Goal: Task Accomplishment & Management: Manage account settings

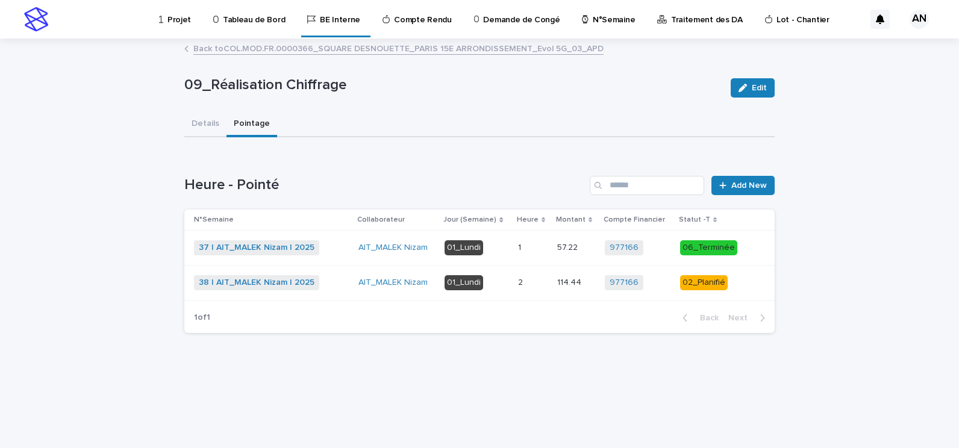
click at [172, 24] on p "Projet" at bounding box center [178, 12] width 23 height 25
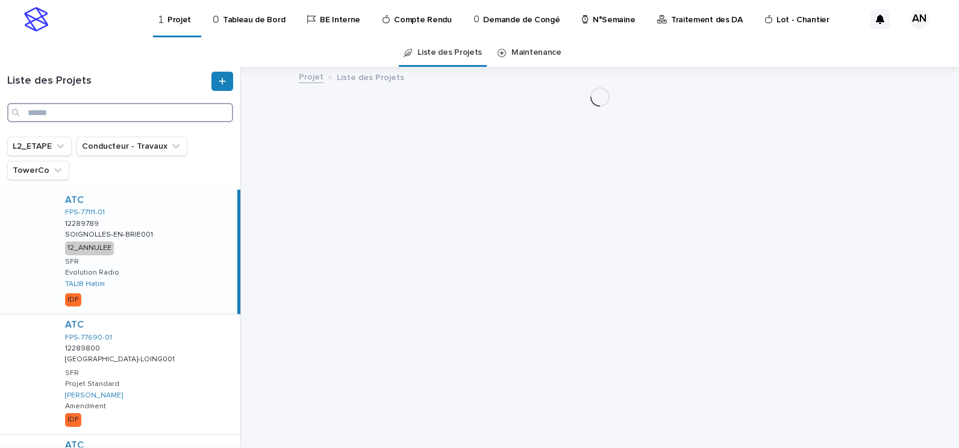
click at [160, 120] on input "Search" at bounding box center [120, 112] width 226 height 19
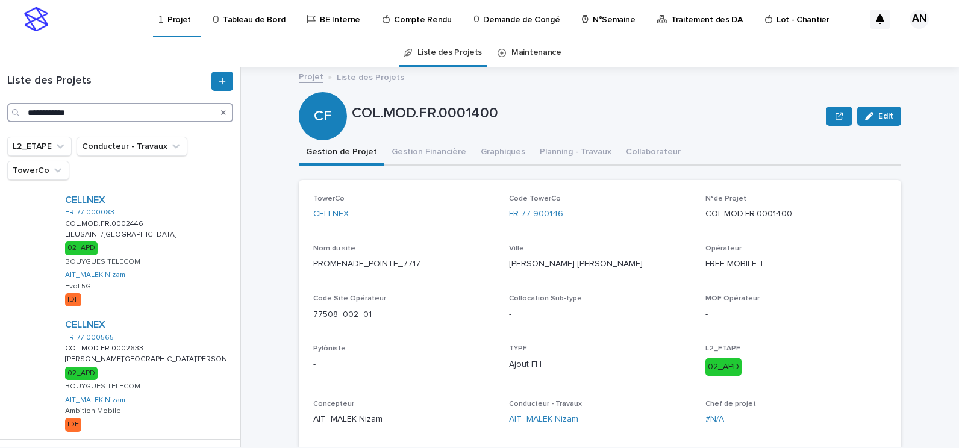
type input "**********"
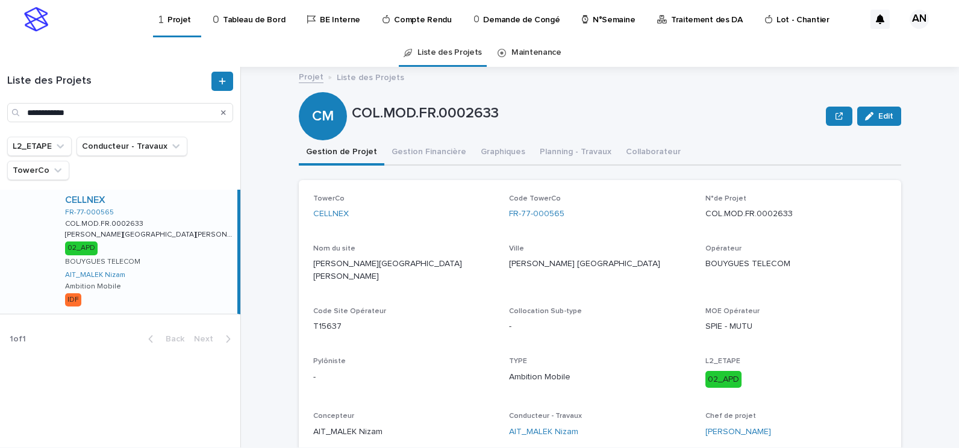
click at [457, 228] on div "TowerCo CELLNEX" at bounding box center [403, 212] width 181 height 36
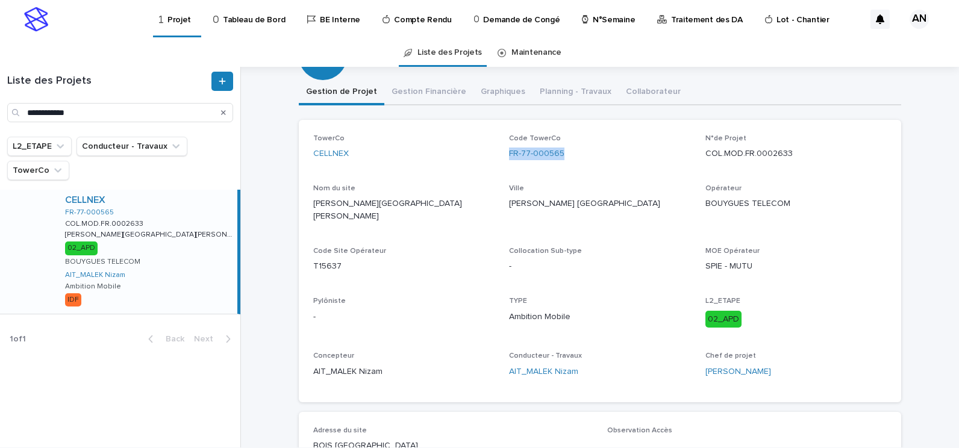
drag, startPoint x: 556, startPoint y: 157, endPoint x: 503, endPoint y: 158, distance: 52.4
click at [503, 158] on div "TowerCo CELLNEX Code TowerCo FR-77-000565 N°de Projet COL.MOD.FR.0002633 Nom du…" at bounding box center [599, 260] width 573 height 253
copy link "FR-77-000565"
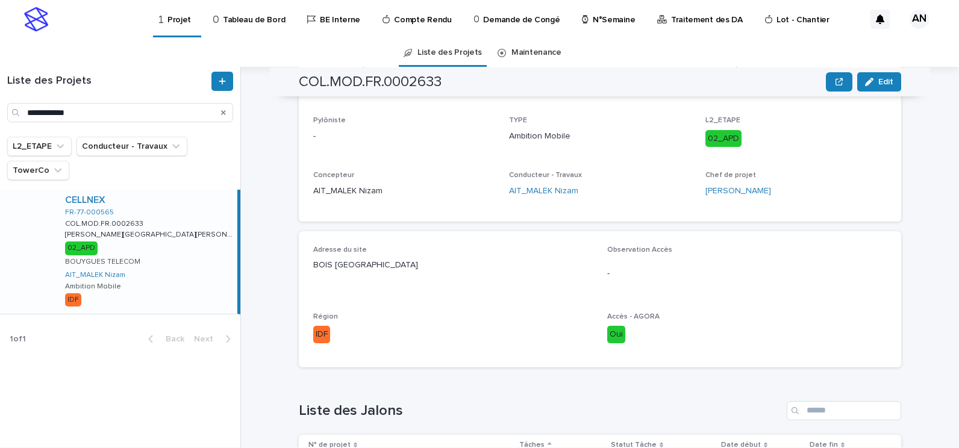
scroll to position [482, 0]
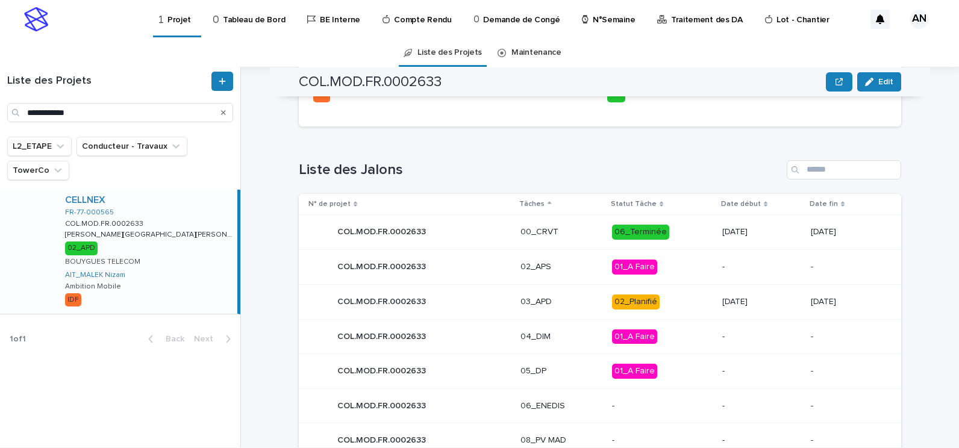
click at [488, 291] on div "COL.MOD.FR.0002633 COL.MOD.FR.0002633" at bounding box center [409, 302] width 202 height 24
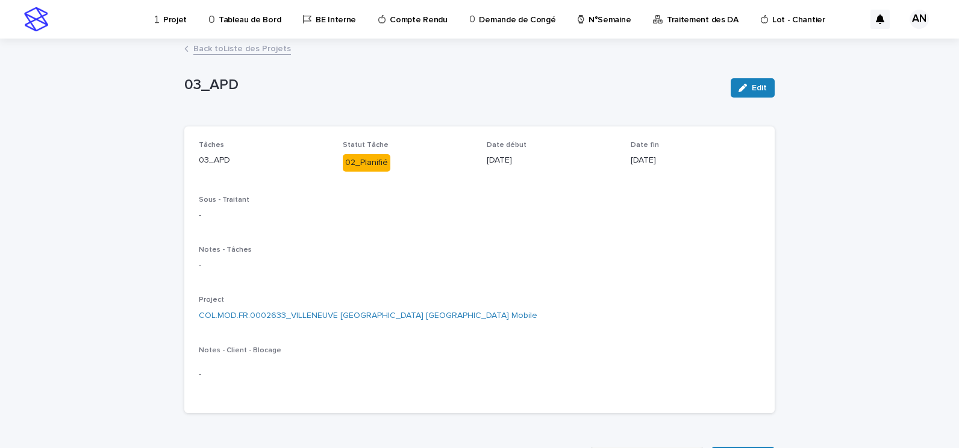
scroll to position [361, 0]
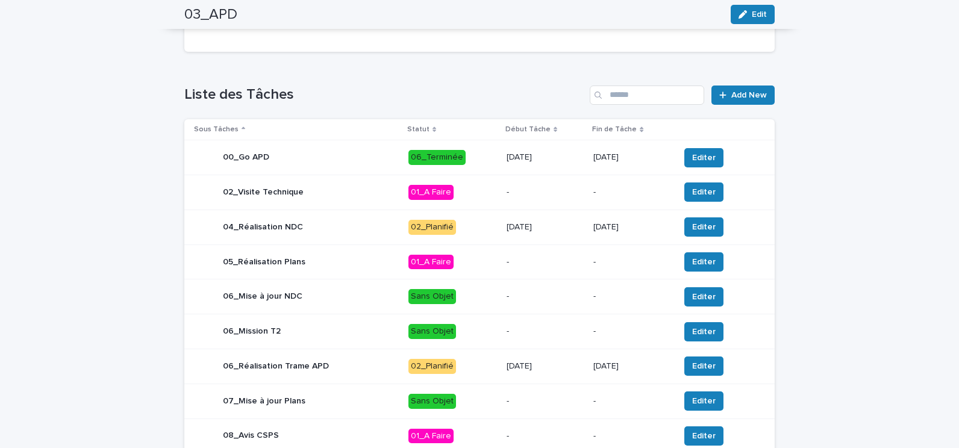
click at [471, 232] on p "02_Planifié" at bounding box center [452, 227] width 89 height 15
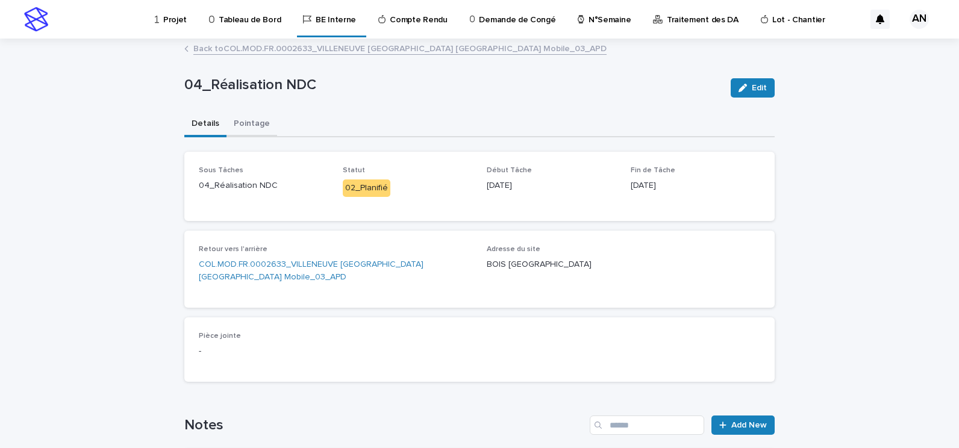
click at [250, 123] on button "Pointage" at bounding box center [251, 124] width 51 height 25
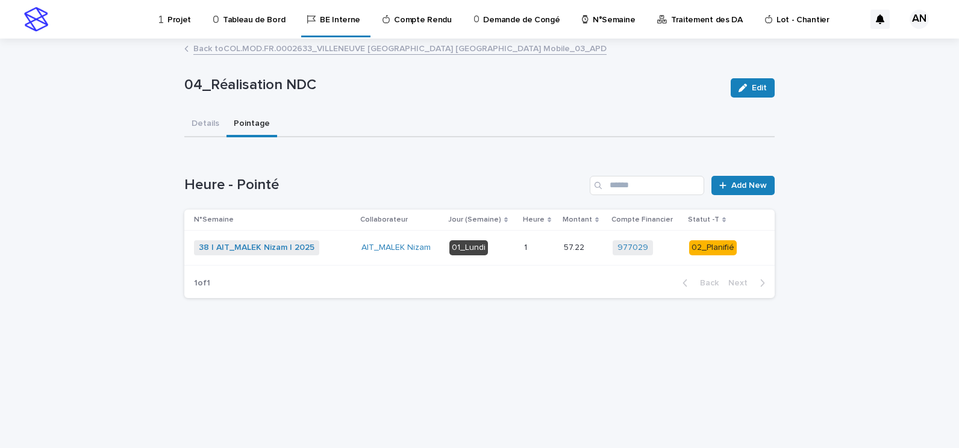
click at [348, 249] on div "38 | AIT_MALEK Nizam | 2025 + 0" at bounding box center [273, 247] width 158 height 15
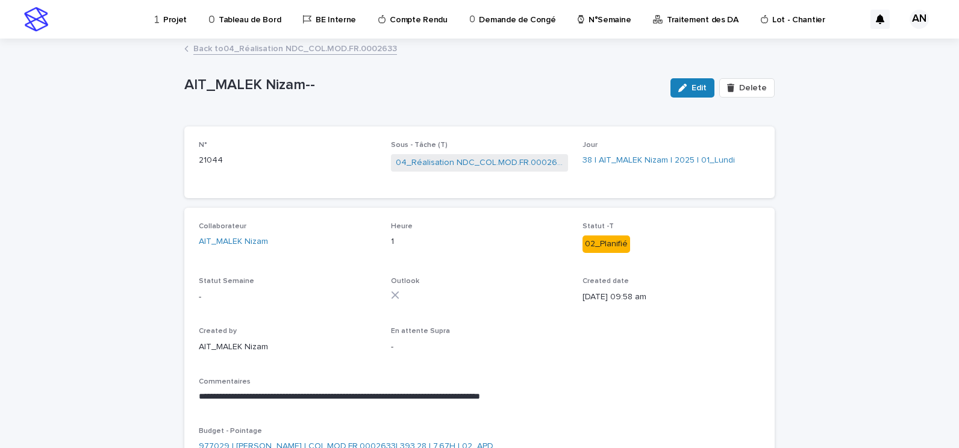
click at [319, 43] on link "Back to 04_Réalisation NDC_COL.MOD.FR.0002633" at bounding box center [295, 48] width 204 height 14
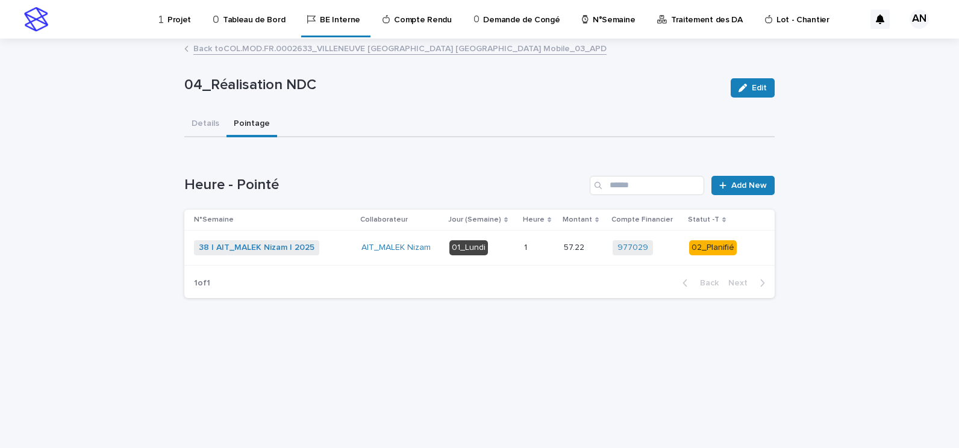
click at [170, 19] on p "Projet" at bounding box center [178, 12] width 23 height 25
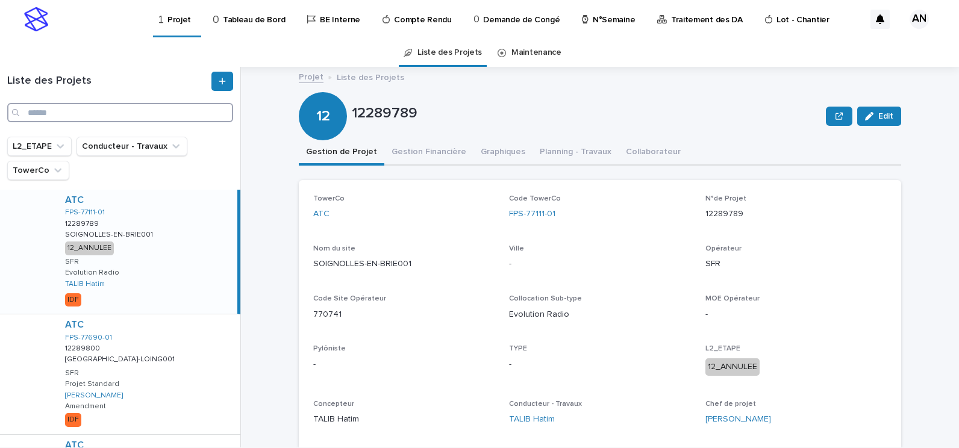
click at [93, 113] on input "Search" at bounding box center [120, 112] width 226 height 19
paste input "**********"
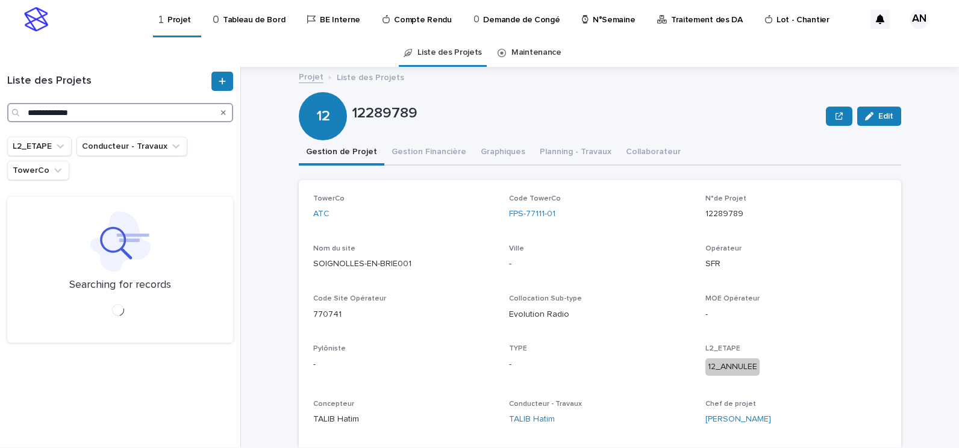
type input "**********"
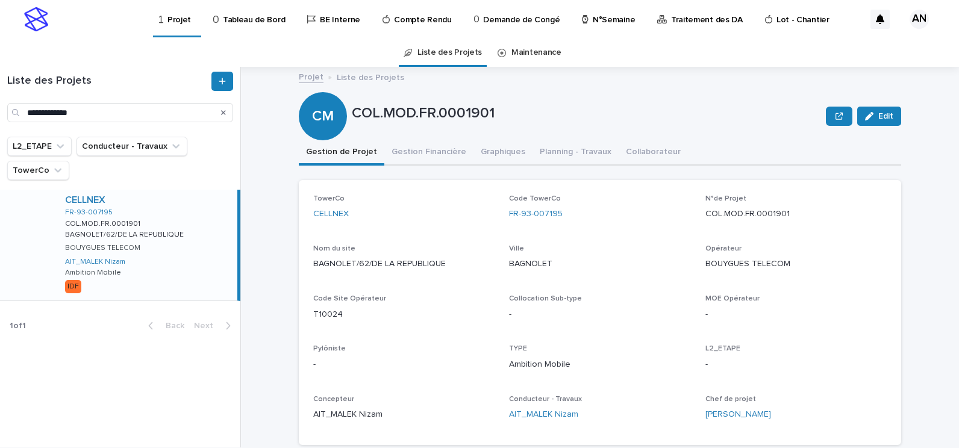
click at [185, 197] on div "CELLNEX" at bounding box center [148, 199] width 167 height 11
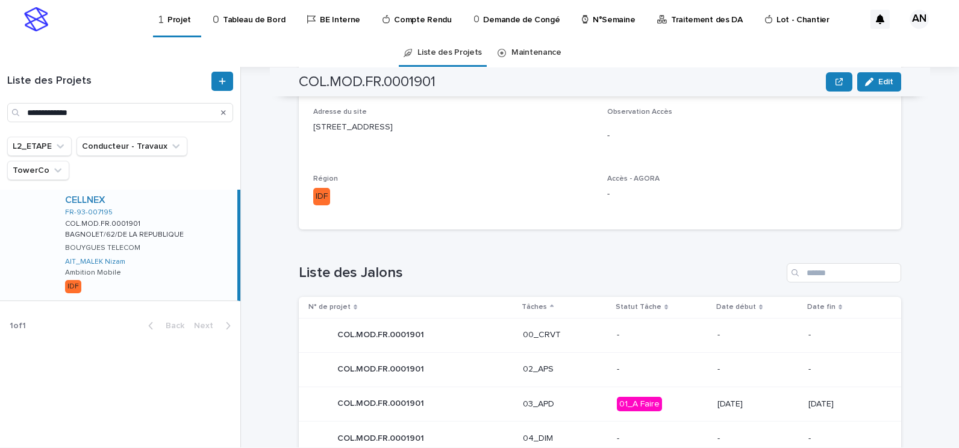
scroll to position [542, 0]
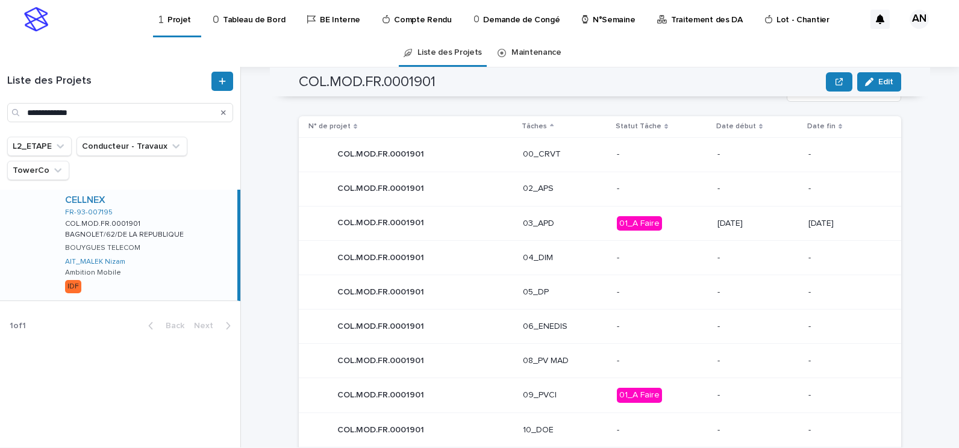
click at [568, 229] on div "03_APD" at bounding box center [565, 224] width 84 height 20
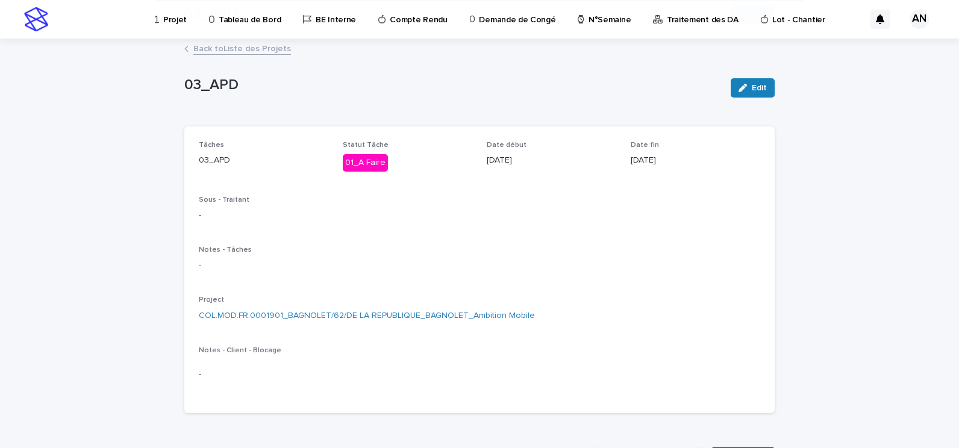
scroll to position [295, 0]
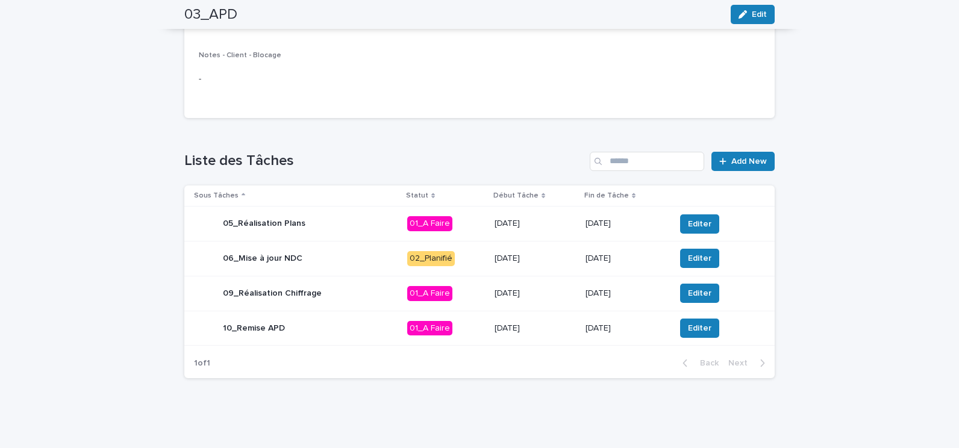
click at [341, 263] on div "06_Mise à jour NDC" at bounding box center [296, 258] width 204 height 24
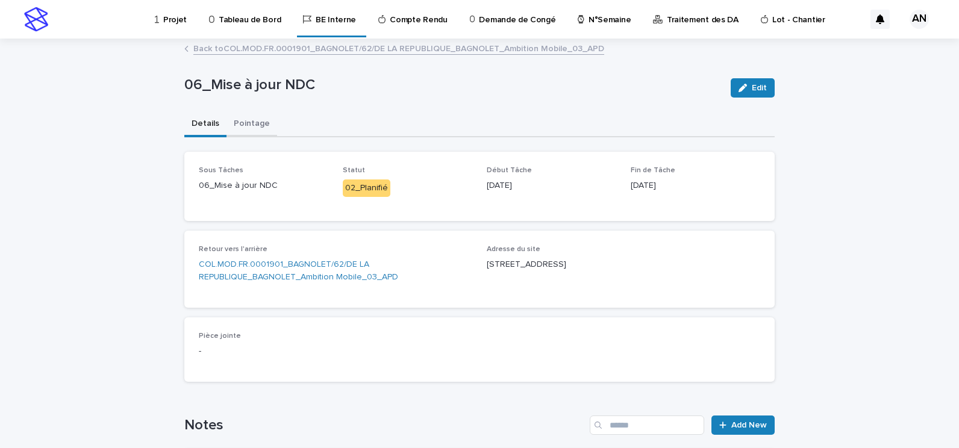
click at [241, 128] on button "Pointage" at bounding box center [251, 124] width 51 height 25
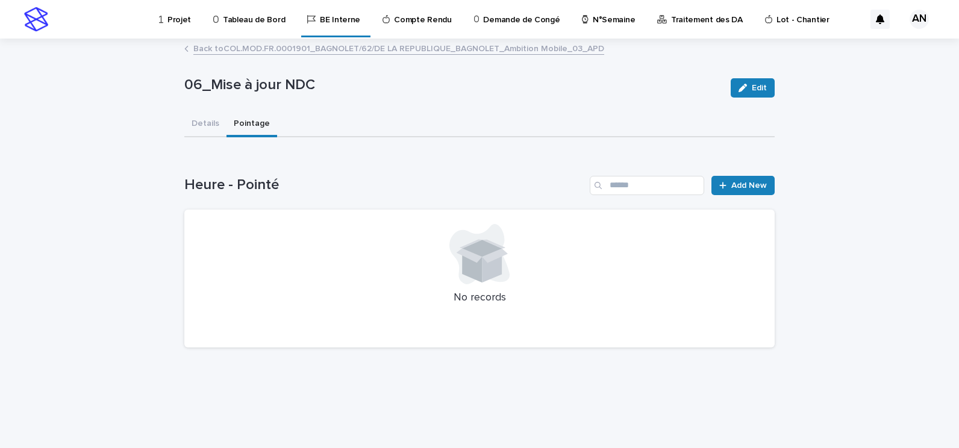
click at [268, 53] on link "Back to COL.MOD.FR.0001901_BAGNOLET/62/DE LA REPUBLIQUE_BAGNOLET_Ambition Mobil…" at bounding box center [398, 48] width 411 height 14
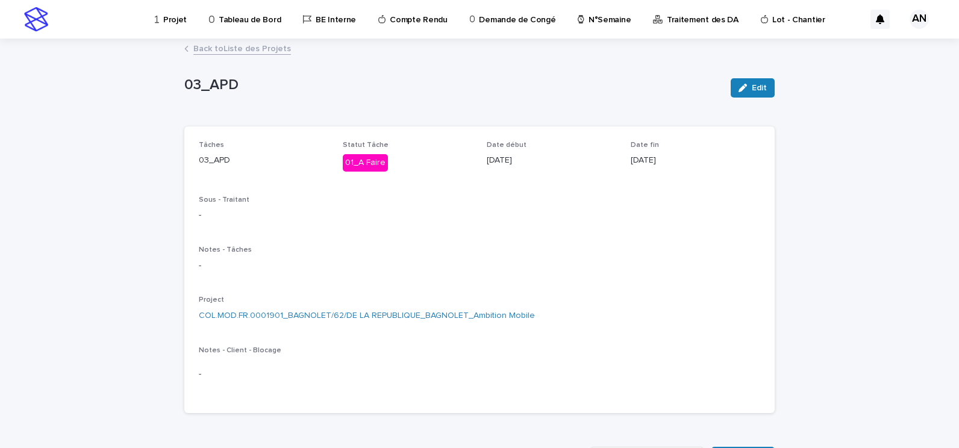
click at [243, 52] on link "Back to Liste des Projets" at bounding box center [242, 48] width 98 height 14
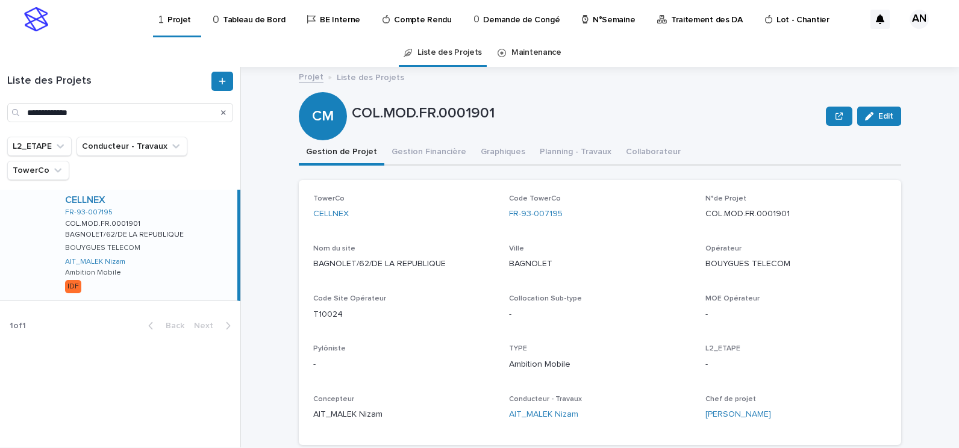
click at [204, 214] on div "CELLNEX FR-93-007195 COL.MOD.FR.0001901 COL.MOD.FR.0001901 BAGNOLET/62/DE LA RE…" at bounding box center [146, 245] width 182 height 111
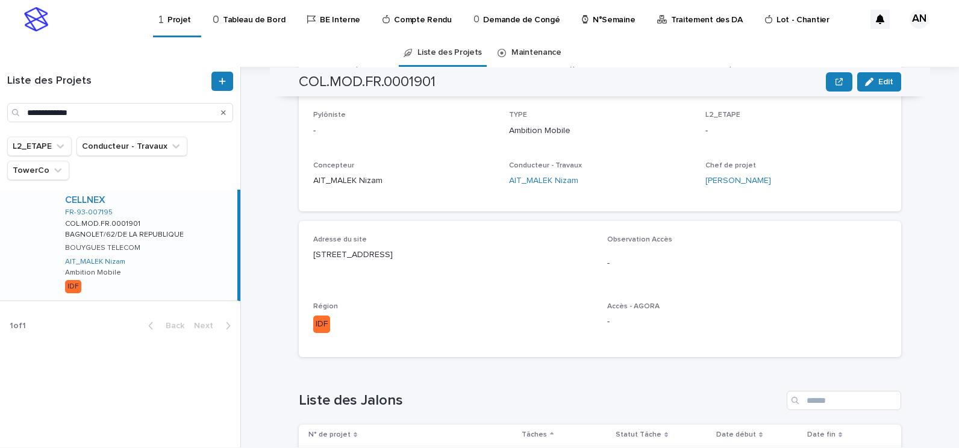
scroll to position [474, 0]
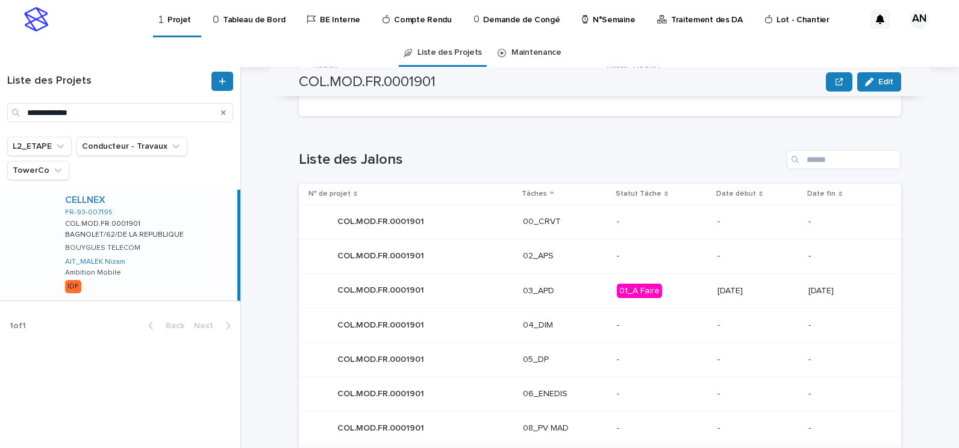
click at [565, 290] on p "03_APD" at bounding box center [565, 291] width 84 height 10
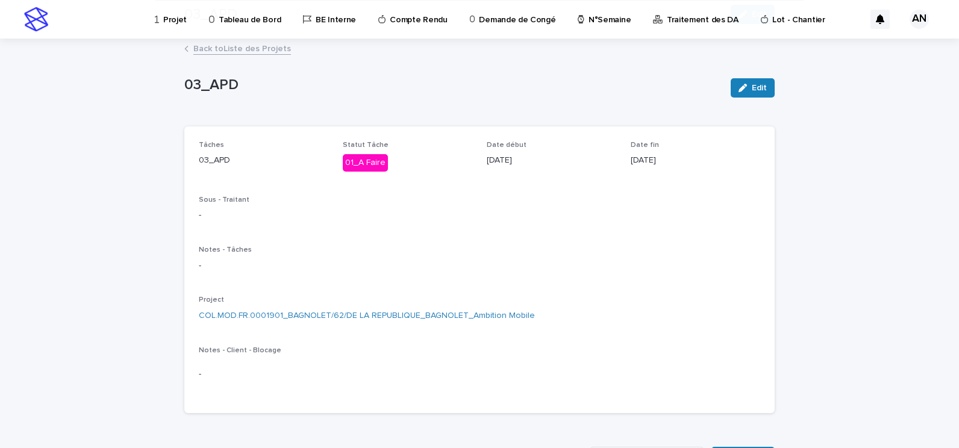
scroll to position [295, 0]
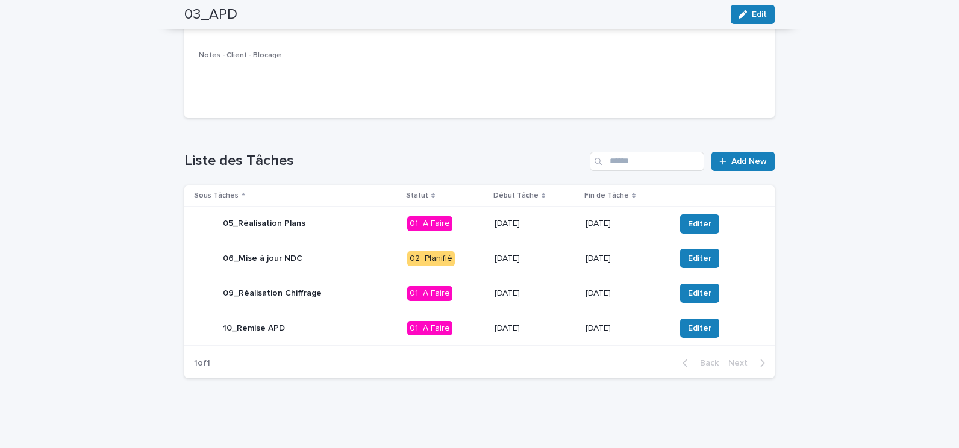
click at [367, 263] on div "06_Mise à jour NDC" at bounding box center [296, 258] width 204 height 24
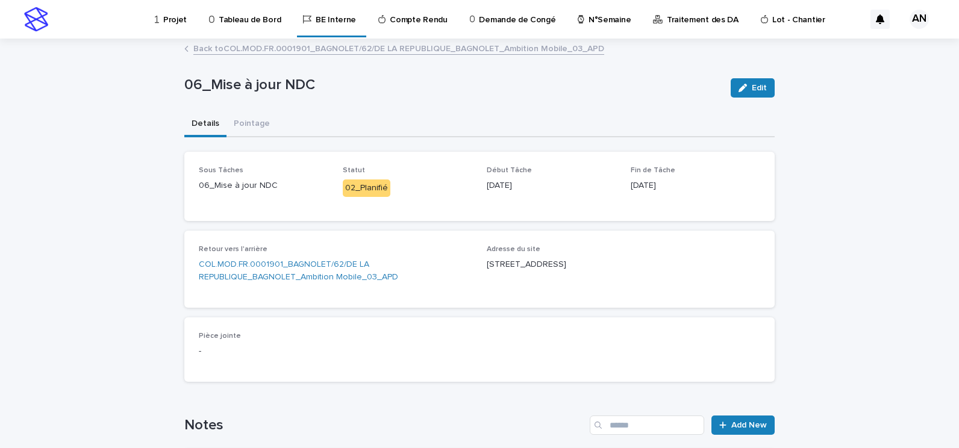
click at [278, 49] on link "Back to COL.MOD.FR.0001901_BAGNOLET/62/DE LA REPUBLIQUE_BAGNOLET_Ambition Mobil…" at bounding box center [398, 48] width 411 height 14
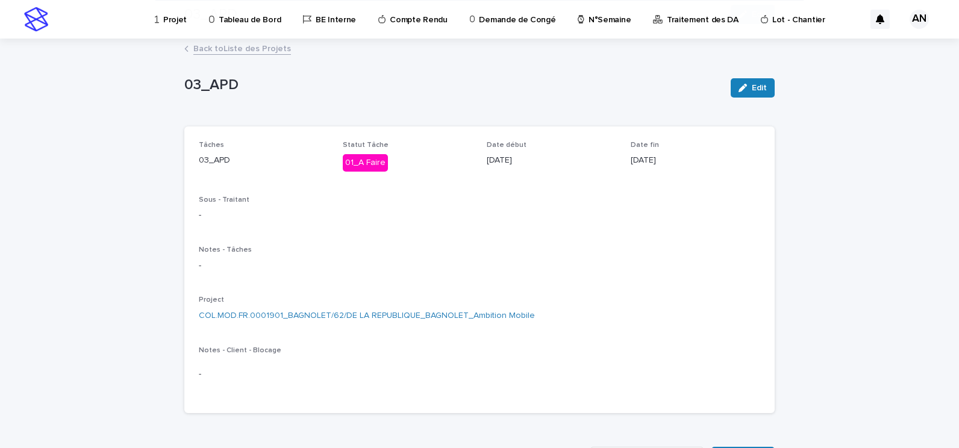
scroll to position [241, 0]
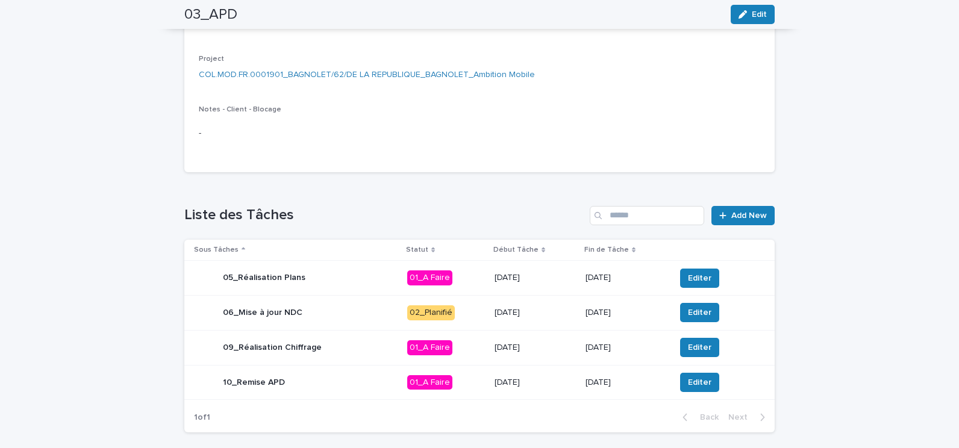
click at [359, 316] on div "06_Mise à jour NDC" at bounding box center [296, 312] width 204 height 24
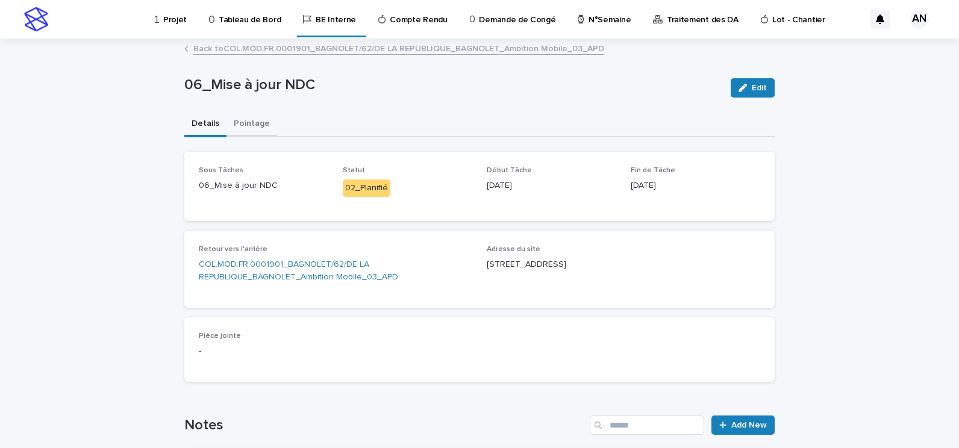
click at [257, 116] on button "Pointage" at bounding box center [251, 124] width 51 height 25
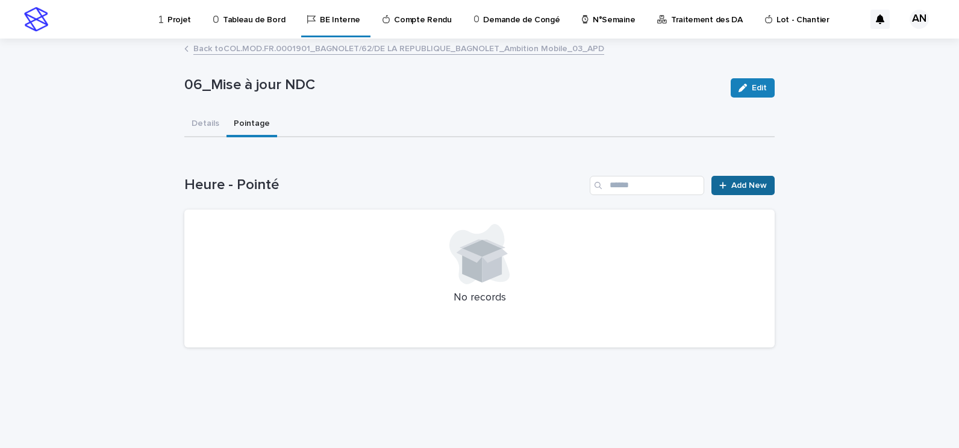
click at [742, 188] on span "Add New" at bounding box center [749, 185] width 36 height 8
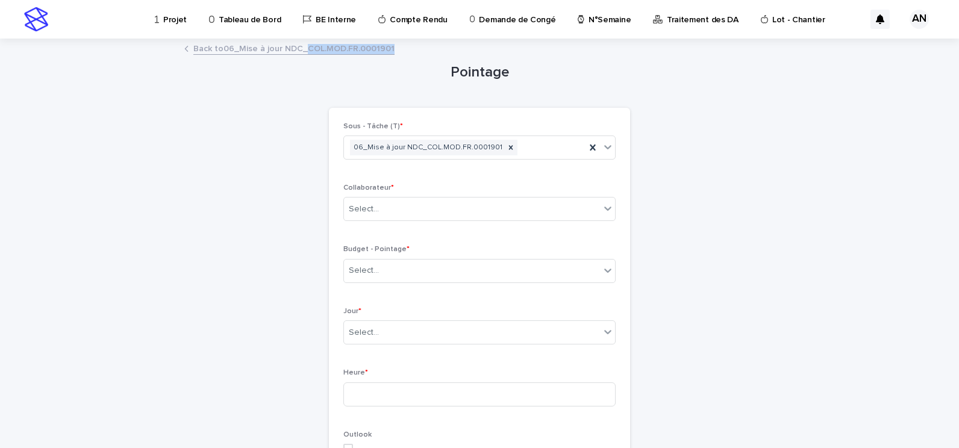
drag, startPoint x: 388, startPoint y: 47, endPoint x: 300, endPoint y: 51, distance: 88.0
click at [300, 51] on div "Back to 06_Mise à jour NDC_COL.MOD.FR.0001901" at bounding box center [479, 49] width 602 height 17
copy link "COL.MOD.FR.0001901"
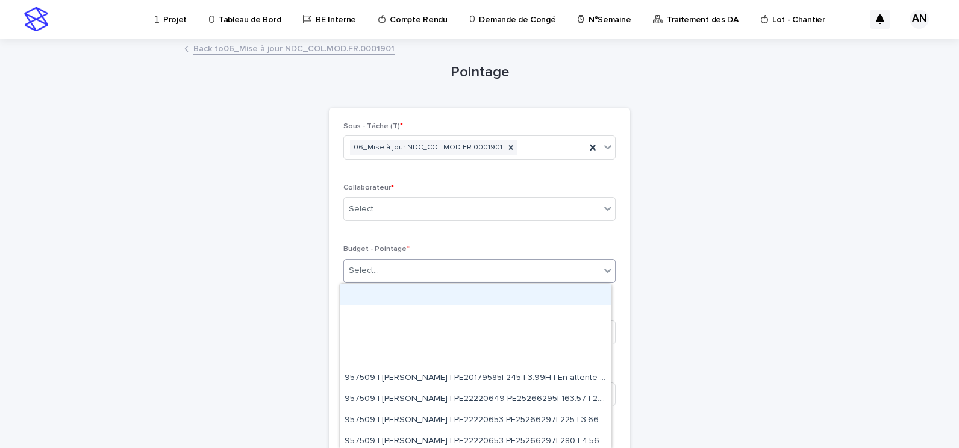
click at [396, 267] on div "Select..." at bounding box center [472, 271] width 256 height 20
paste input "**********"
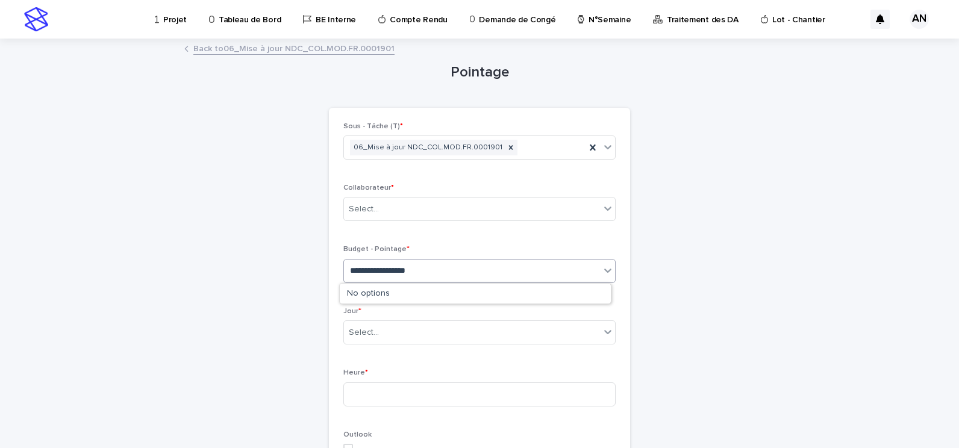
type input "**********"
click at [260, 52] on link "Back to 06_Mise à jour NDC_COL.MOD.FR.0001901" at bounding box center [293, 48] width 201 height 14
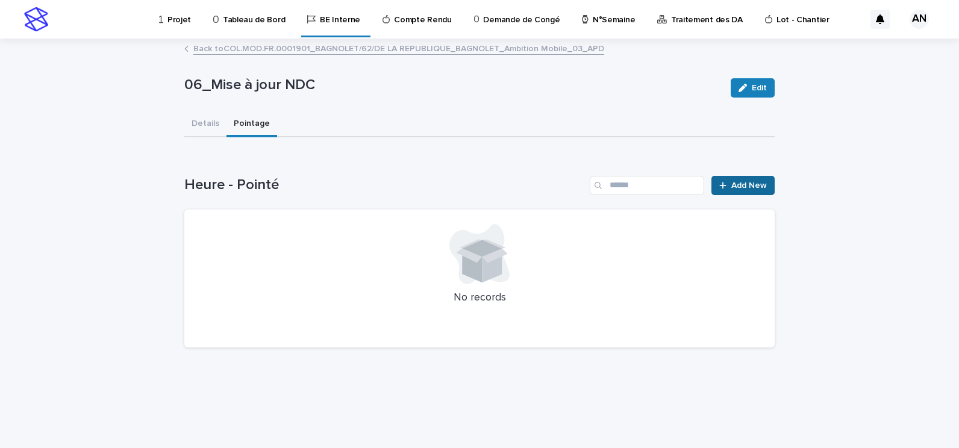
click at [745, 187] on span "Add New" at bounding box center [749, 185] width 36 height 8
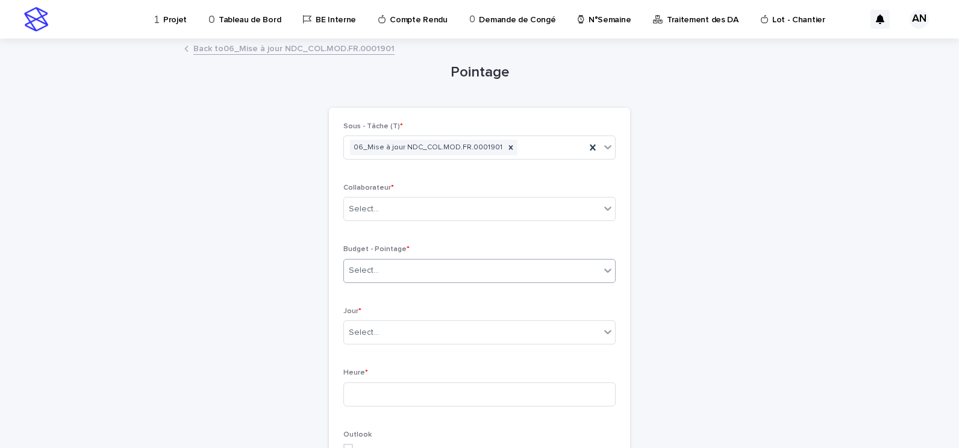
click at [424, 270] on div "Select..." at bounding box center [472, 271] width 256 height 20
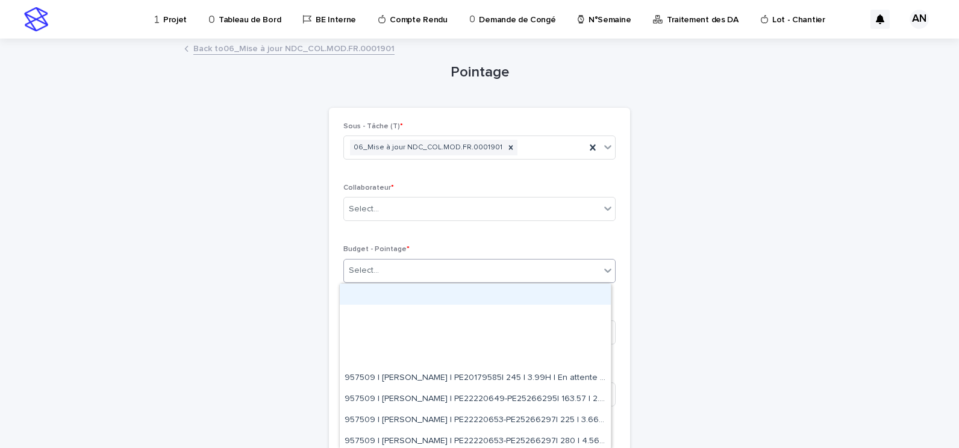
paste input "**********"
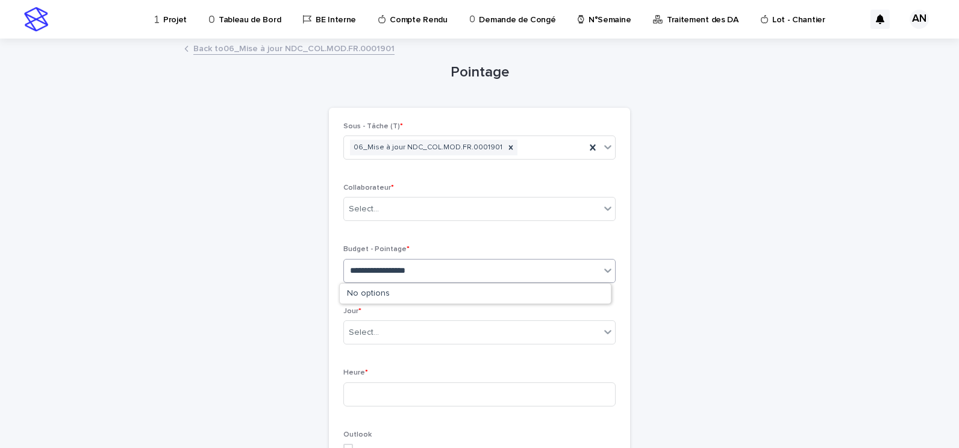
type input "**********"
click at [319, 49] on link "Back to 06_Mise à jour NDC_COL.MOD.FR.0001901" at bounding box center [293, 48] width 201 height 14
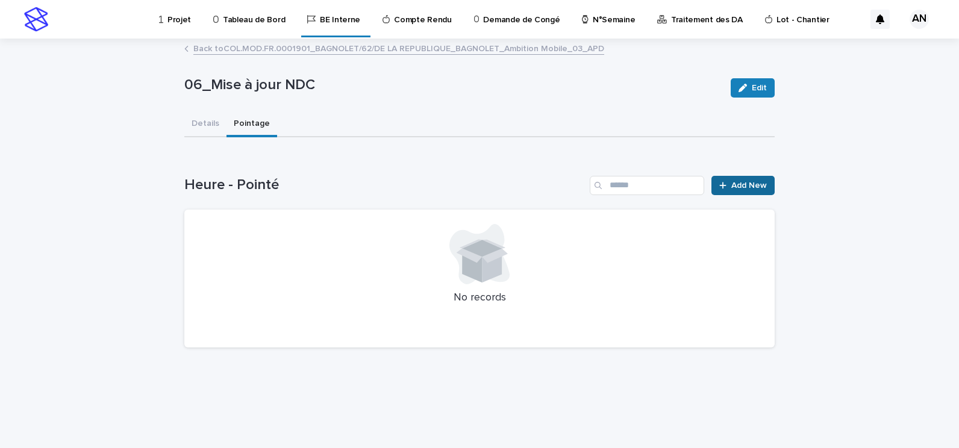
click at [735, 190] on link "Add New" at bounding box center [742, 185] width 63 height 19
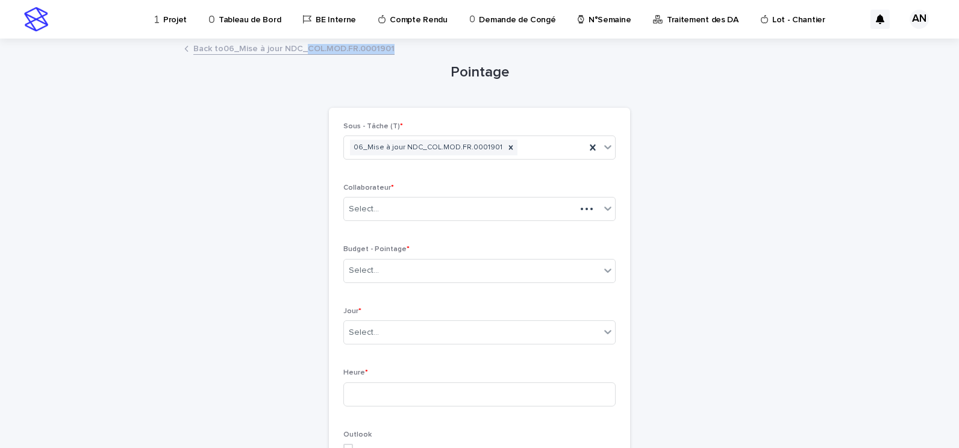
drag, startPoint x: 392, startPoint y: 50, endPoint x: 303, endPoint y: 54, distance: 89.2
click at [303, 54] on div "Back to 06_Mise à jour NDC_COL.MOD.FR.0001901" at bounding box center [479, 49] width 602 height 17
copy link "COL.MOD.FR.0001901"
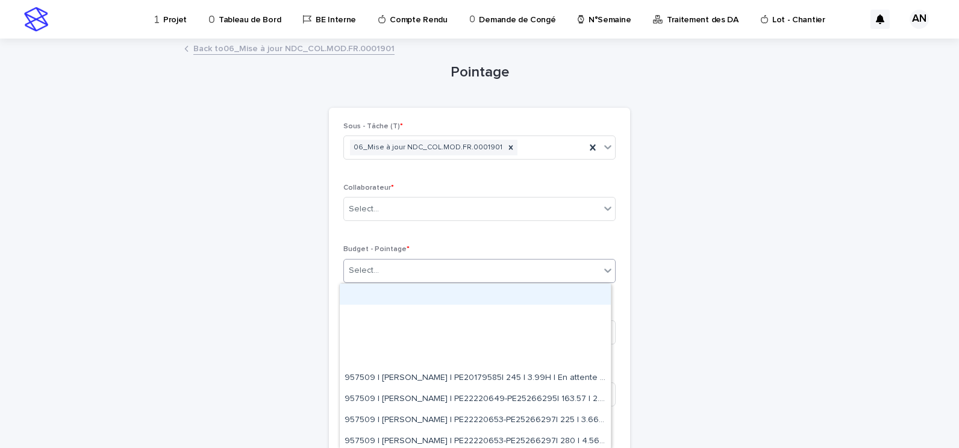
click at [406, 274] on div "Select..." at bounding box center [472, 271] width 256 height 20
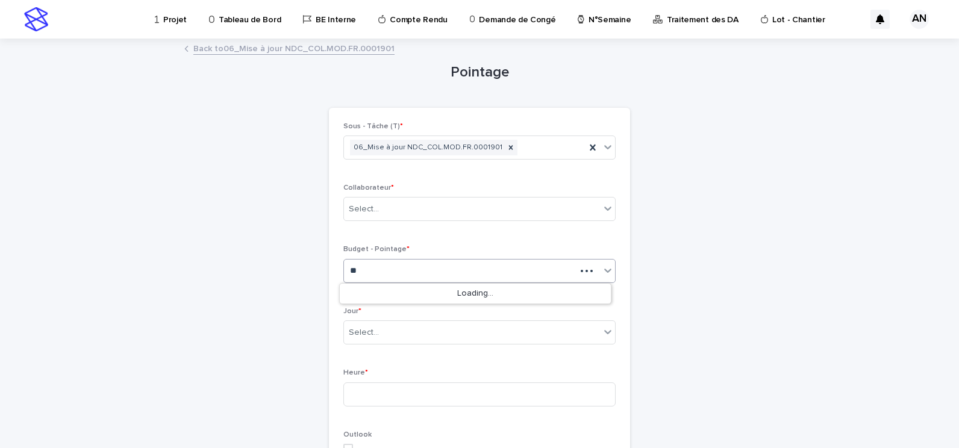
type input "*"
click at [323, 48] on link "Back to 06_Mise à jour NDC_COL.MOD.FR.0001901" at bounding box center [293, 48] width 201 height 14
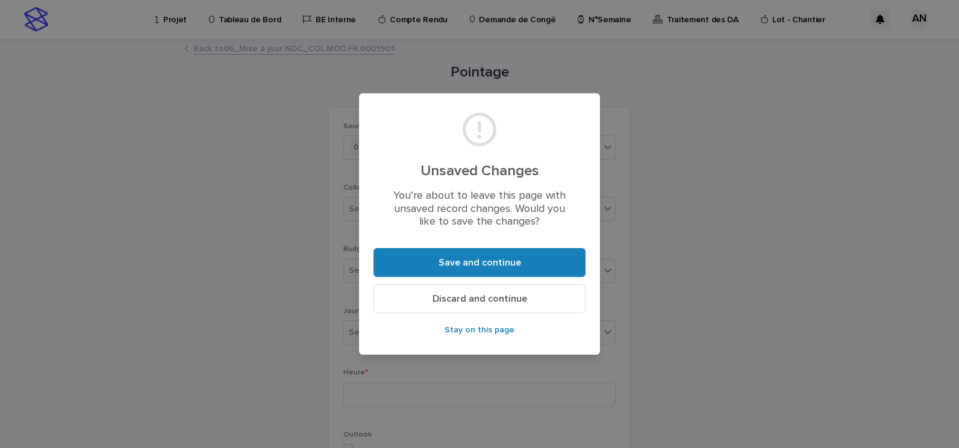
click at [483, 301] on span "Discard and continue" at bounding box center [479, 299] width 95 height 10
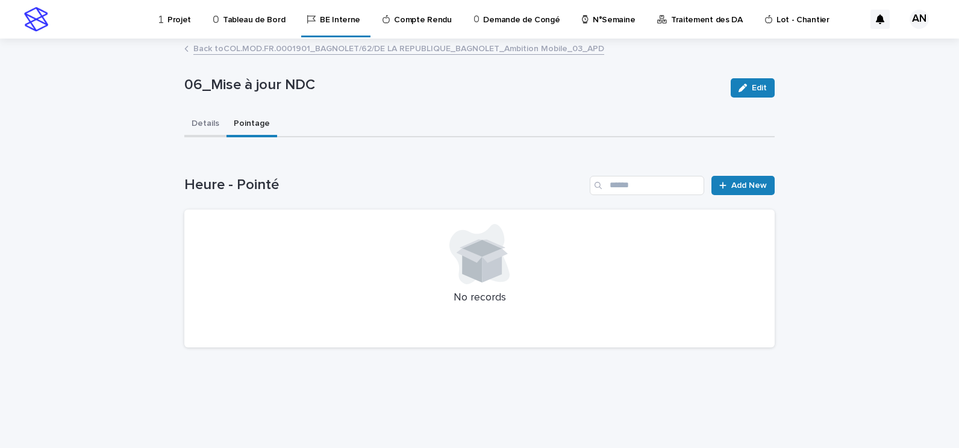
click at [205, 116] on button "Details" at bounding box center [205, 124] width 42 height 25
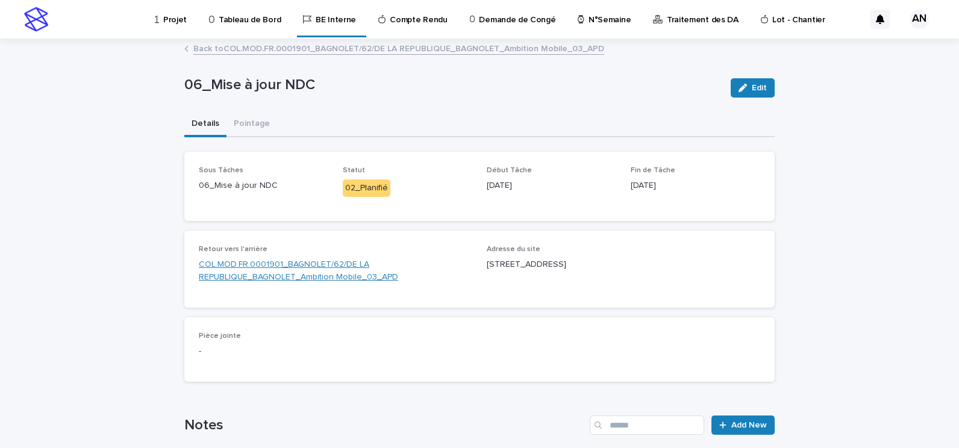
click at [309, 264] on link "COL.MOD.FR.0001901_BAGNOLET/62/DE LA REPUBLIQUE_BAGNOLET_Ambition Mobile_03_APD" at bounding box center [335, 270] width 273 height 25
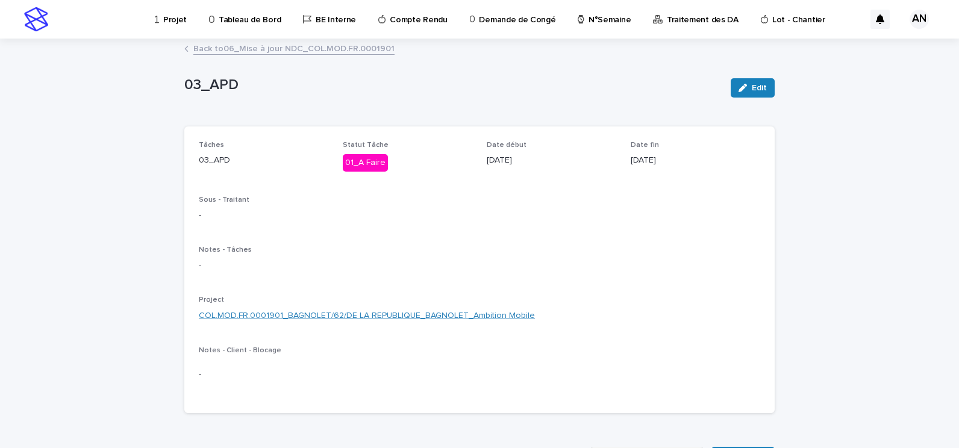
click at [351, 314] on link "COL.MOD.FR.0001901_BAGNOLET/62/DE LA REPUBLIQUE_BAGNOLET_Ambition Mobile" at bounding box center [367, 315] width 336 height 13
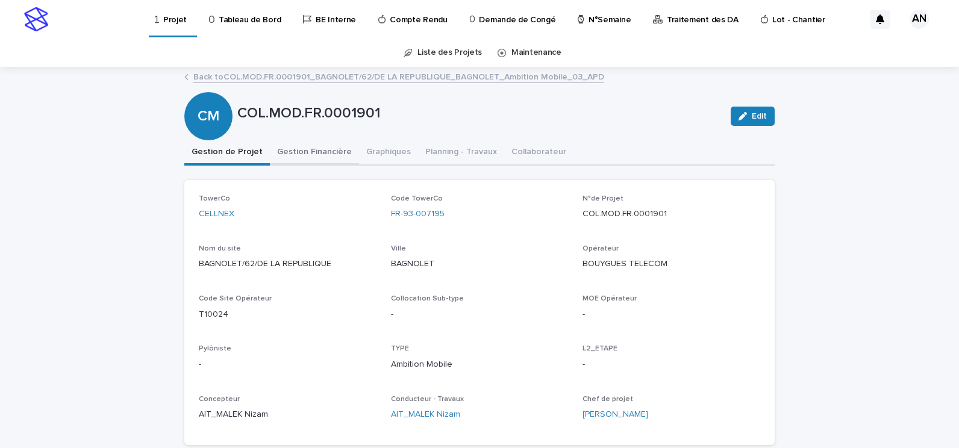
click at [320, 152] on button "Gestion Financière" at bounding box center [314, 152] width 89 height 25
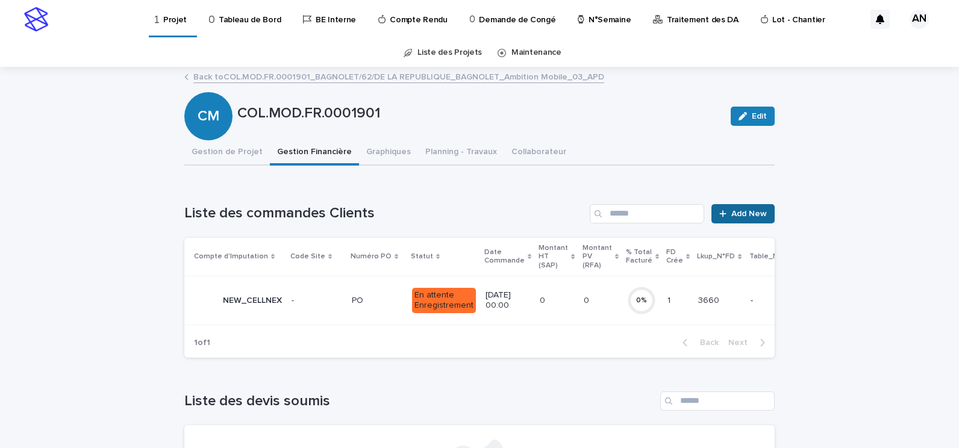
click at [750, 213] on span "Add New" at bounding box center [749, 214] width 36 height 8
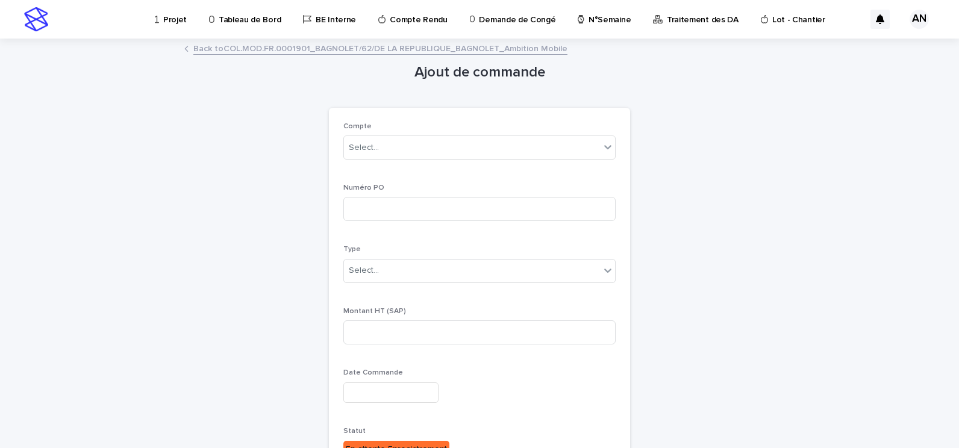
click at [288, 45] on link "Back to COL.MOD.FR.0001901_BAGNOLET/62/DE LA REPUBLIQUE_BAGNOLET_Ambition Mobile" at bounding box center [380, 48] width 374 height 14
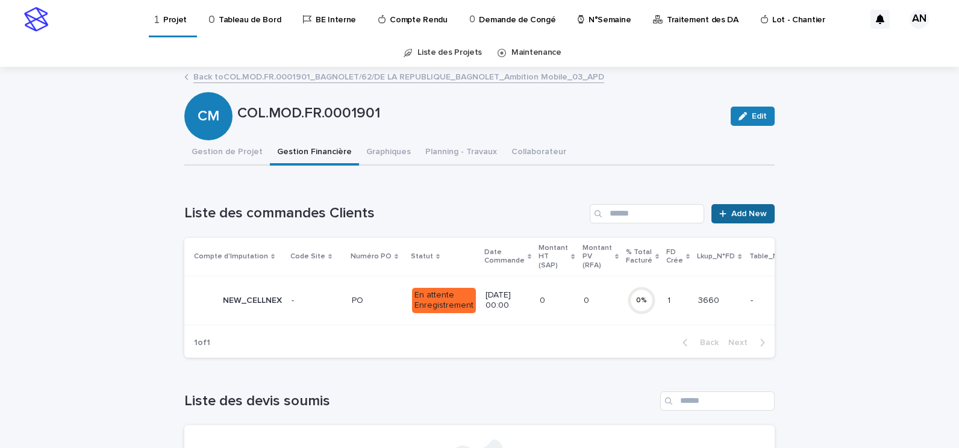
click at [743, 211] on span "Add New" at bounding box center [749, 214] width 36 height 8
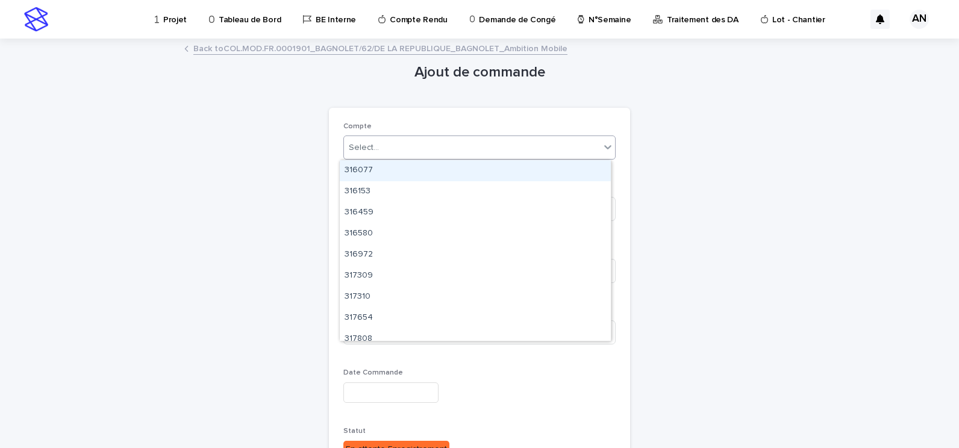
click at [406, 143] on div "Select..." at bounding box center [472, 148] width 256 height 20
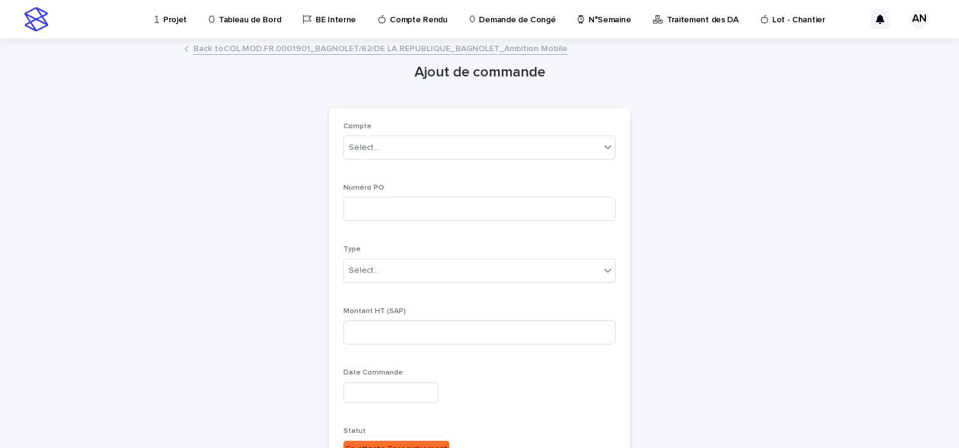
click at [376, 48] on link "Back to COL.MOD.FR.0001901_BAGNOLET/62/DE LA REPUBLIQUE_BAGNOLET_Ambition Mobile" at bounding box center [380, 48] width 374 height 14
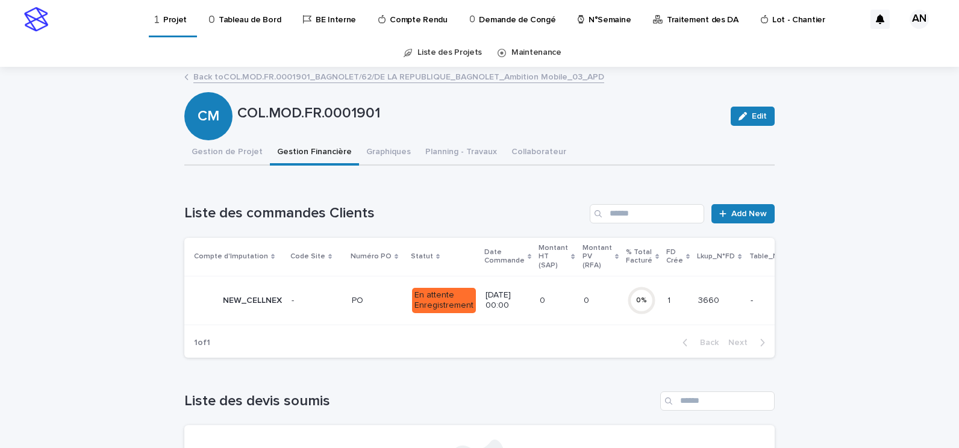
click at [320, 297] on p at bounding box center [316, 301] width 51 height 10
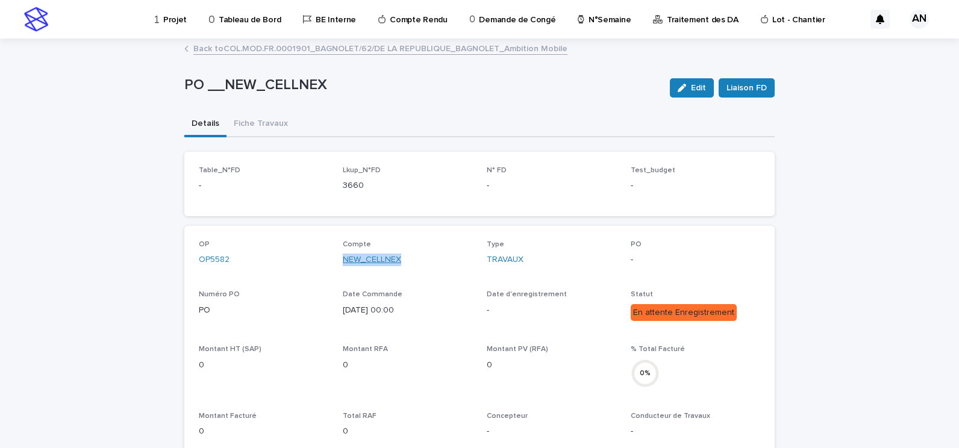
drag, startPoint x: 409, startPoint y: 261, endPoint x: 340, endPoint y: 258, distance: 69.3
click at [343, 258] on div "NEW_CELLNEX" at bounding box center [407, 259] width 129 height 13
drag, startPoint x: 241, startPoint y: 257, endPoint x: 195, endPoint y: 258, distance: 46.4
click at [199, 258] on div "OP5582" at bounding box center [263, 259] width 129 height 13
copy link "OP5582"
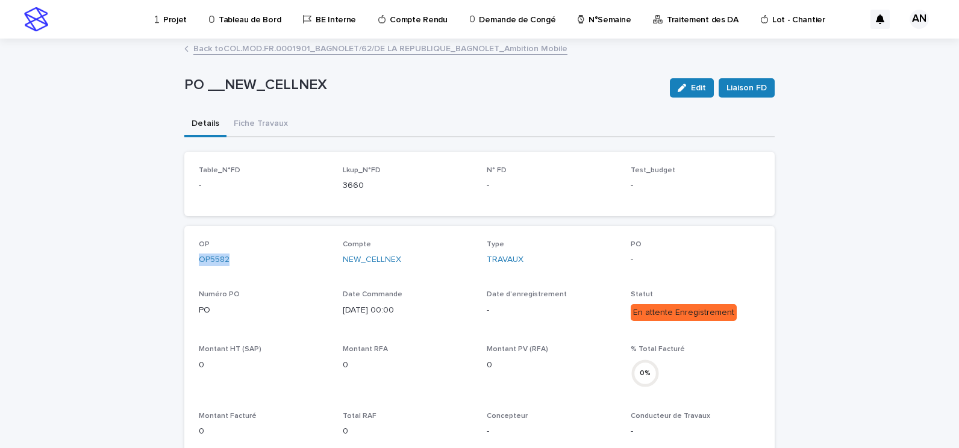
click at [253, 52] on link "Back to COL.MOD.FR.0001901_BAGNOLET/62/DE LA REPUBLIQUE_BAGNOLET_Ambition Mobile" at bounding box center [380, 48] width 374 height 14
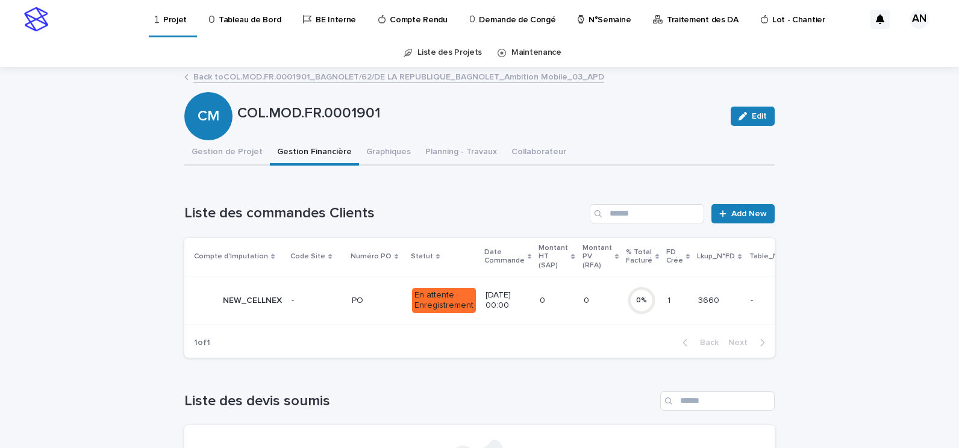
click at [358, 303] on p "PO" at bounding box center [359, 299] width 14 height 13
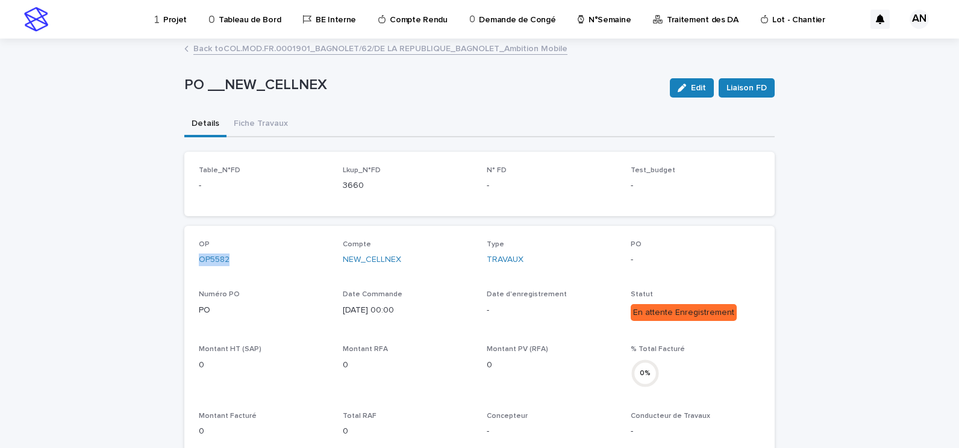
drag, startPoint x: 196, startPoint y: 264, endPoint x: 178, endPoint y: 263, distance: 18.1
click at [337, 50] on link "Back to COL.MOD.FR.0001901_BAGNOLET/62/DE LA REPUBLIQUE_BAGNOLET_Ambition Mobile" at bounding box center [380, 48] width 374 height 14
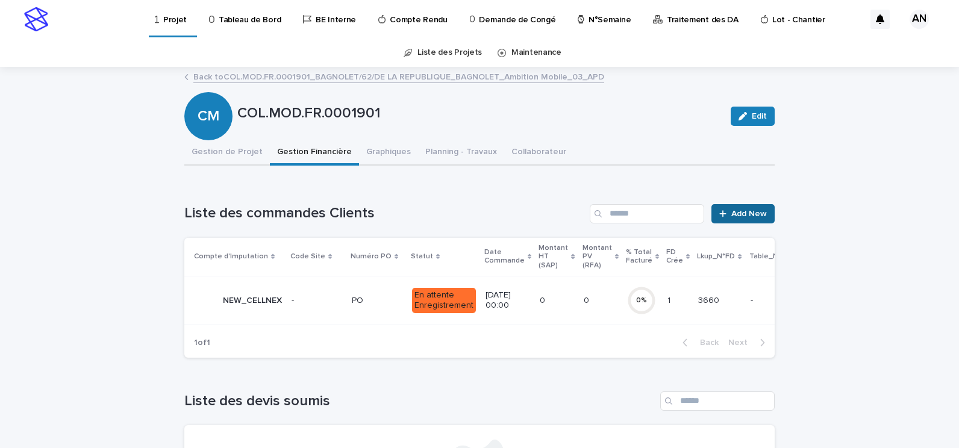
click at [750, 216] on span "Add New" at bounding box center [749, 214] width 36 height 8
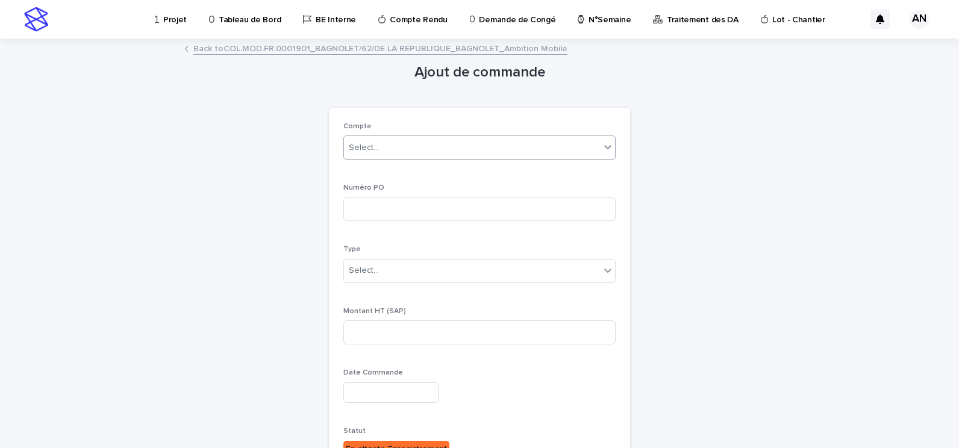
click at [421, 151] on div "Select..." at bounding box center [472, 148] width 256 height 20
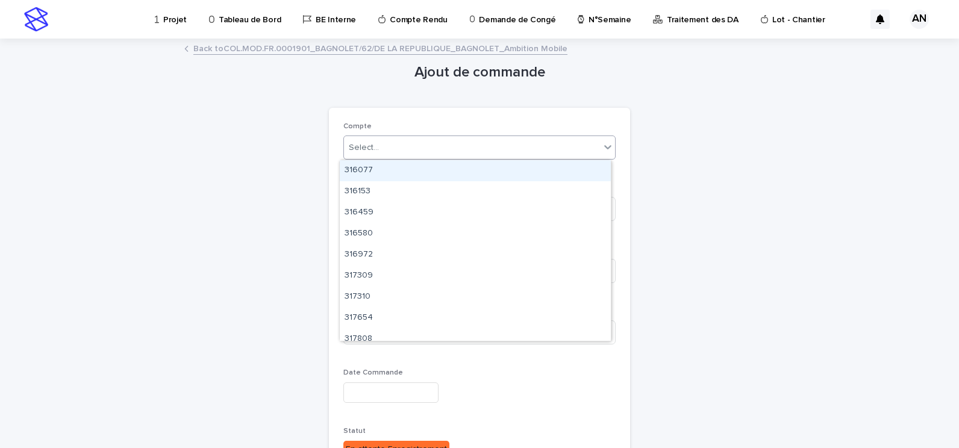
drag, startPoint x: 421, startPoint y: 151, endPoint x: 389, endPoint y: 152, distance: 31.9
click at [389, 152] on div "Select..." at bounding box center [472, 148] width 256 height 20
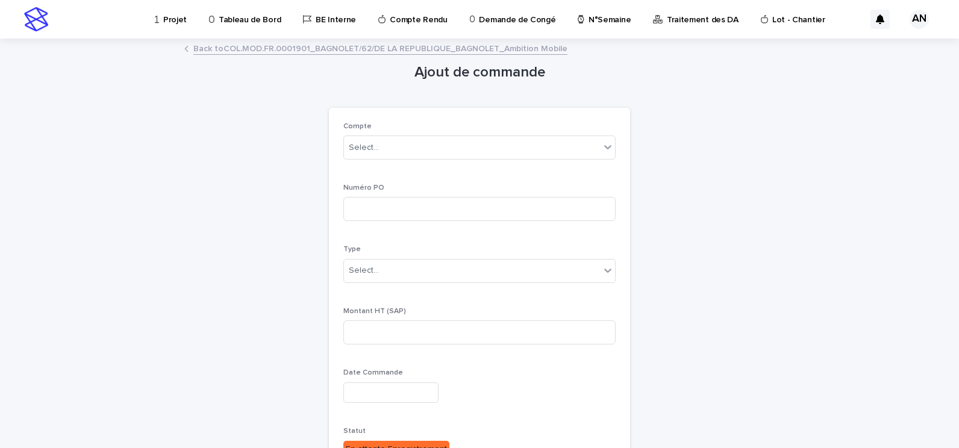
click at [281, 40] on div "Ajout de commande Loading... Saving… Loading... Saving… Loading... Saving… Comp…" at bounding box center [479, 327] width 590 height 574
click at [278, 52] on link "Back to COL.MOD.FR.0001901_BAGNOLET/62/DE LA REPUBLIQUE_BAGNOLET_Ambition Mobile" at bounding box center [380, 48] width 374 height 14
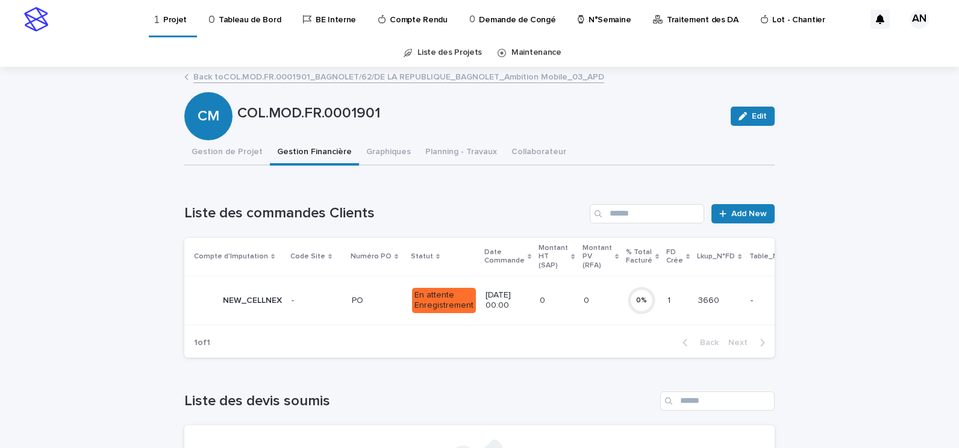
click at [334, 305] on p at bounding box center [316, 301] width 51 height 10
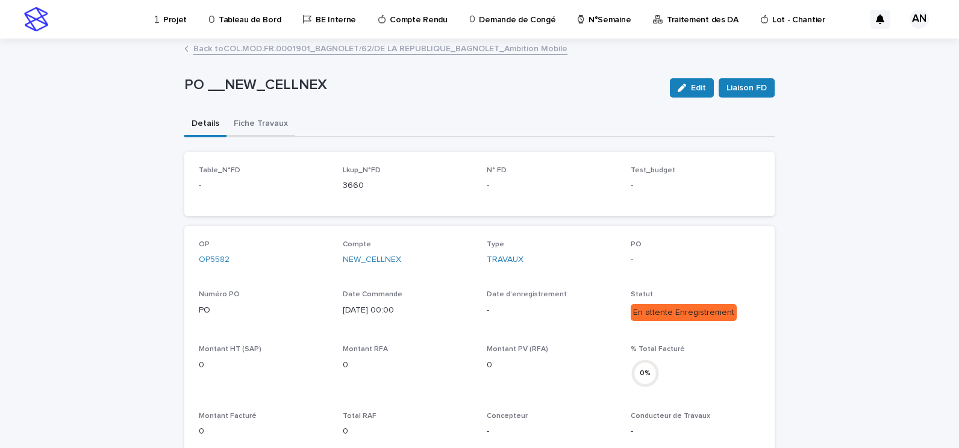
click at [251, 129] on button "Fiche Travaux" at bounding box center [260, 124] width 69 height 25
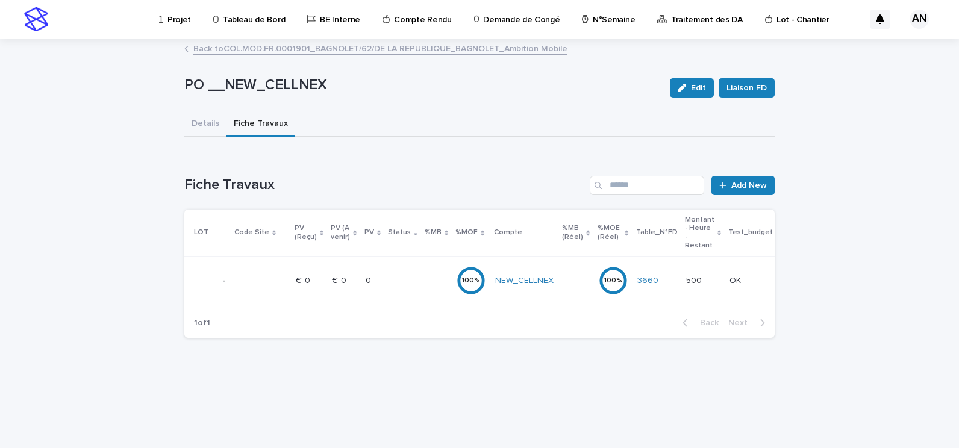
click at [433, 282] on p at bounding box center [436, 281] width 21 height 10
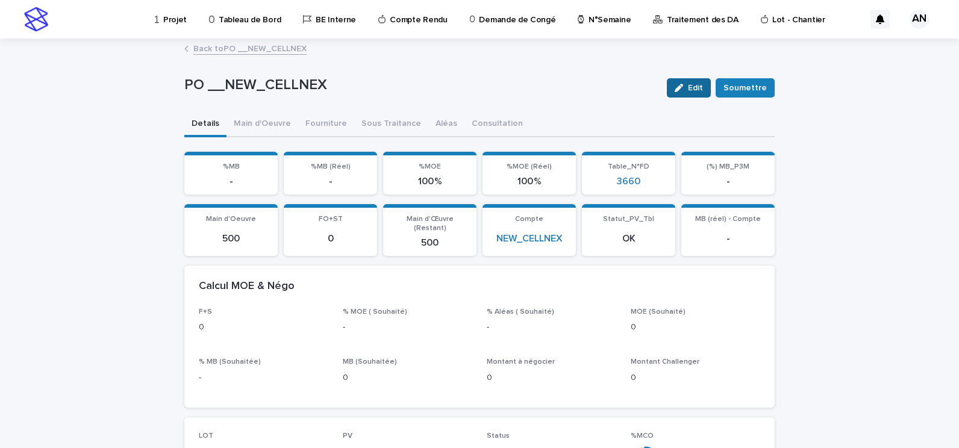
click at [690, 84] on span "Edit" at bounding box center [695, 88] width 15 height 8
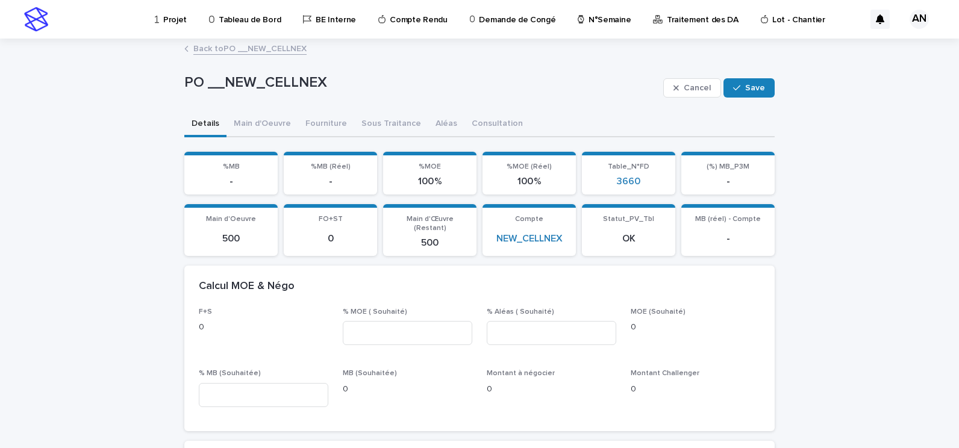
click at [222, 17] on p "Tableau de Bord" at bounding box center [250, 12] width 62 height 25
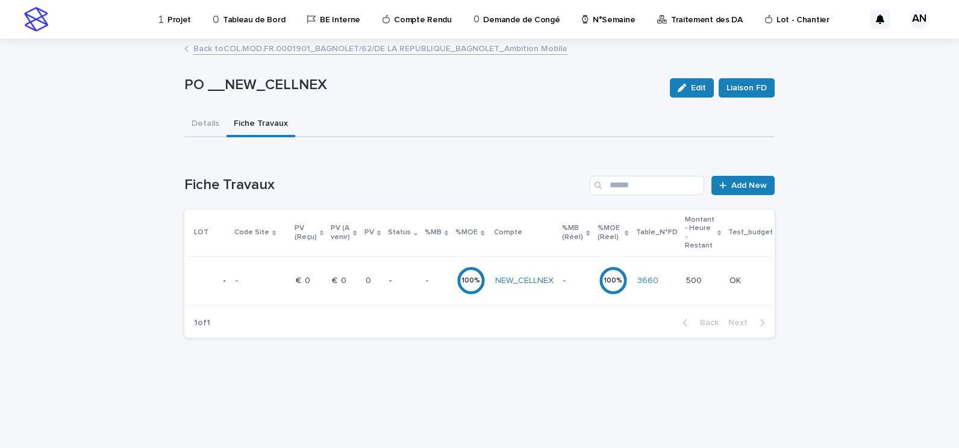
click at [281, 51] on link "Back to COL.MOD.FR.0001901_BAGNOLET/62/DE LA REPUBLIQUE_BAGNOLET_Ambition Mobile" at bounding box center [380, 48] width 374 height 14
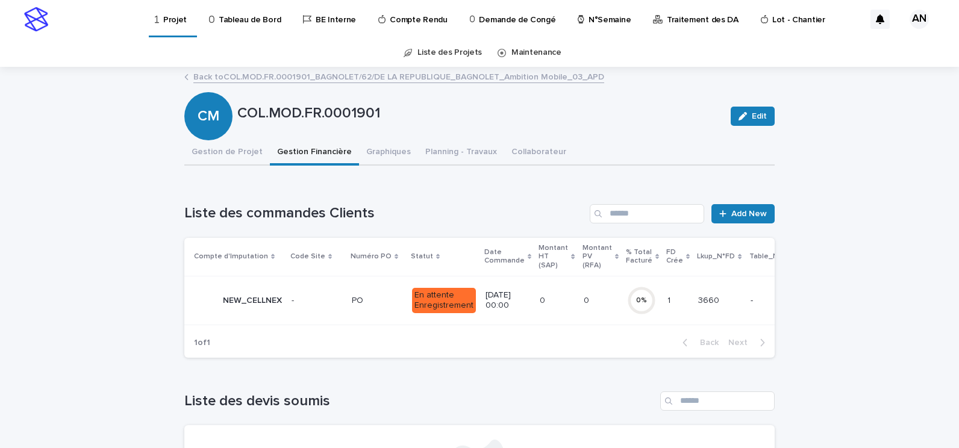
click at [375, 300] on p at bounding box center [377, 301] width 51 height 10
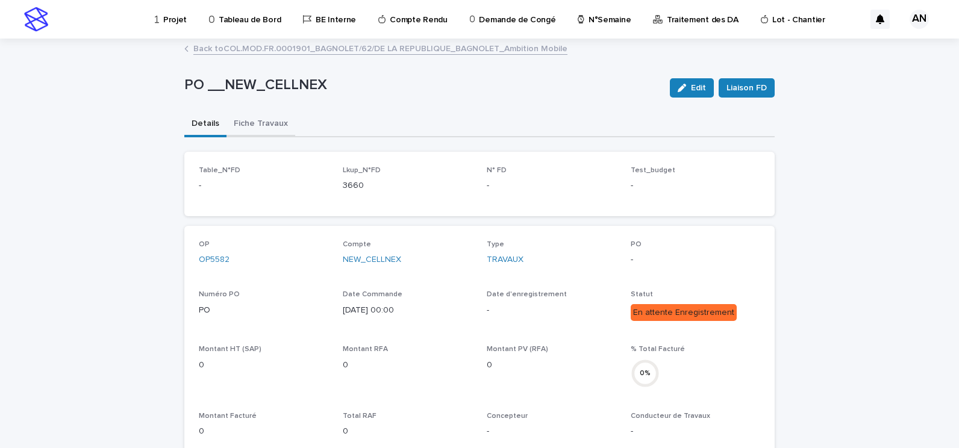
click at [268, 126] on button "Fiche Travaux" at bounding box center [260, 124] width 69 height 25
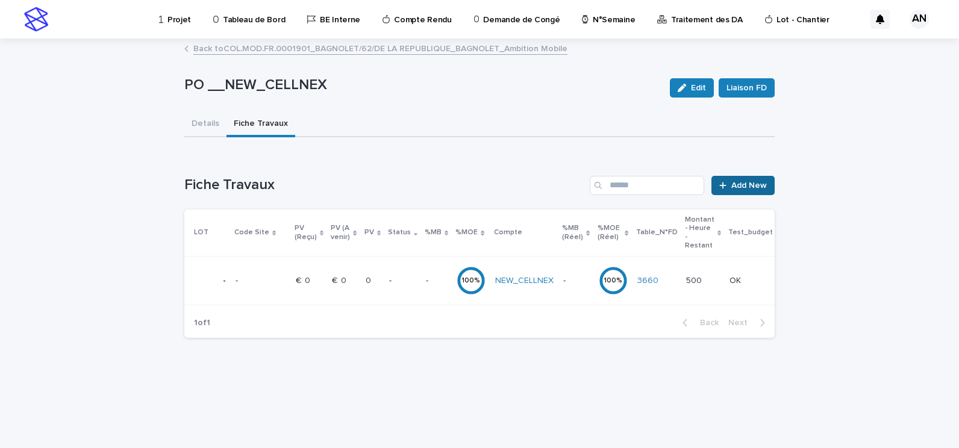
click at [757, 184] on span "Add New" at bounding box center [749, 185] width 36 height 8
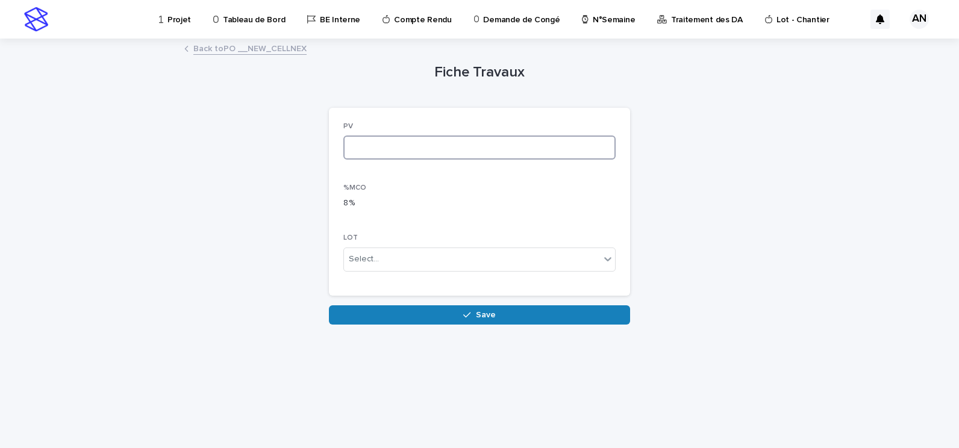
click at [417, 148] on input at bounding box center [479, 147] width 272 height 24
click at [241, 44] on link "Back to PO __NEW_CELLNEX" at bounding box center [249, 48] width 113 height 14
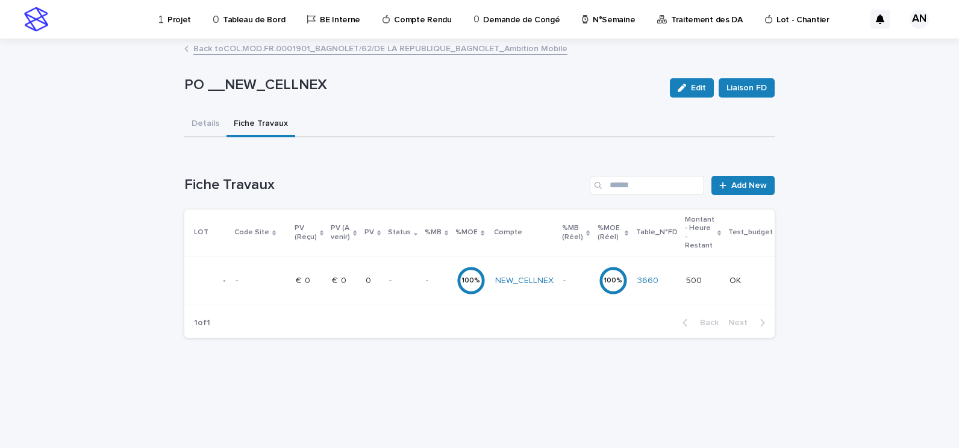
click at [241, 44] on link "Back to COL.MOD.FR.0001901_BAGNOLET/62/DE LA REPUBLIQUE_BAGNOLET_Ambition Mobile" at bounding box center [380, 48] width 374 height 14
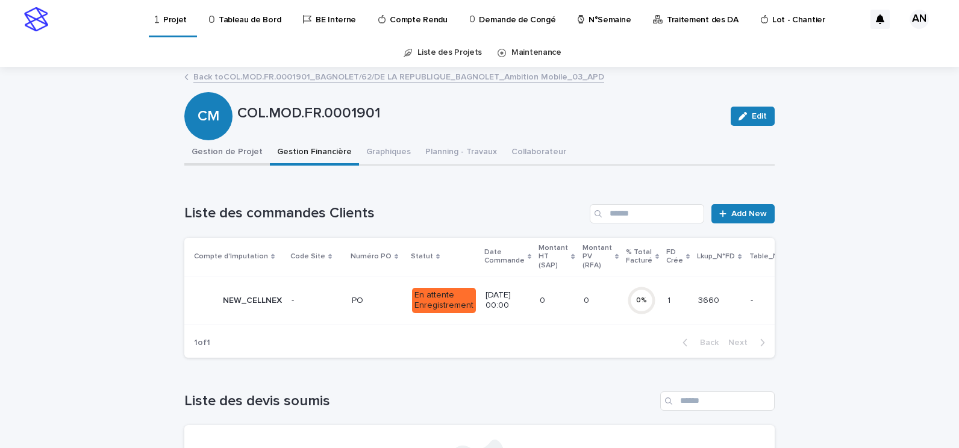
click at [230, 151] on button "Gestion de Projet" at bounding box center [227, 152] width 86 height 25
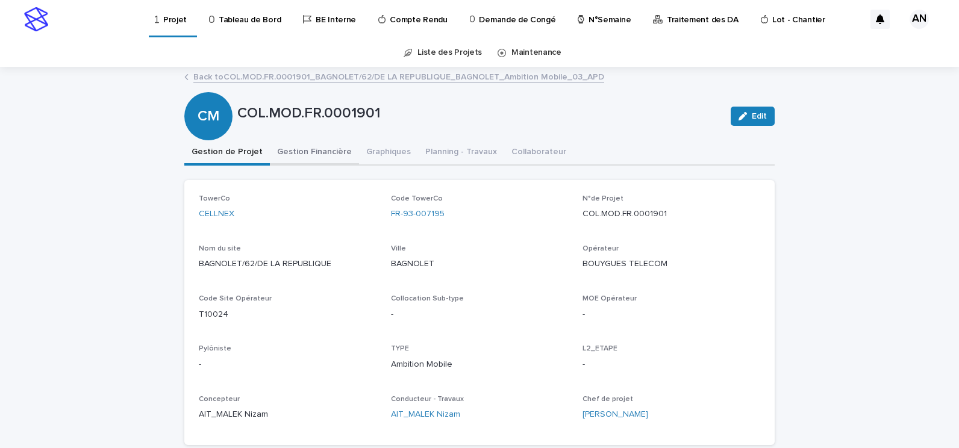
click at [279, 154] on button "Gestion Financière" at bounding box center [314, 152] width 89 height 25
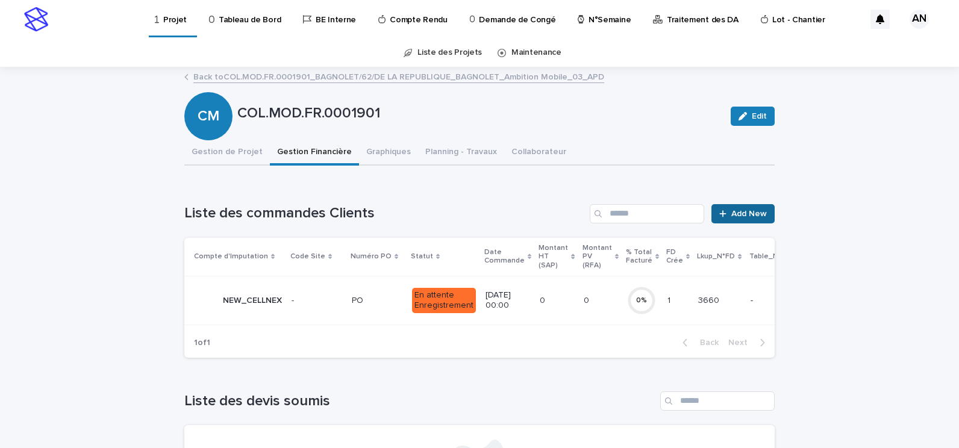
click at [747, 217] on span "Add New" at bounding box center [749, 214] width 36 height 8
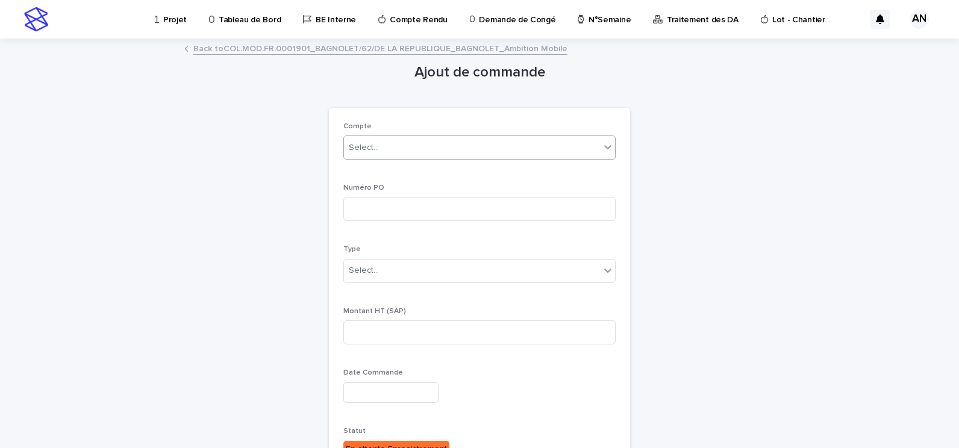
click at [432, 148] on div "Select..." at bounding box center [472, 148] width 256 height 20
click at [836, 314] on div "Loading... Saving… Loading... Saving… Ajout de commande Loading... Saving… Load…" at bounding box center [479, 357] width 959 height 635
click at [392, 152] on div "Select..." at bounding box center [472, 148] width 256 height 20
type input "*"
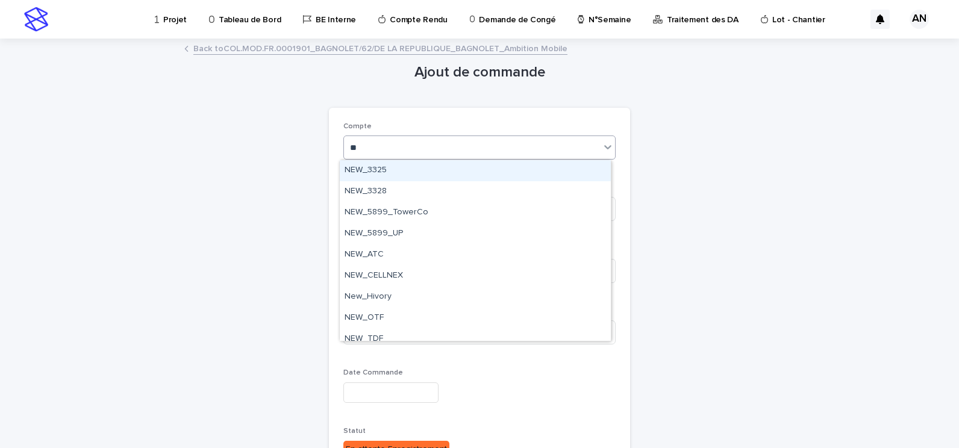
type input "***"
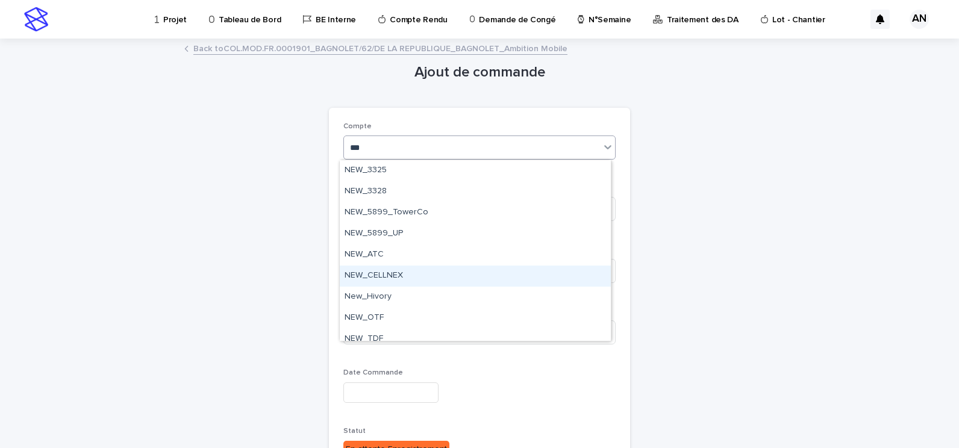
click at [402, 273] on div "NEW_CELLNEX" at bounding box center [475, 276] width 271 height 21
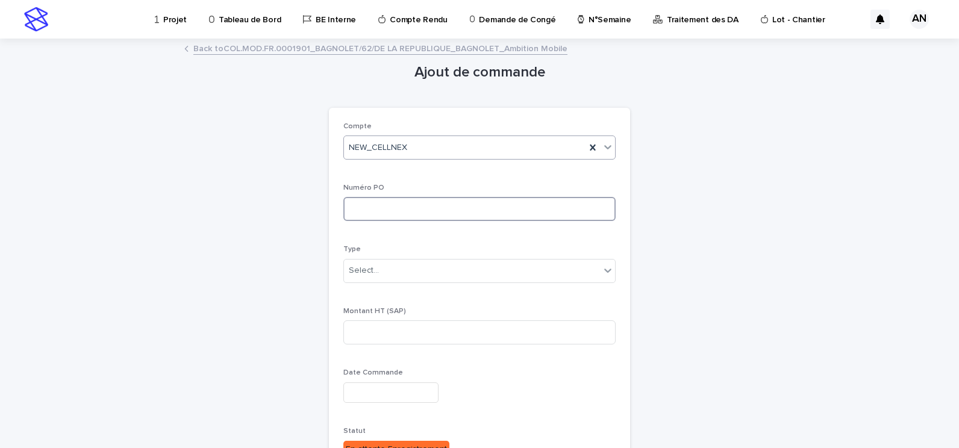
click at [418, 211] on input at bounding box center [479, 209] width 272 height 24
paste input "******"
type input "******"
click at [396, 275] on div "Select..." at bounding box center [472, 271] width 256 height 20
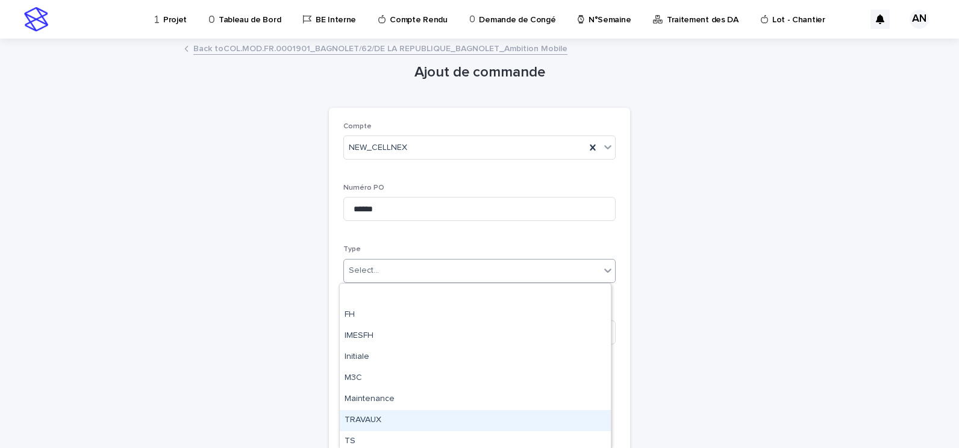
scroll to position [46, 0]
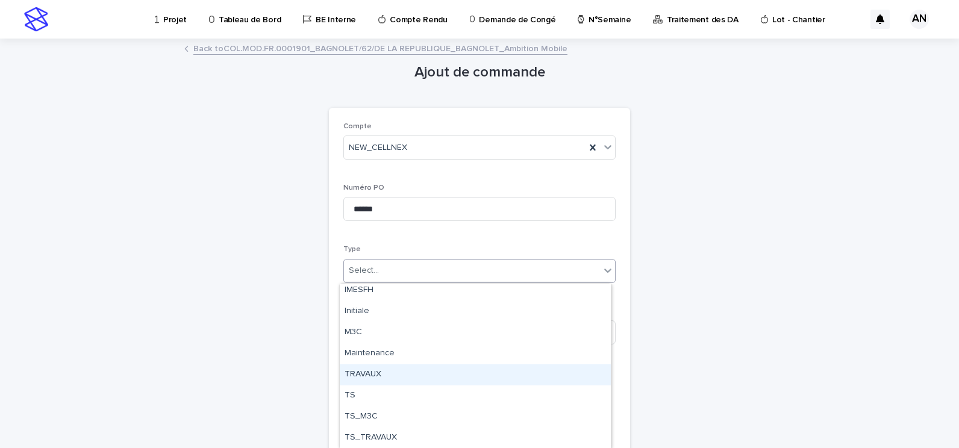
click at [368, 368] on div "TRAVAUX" at bounding box center [475, 374] width 271 height 21
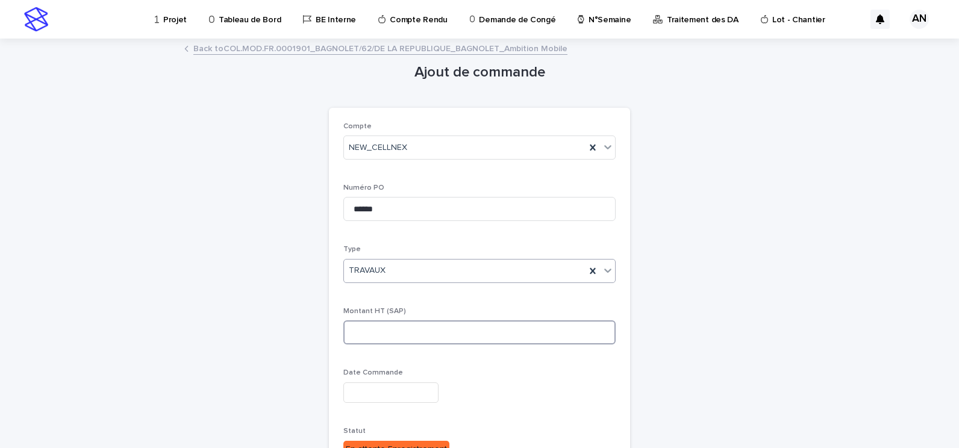
click at [394, 330] on input at bounding box center [479, 332] width 272 height 24
click at [372, 46] on link "Back to COL.MOD.FR.0001901_BAGNOLET/62/DE LA REPUBLIQUE_BAGNOLET_Ambition Mobile" at bounding box center [380, 48] width 374 height 14
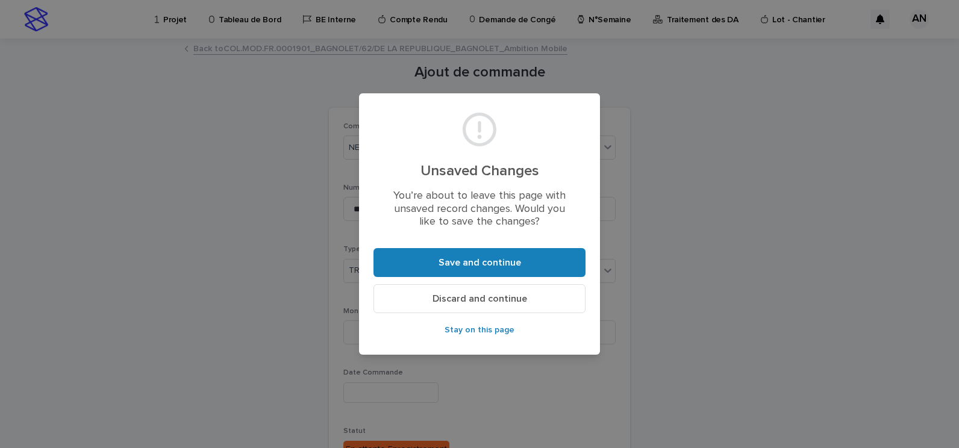
click at [480, 307] on button "Discard and continue" at bounding box center [479, 298] width 212 height 29
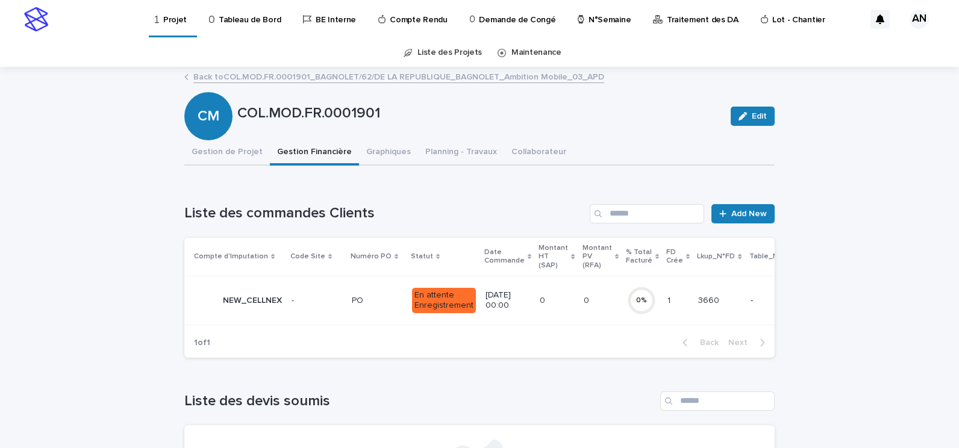
click at [379, 312] on td "PO PO" at bounding box center [377, 300] width 60 height 49
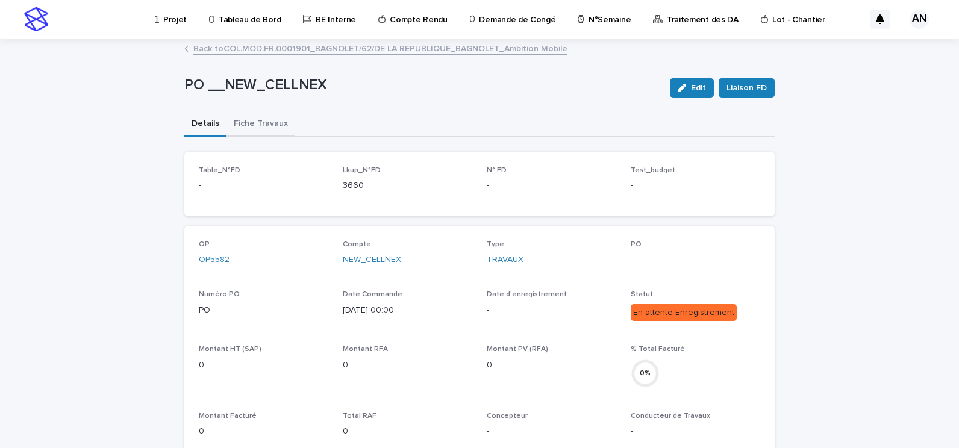
click at [246, 123] on button "Fiche Travaux" at bounding box center [260, 124] width 69 height 25
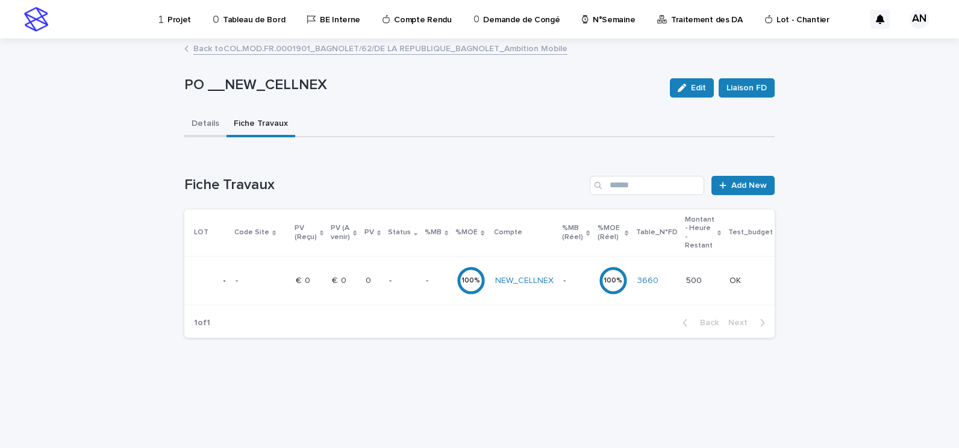
click at [204, 119] on button "Details" at bounding box center [205, 124] width 42 height 25
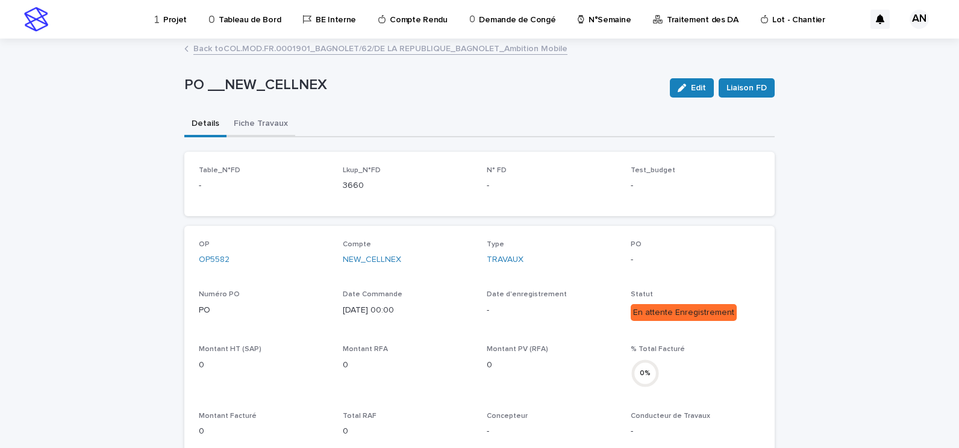
click at [261, 119] on button "Fiche Travaux" at bounding box center [260, 124] width 69 height 25
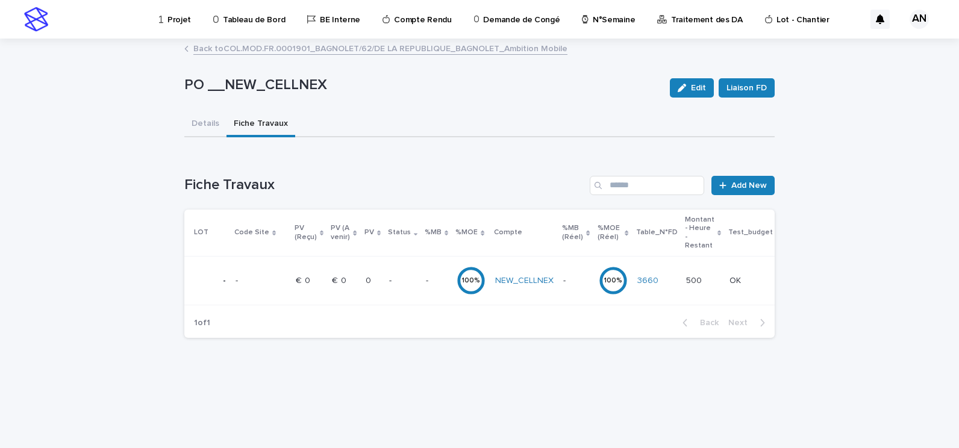
click at [426, 278] on p "-" at bounding box center [428, 279] width 5 height 13
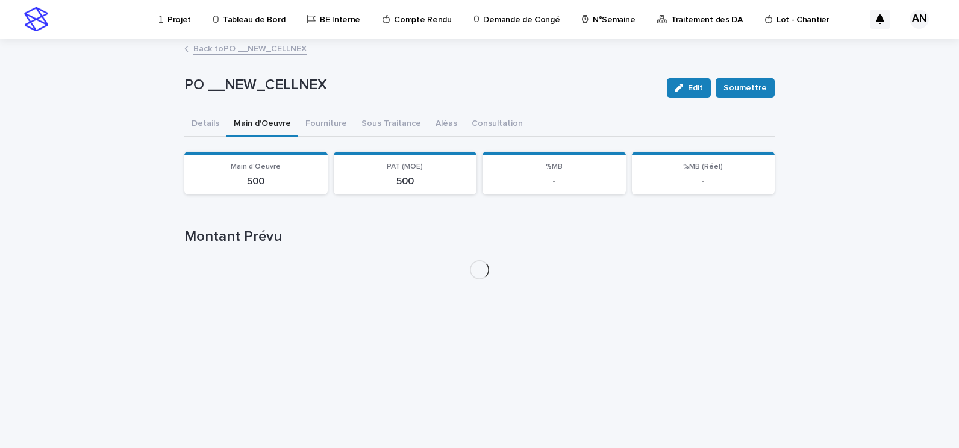
click at [272, 122] on button "Main d'Oeuvre" at bounding box center [262, 124] width 72 height 25
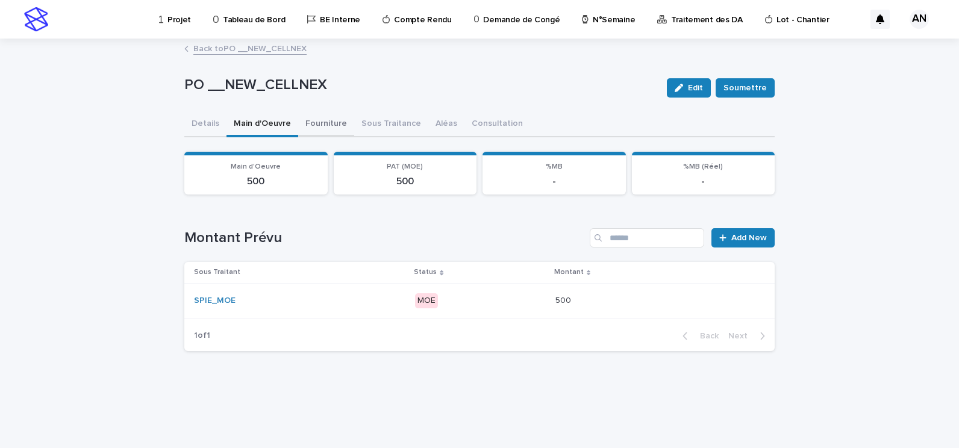
click at [317, 127] on button "Fourniture" at bounding box center [326, 124] width 56 height 25
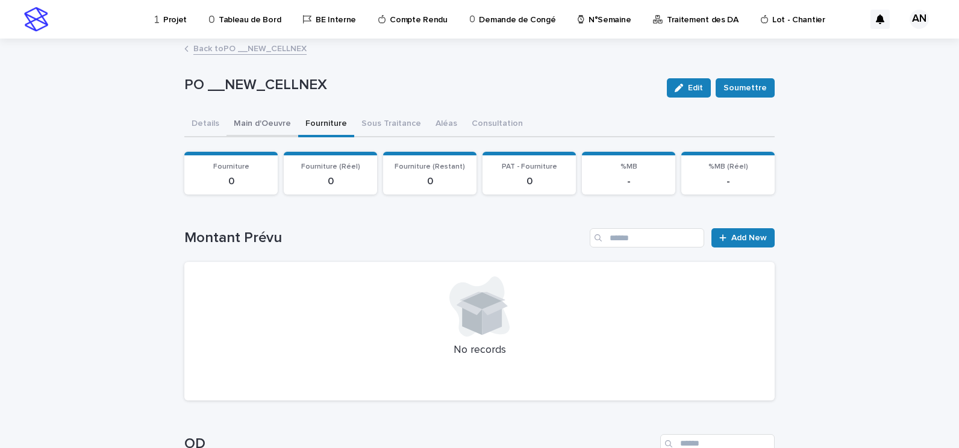
click at [257, 124] on button "Main d'Oeuvre" at bounding box center [262, 124] width 72 height 25
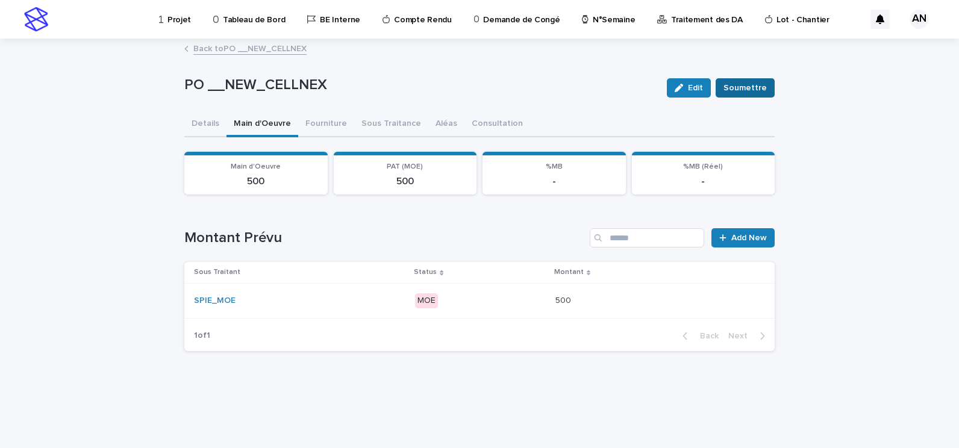
click at [763, 89] on span "Soumettre" at bounding box center [744, 88] width 43 height 12
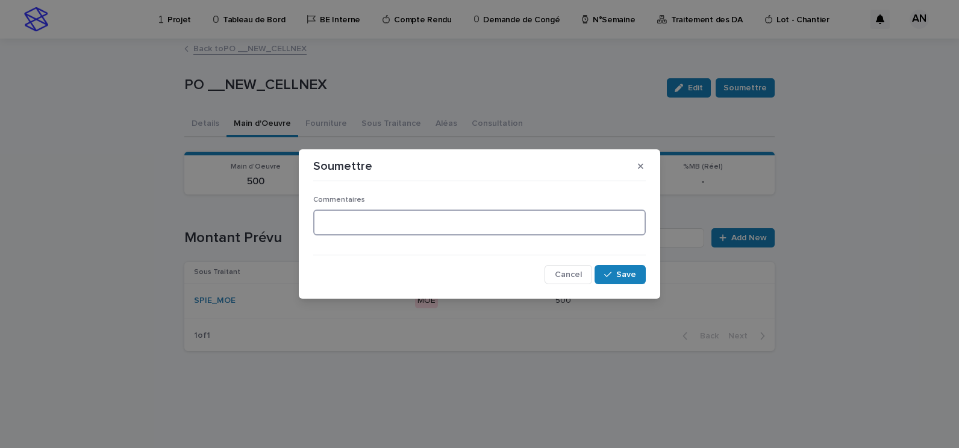
click at [383, 219] on textarea at bounding box center [479, 223] width 332 height 26
click at [561, 277] on span "Cancel" at bounding box center [568, 274] width 27 height 8
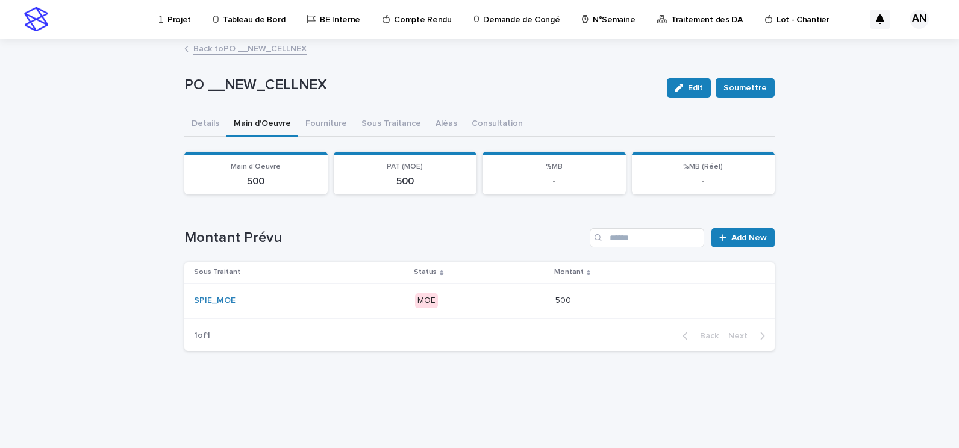
click at [246, 46] on link "Back to PO __NEW_CELLNEX" at bounding box center [249, 48] width 113 height 14
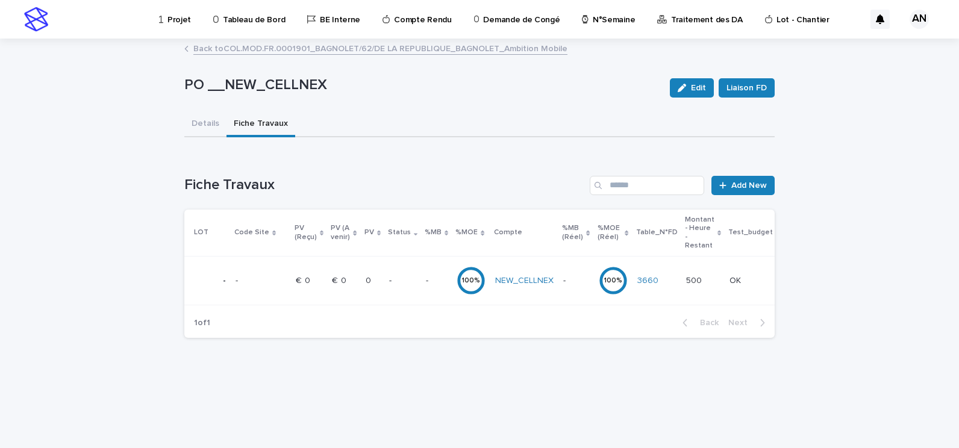
click at [243, 51] on link "Back to COL.MOD.FR.0001901_BAGNOLET/62/DE LA REPUBLIQUE_BAGNOLET_Ambition Mobile" at bounding box center [380, 48] width 374 height 14
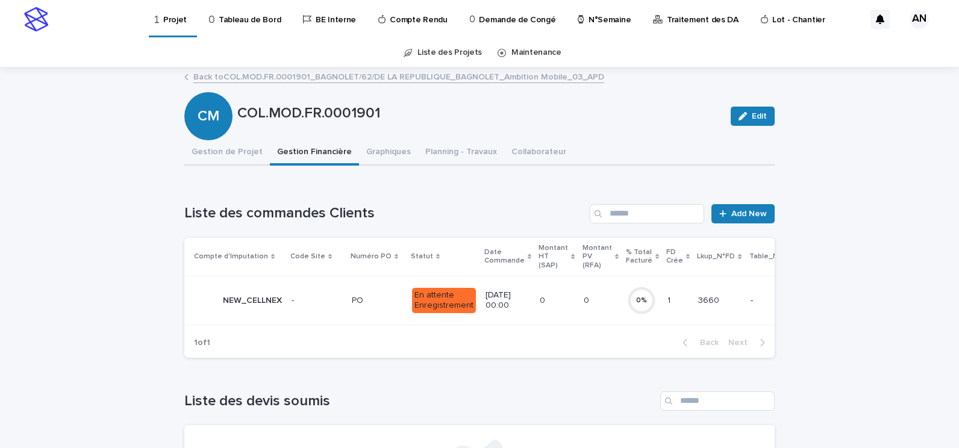
scroll to position [60, 0]
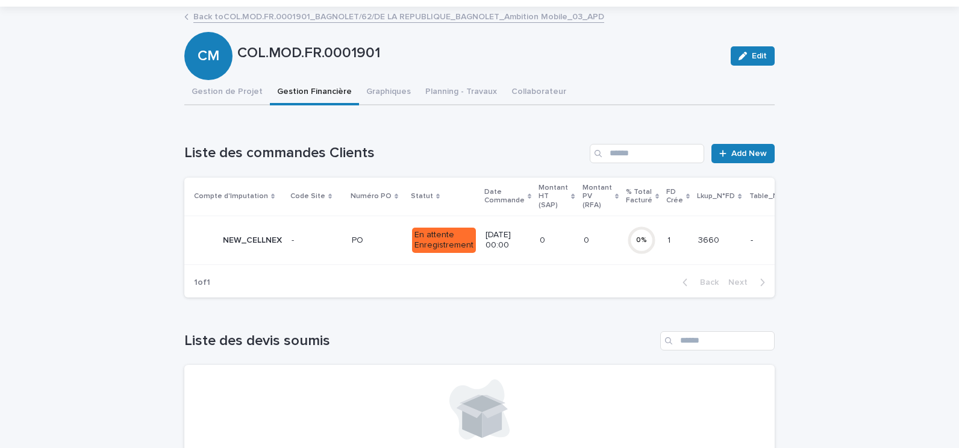
click at [291, 238] on p "-" at bounding box center [293, 239] width 5 height 13
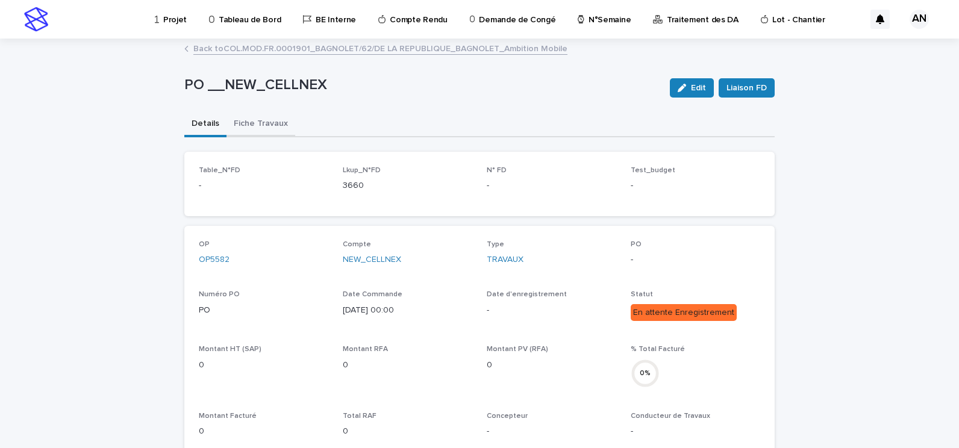
click at [277, 121] on button "Fiche Travaux" at bounding box center [260, 124] width 69 height 25
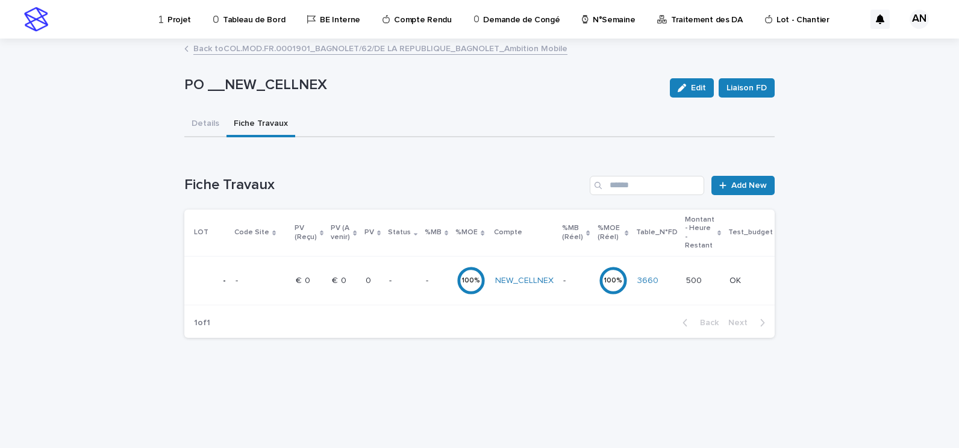
click at [408, 276] on p "-" at bounding box center [402, 281] width 27 height 10
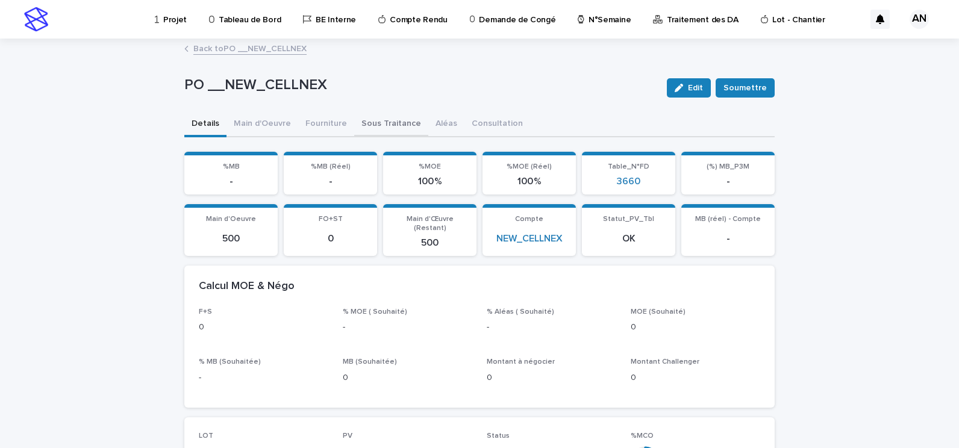
click at [398, 122] on button "Sous Traitance" at bounding box center [391, 124] width 74 height 25
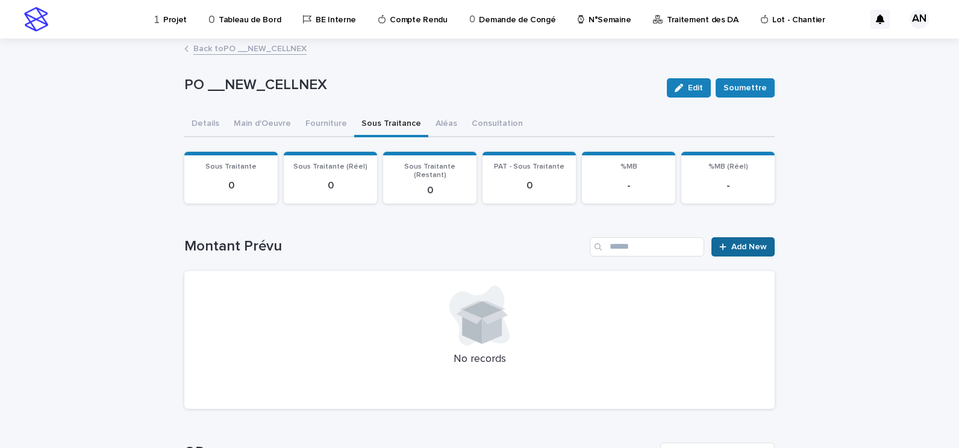
click at [735, 243] on span "Add New" at bounding box center [749, 247] width 36 height 8
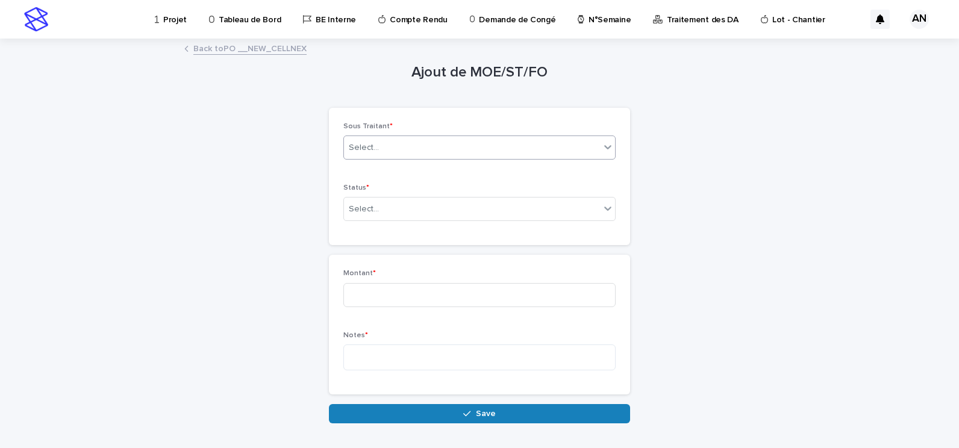
click at [394, 154] on div "Select..." at bounding box center [472, 148] width 256 height 20
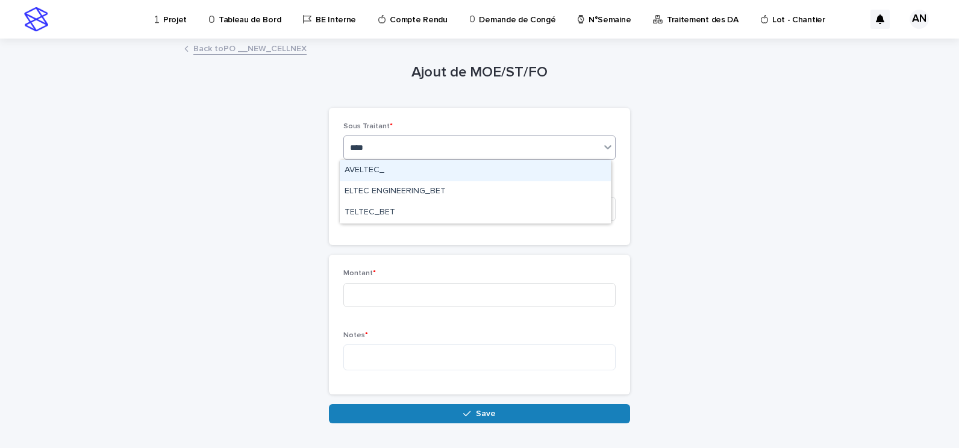
type input "*****"
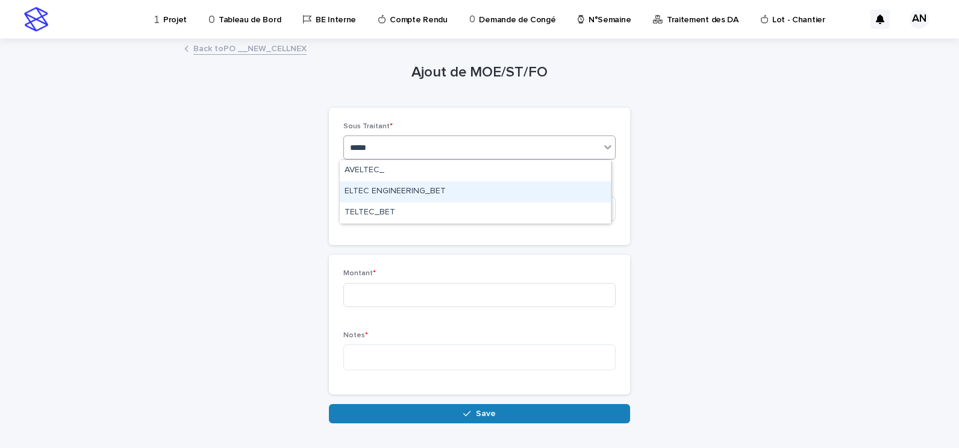
click at [392, 197] on div "ELTEC ENGINEERING_BET" at bounding box center [475, 191] width 271 height 21
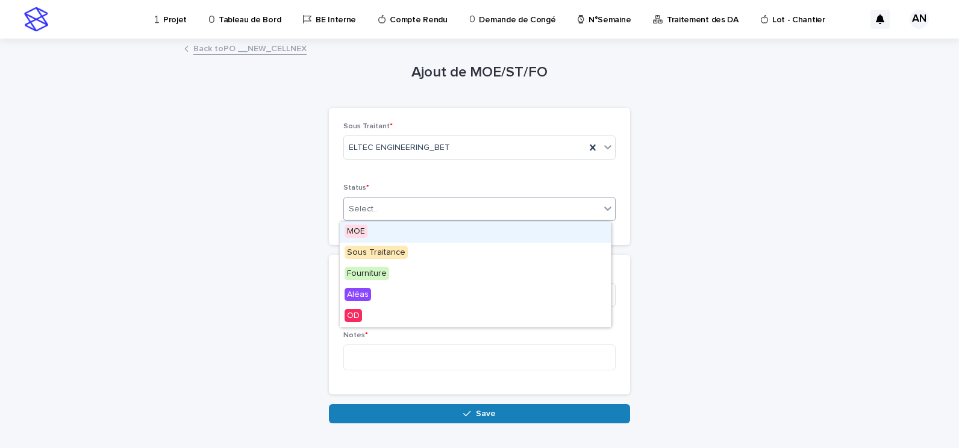
click at [388, 208] on div "Select..." at bounding box center [472, 209] width 256 height 20
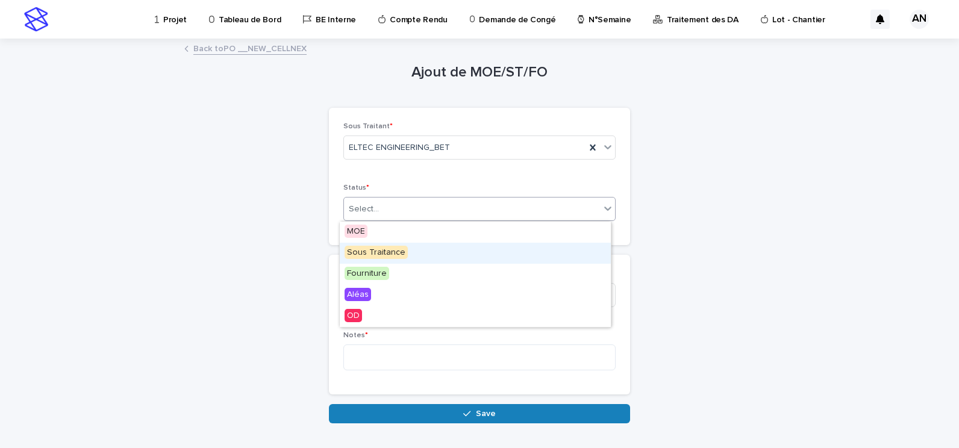
click at [381, 252] on span "Sous Traitance" at bounding box center [375, 252] width 63 height 13
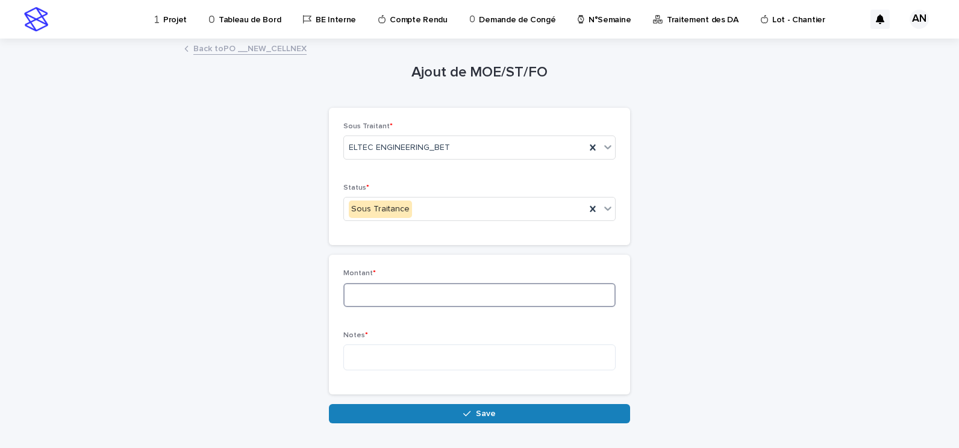
click at [387, 291] on input at bounding box center [479, 295] width 272 height 24
type input "****"
click at [466, 357] on textarea at bounding box center [479, 357] width 272 height 26
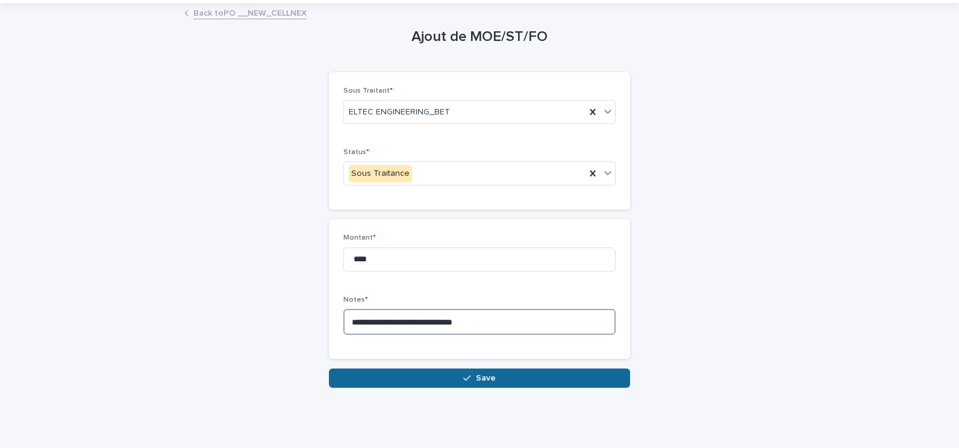
type textarea "**********"
click at [533, 386] on button "Save" at bounding box center [479, 377] width 301 height 19
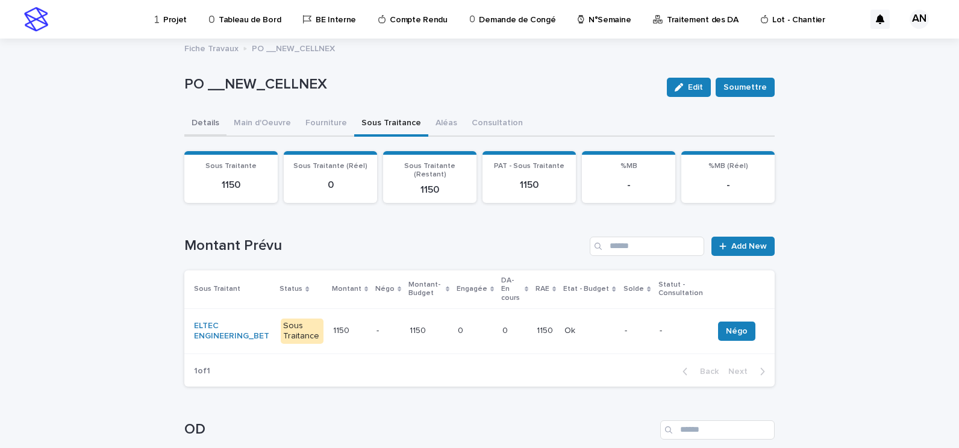
click at [201, 119] on button "Details" at bounding box center [205, 123] width 42 height 25
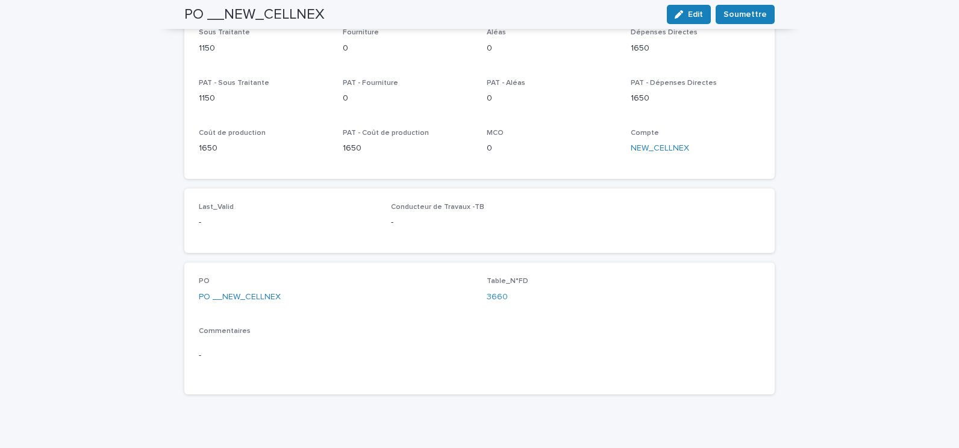
scroll to position [301, 0]
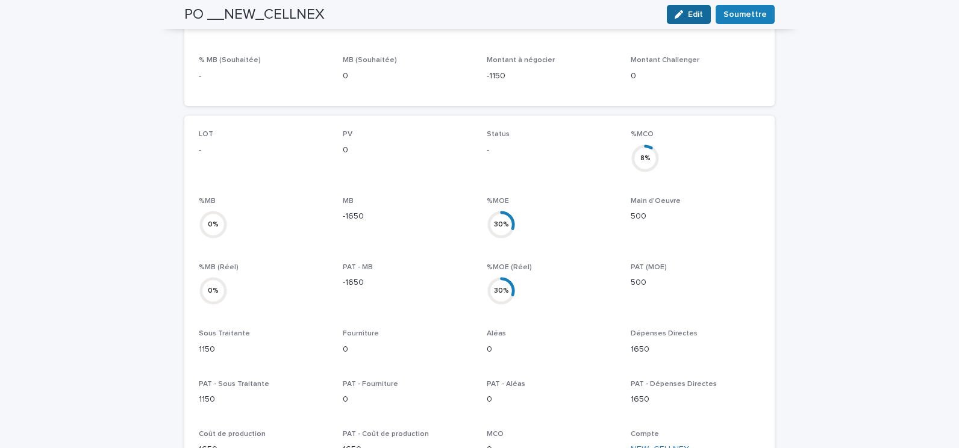
click at [691, 14] on span "Edit" at bounding box center [695, 14] width 15 height 8
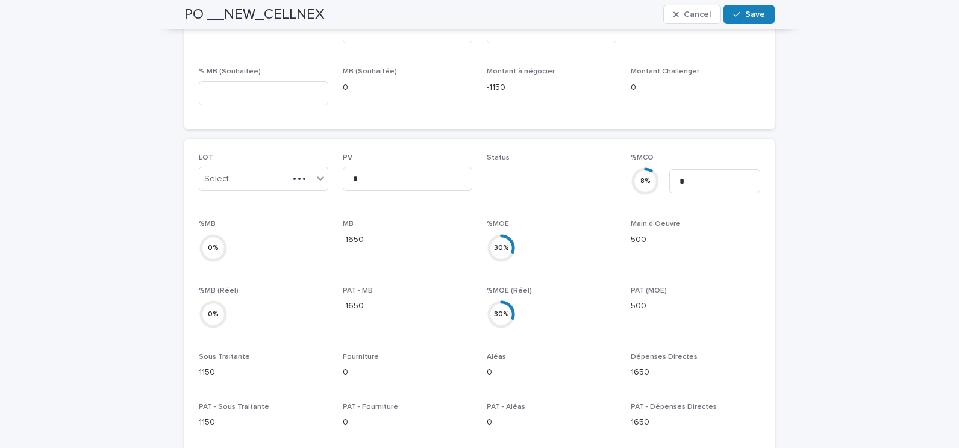
scroll to position [311, 0]
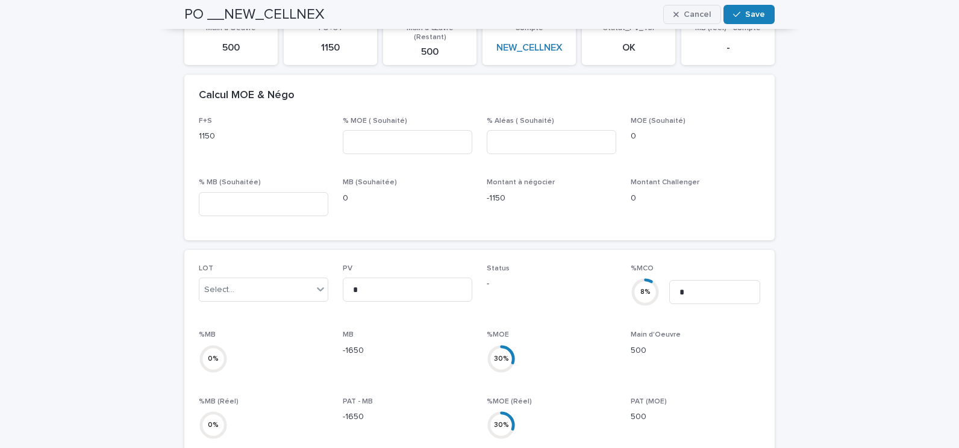
click at [695, 12] on span "Cancel" at bounding box center [696, 14] width 27 height 8
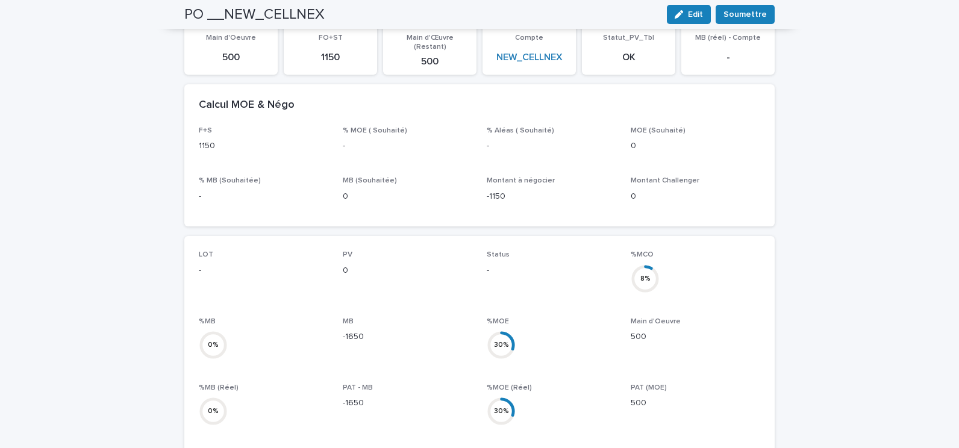
scroll to position [0, 0]
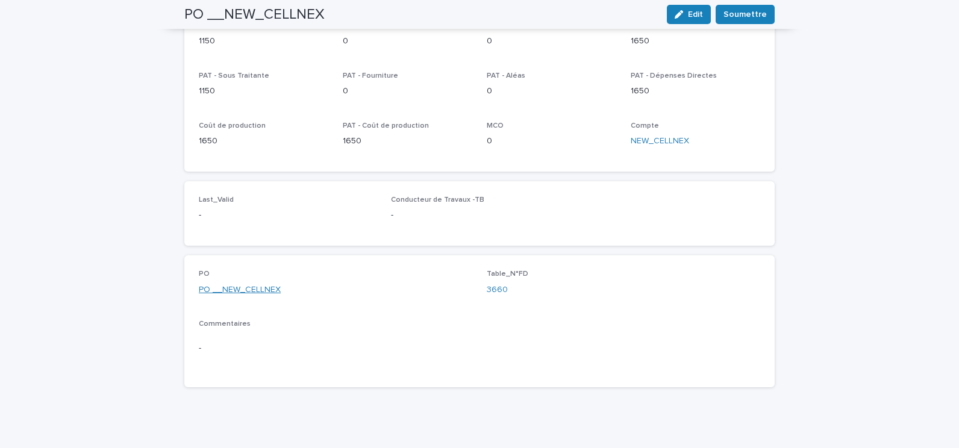
click at [261, 284] on link "PO __NEW_CELLNEX" at bounding box center [240, 290] width 82 height 13
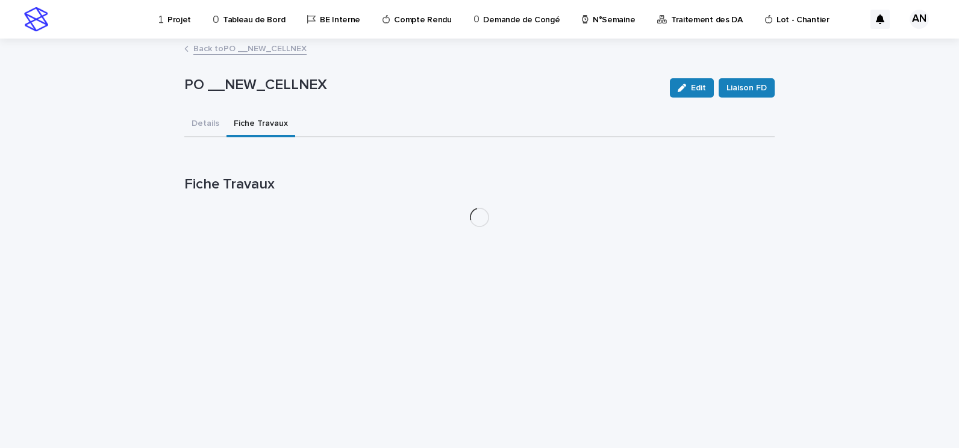
click at [246, 123] on button "Fiche Travaux" at bounding box center [260, 124] width 69 height 25
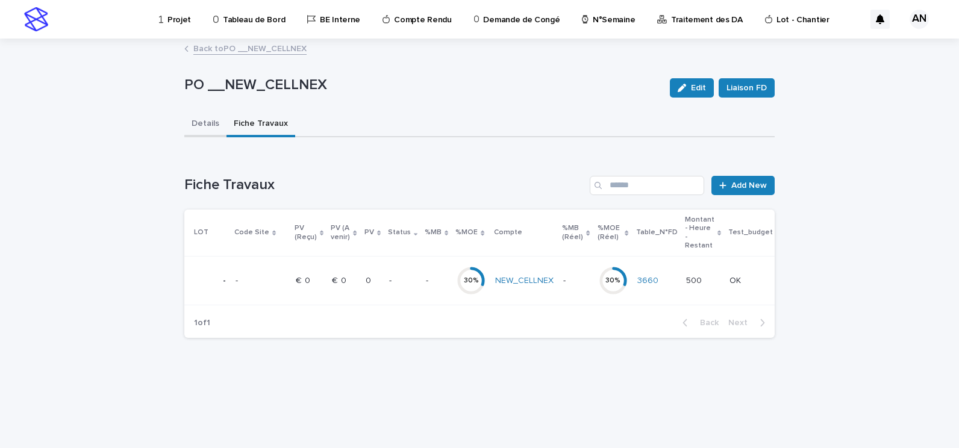
click at [200, 121] on button "Details" at bounding box center [205, 124] width 42 height 25
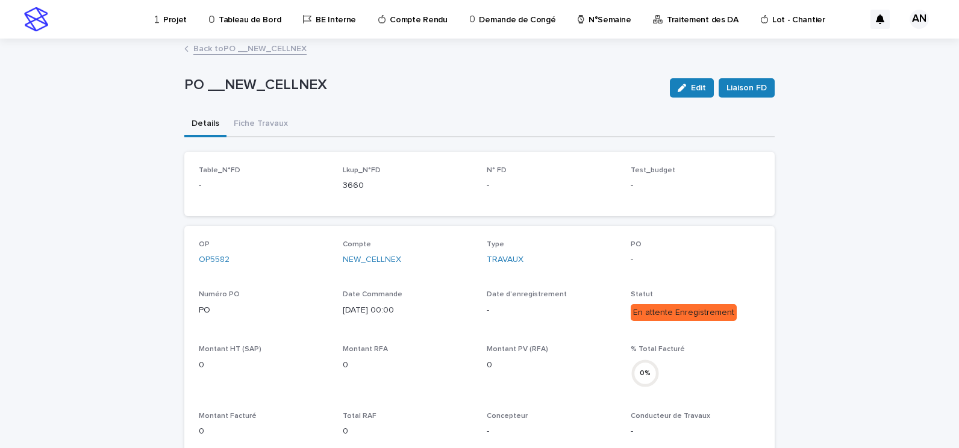
scroll to position [181, 0]
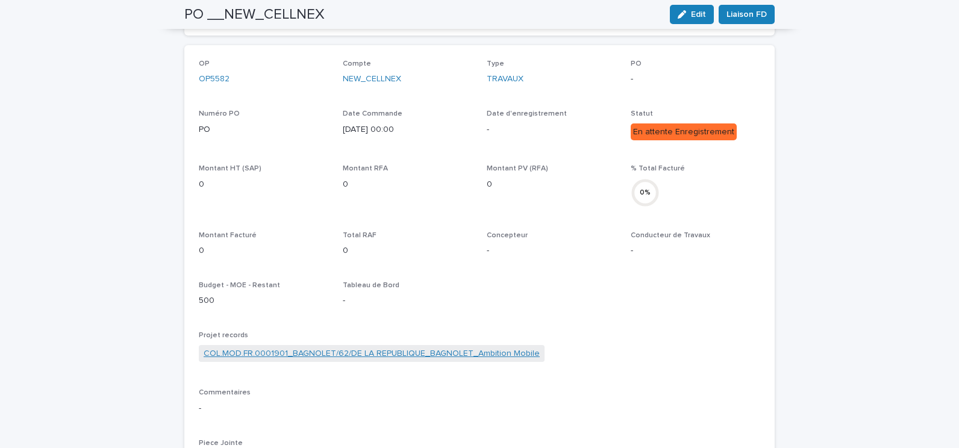
click at [297, 350] on link "COL.MOD.FR.0001901_BAGNOLET/62/DE LA REPUBLIQUE_BAGNOLET_Ambition Mobile" at bounding box center [372, 353] width 336 height 13
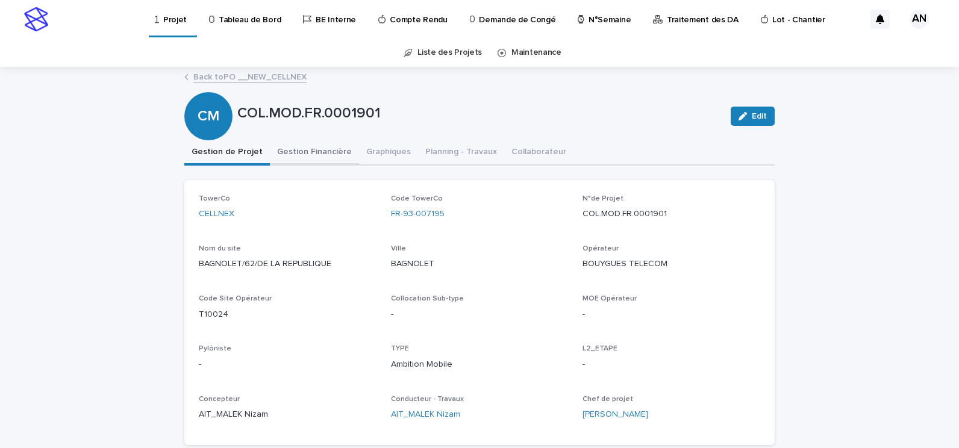
click at [303, 159] on button "Gestion Financière" at bounding box center [314, 152] width 89 height 25
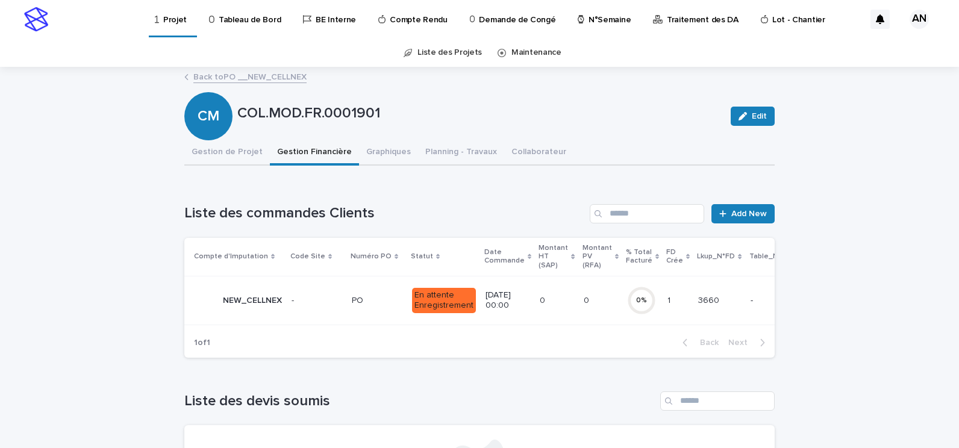
click at [583, 306] on div "0 0" at bounding box center [600, 301] width 34 height 20
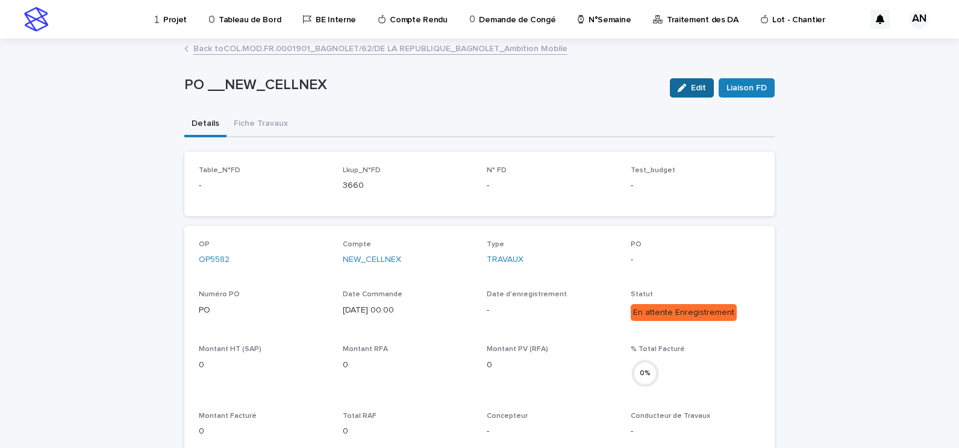
click at [691, 80] on button "Edit" at bounding box center [692, 87] width 44 height 19
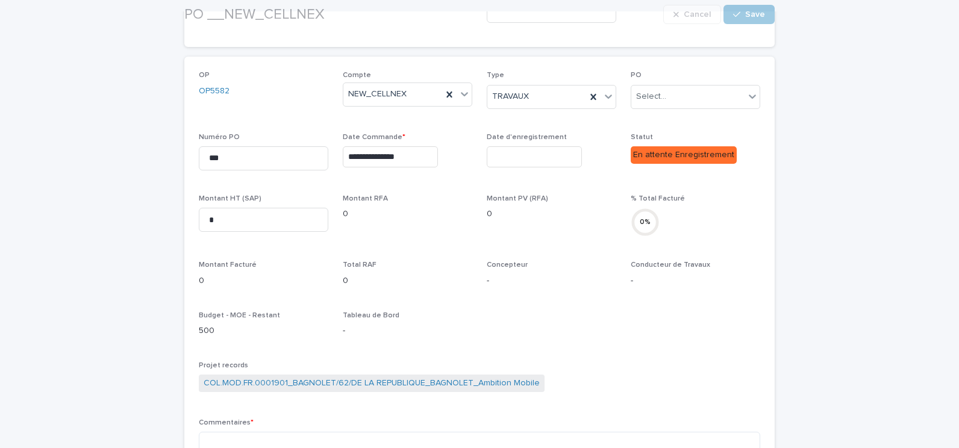
scroll to position [241, 0]
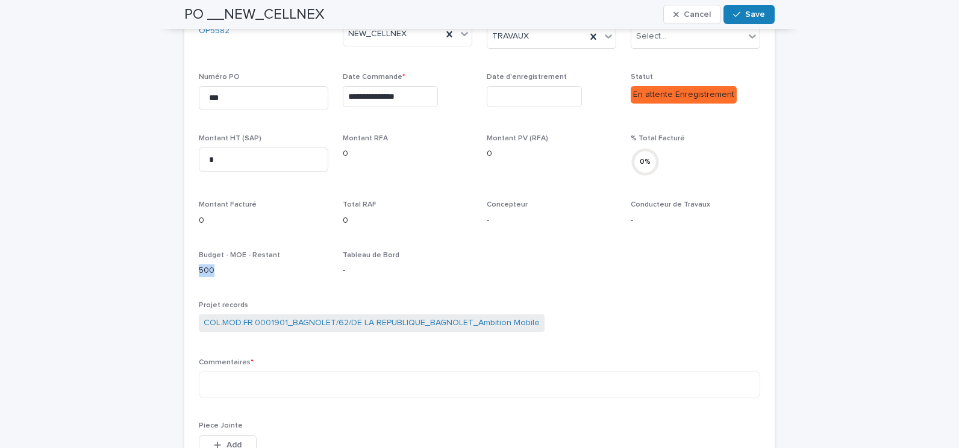
drag, startPoint x: 208, startPoint y: 270, endPoint x: 199, endPoint y: 270, distance: 8.5
click at [199, 270] on p "500" at bounding box center [263, 270] width 129 height 13
drag, startPoint x: 199, startPoint y: 270, endPoint x: 259, endPoint y: 281, distance: 60.7
click at [259, 281] on div "Budget - MOE - Restant 500" at bounding box center [263, 269] width 129 height 36
drag, startPoint x: 208, startPoint y: 275, endPoint x: 187, endPoint y: 270, distance: 22.1
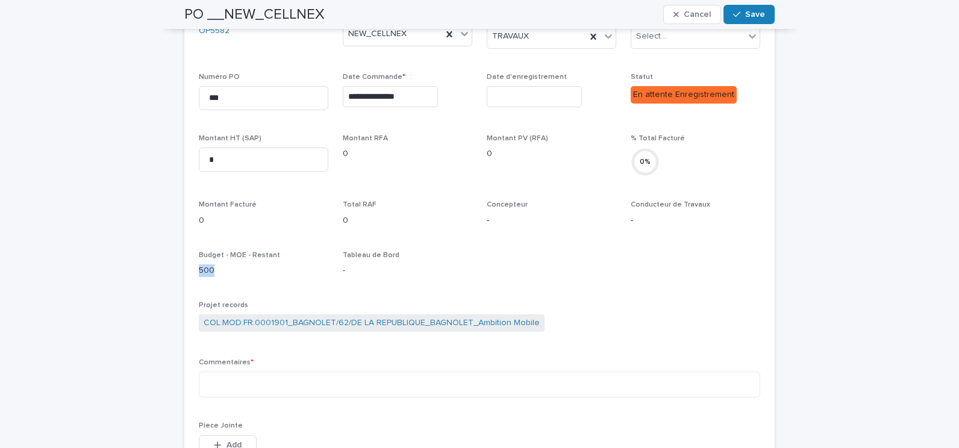
click at [187, 270] on div "**********" at bounding box center [479, 239] width 590 height 487
click at [229, 275] on p "500" at bounding box center [263, 270] width 129 height 13
drag, startPoint x: 232, startPoint y: 274, endPoint x: 220, endPoint y: 275, distance: 11.5
click at [216, 275] on p "500" at bounding box center [263, 270] width 129 height 13
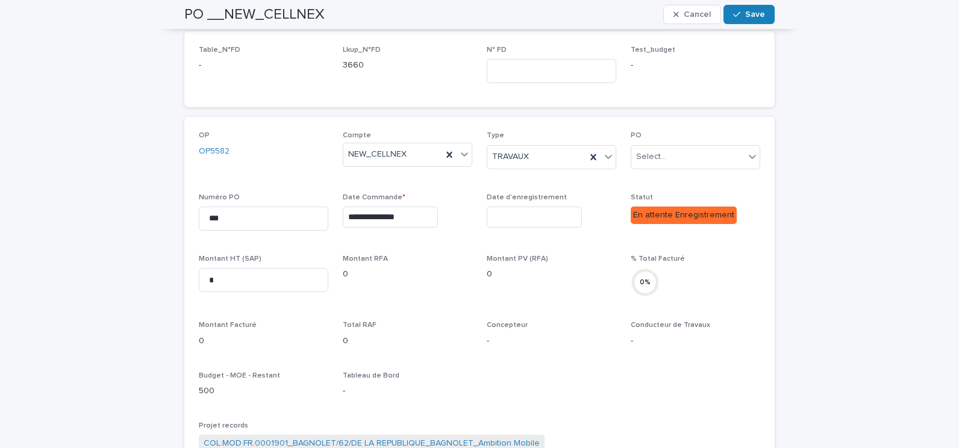
scroll to position [0, 0]
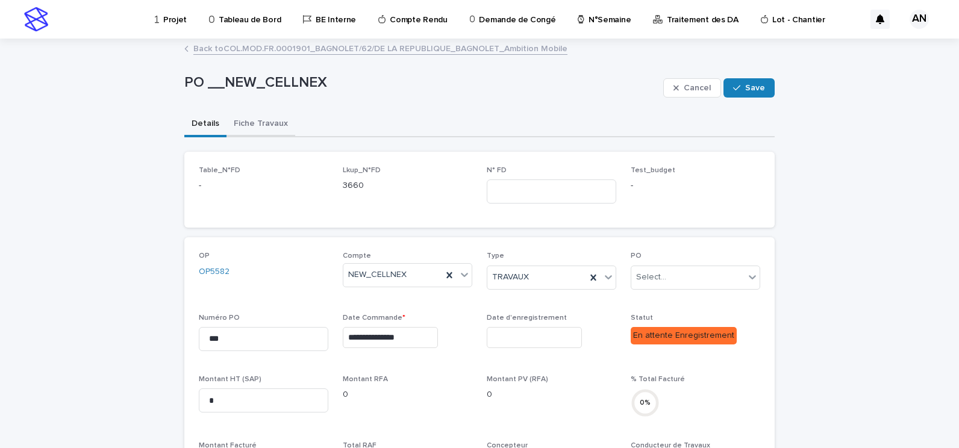
click at [260, 131] on button "Fiche Travaux" at bounding box center [260, 124] width 69 height 25
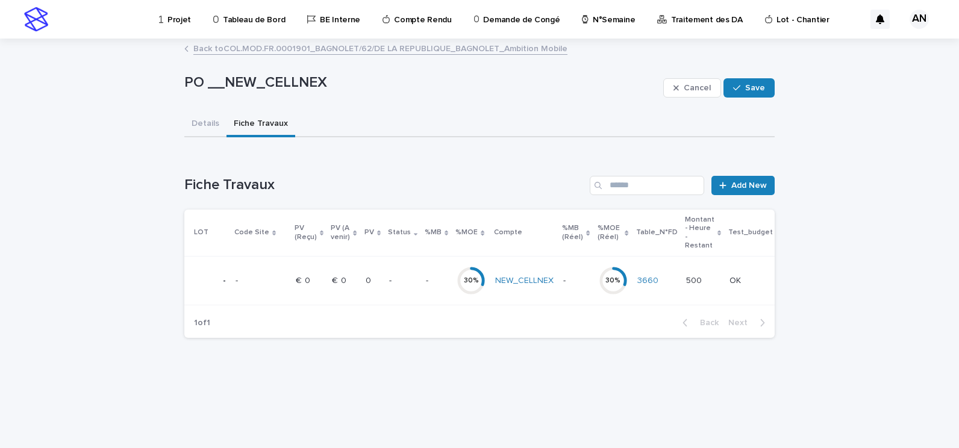
click at [300, 280] on p "€  0" at bounding box center [304, 279] width 17 height 13
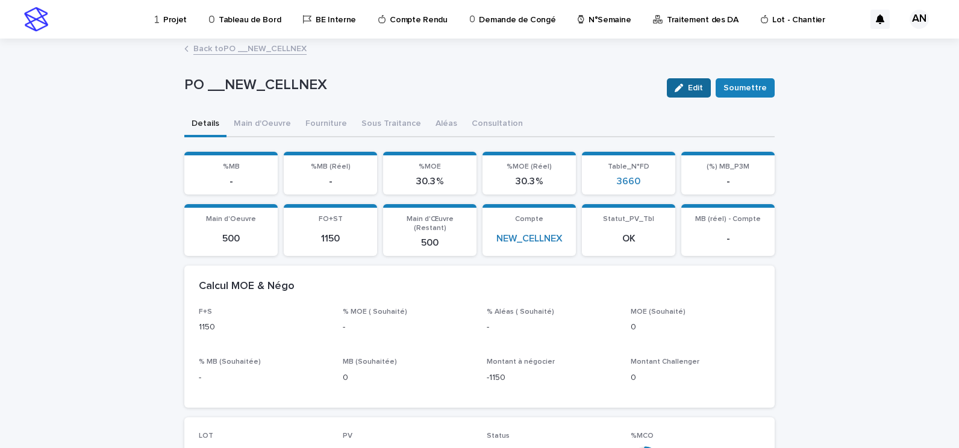
click at [689, 90] on span "Edit" at bounding box center [695, 88] width 15 height 8
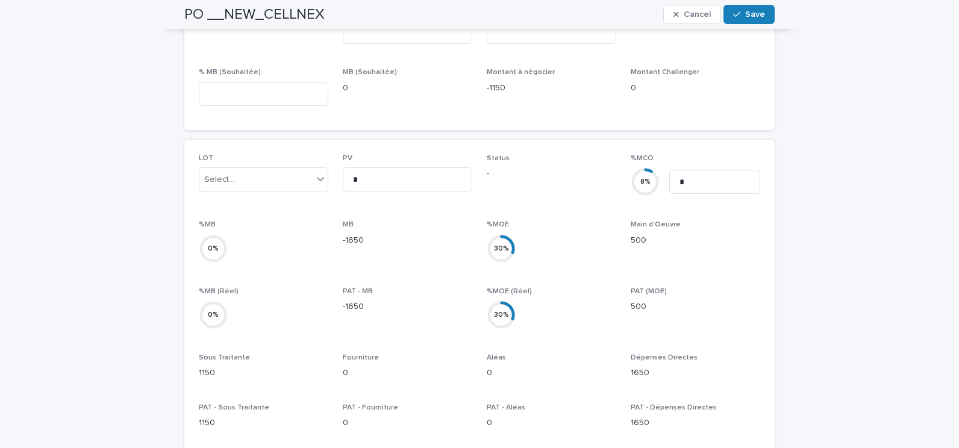
scroll to position [361, 0]
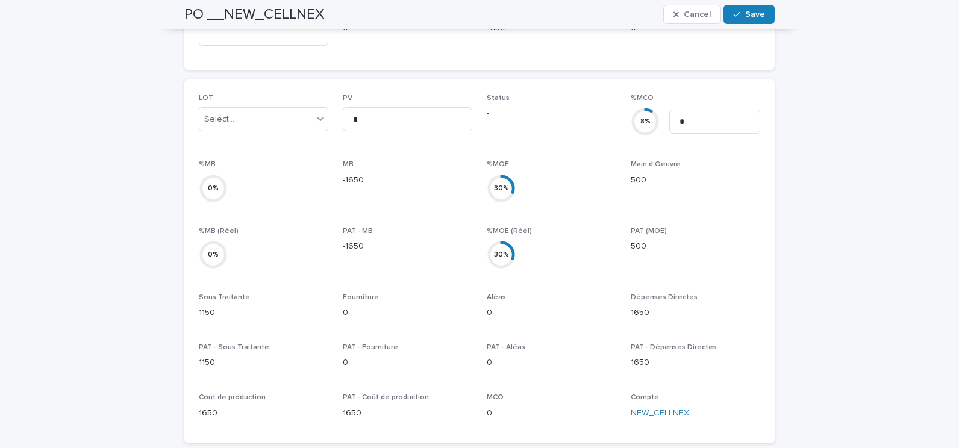
drag, startPoint x: 214, startPoint y: 353, endPoint x: 213, endPoint y: 373, distance: 19.9
click at [214, 356] on p "1150" at bounding box center [263, 362] width 129 height 13
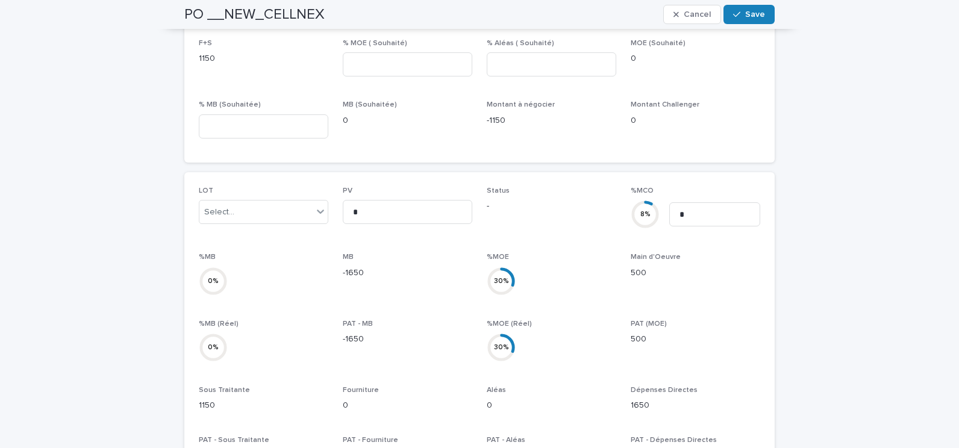
scroll to position [0, 0]
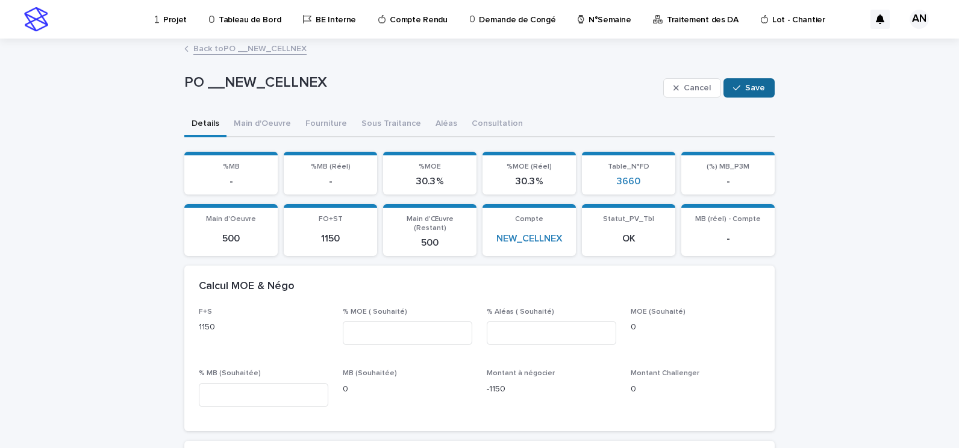
click at [736, 86] on icon "button" at bounding box center [736, 87] width 7 height 5
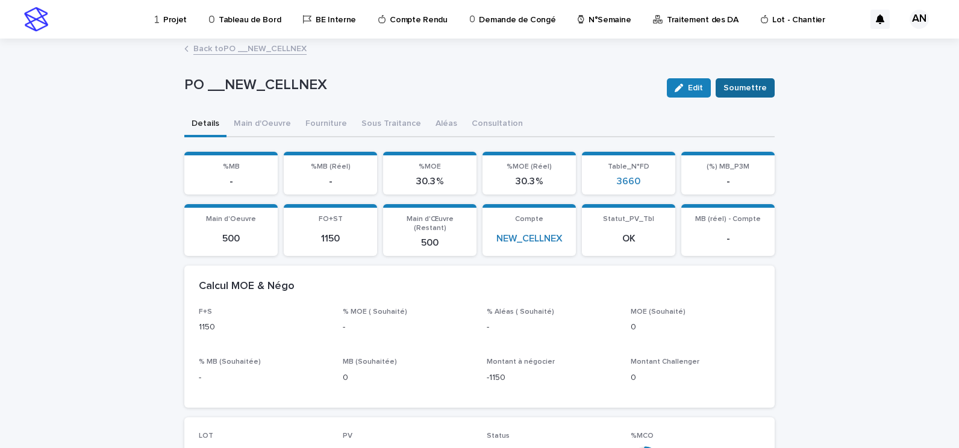
click at [755, 87] on span "Soumettre" at bounding box center [744, 88] width 43 height 12
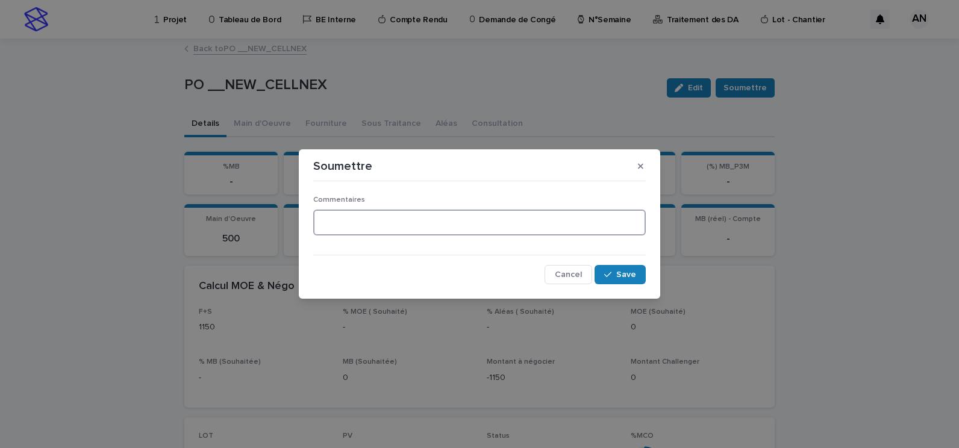
click at [510, 226] on textarea at bounding box center [479, 223] width 332 height 26
type textarea "**********"
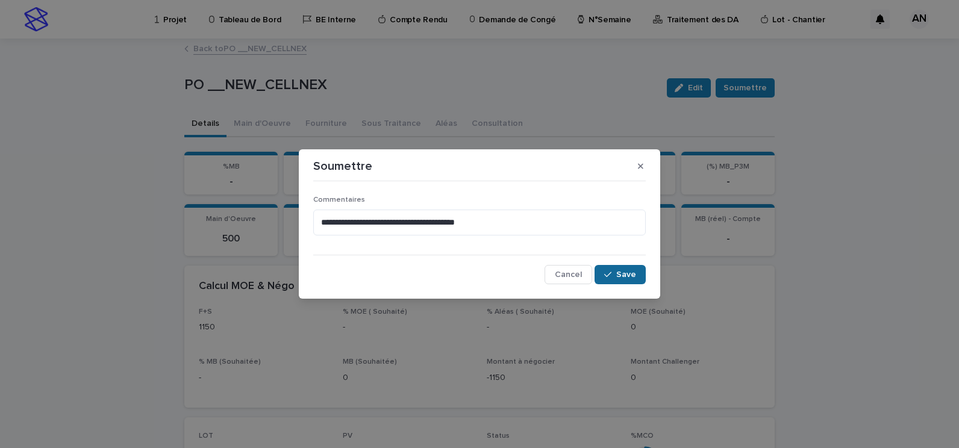
click at [638, 279] on button "Save" at bounding box center [619, 274] width 51 height 19
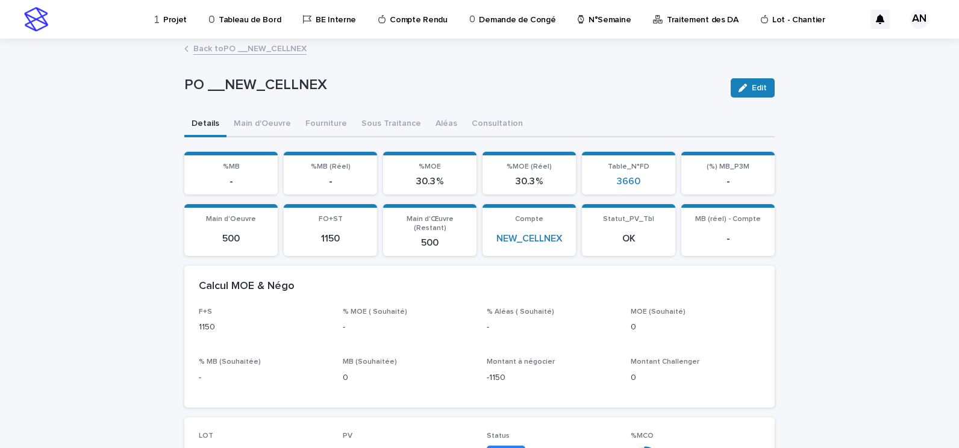
click at [232, 43] on link "Back to PO __NEW_CELLNEX" at bounding box center [249, 48] width 113 height 14
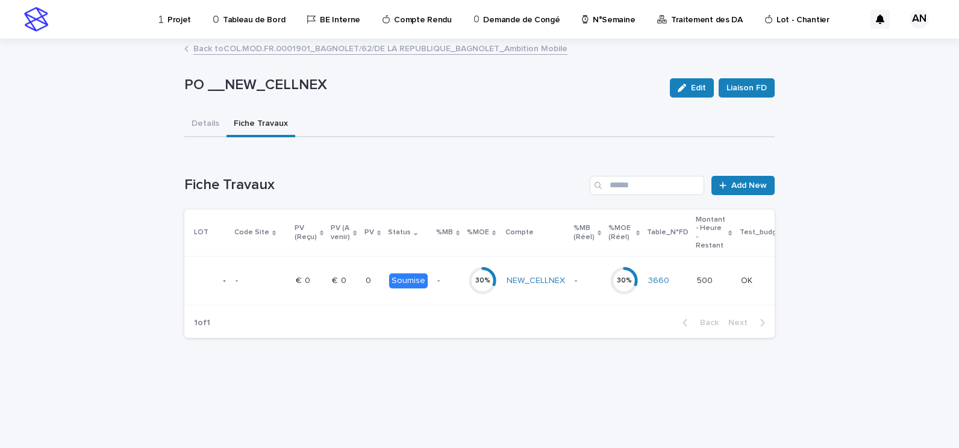
click at [235, 42] on link "Back to COL.MOD.FR.0001901_BAGNOLET/62/DE LA REPUBLIQUE_BAGNOLET_Ambition Mobile" at bounding box center [380, 48] width 374 height 14
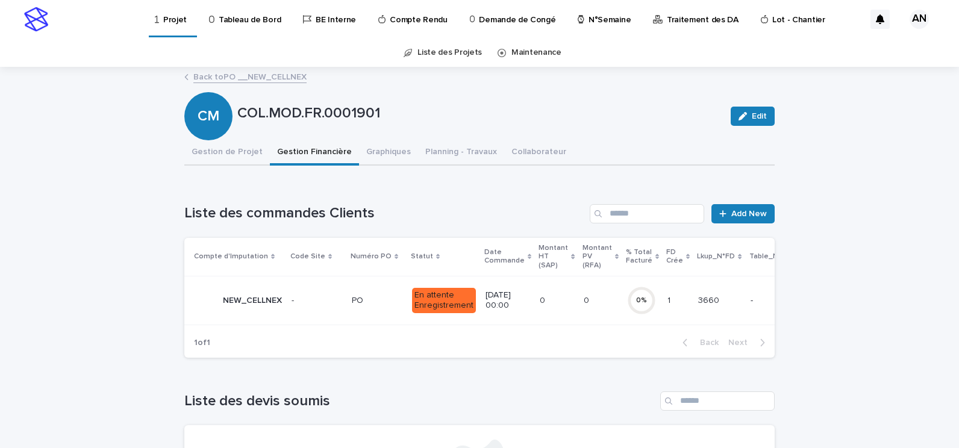
click at [559, 298] on p at bounding box center [556, 301] width 34 height 10
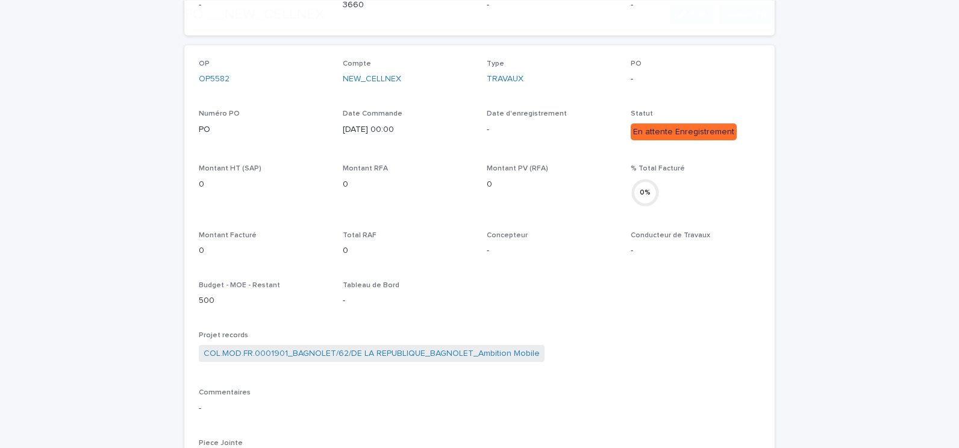
scroll to position [241, 0]
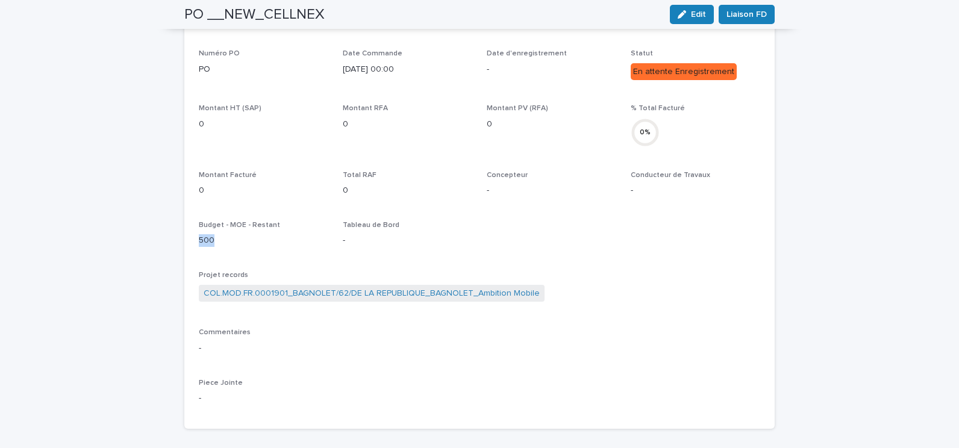
drag, startPoint x: 237, startPoint y: 244, endPoint x: 187, endPoint y: 240, distance: 50.2
click at [187, 240] on div "OP OP5582 Compte NEW_CELLNEX Type TRAVAUX PO - Numéro PO PO Date Commande 12/9/…" at bounding box center [479, 207] width 590 height 444
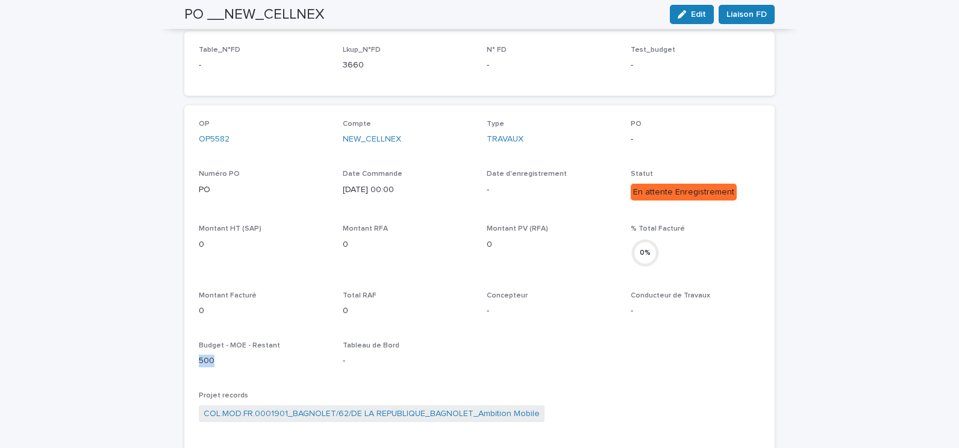
scroll to position [0, 0]
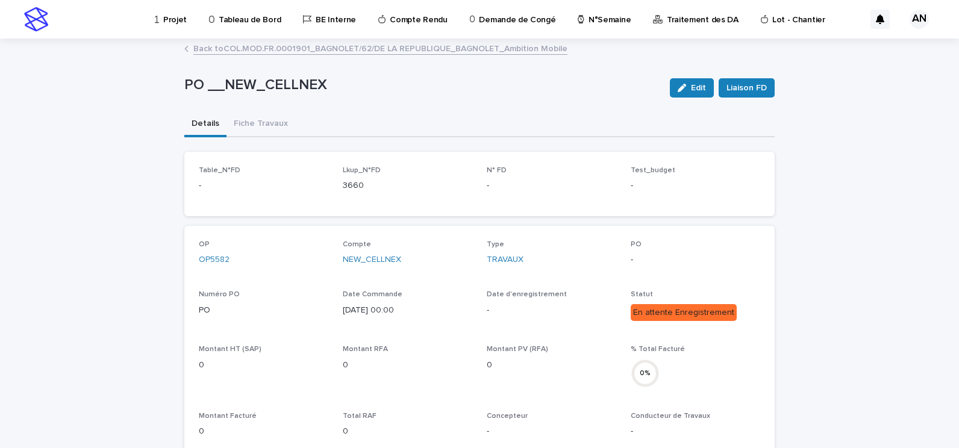
click at [166, 26] on link "Projet" at bounding box center [173, 18] width 39 height 37
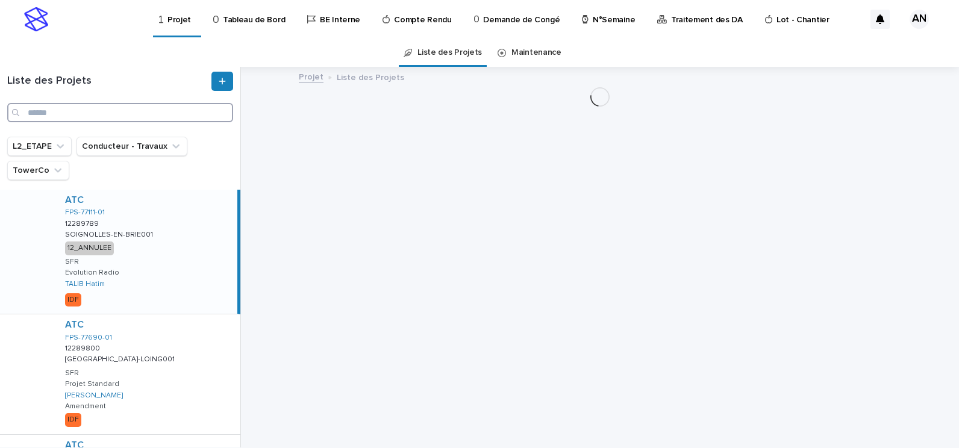
click at [135, 116] on input "Search" at bounding box center [120, 112] width 226 height 19
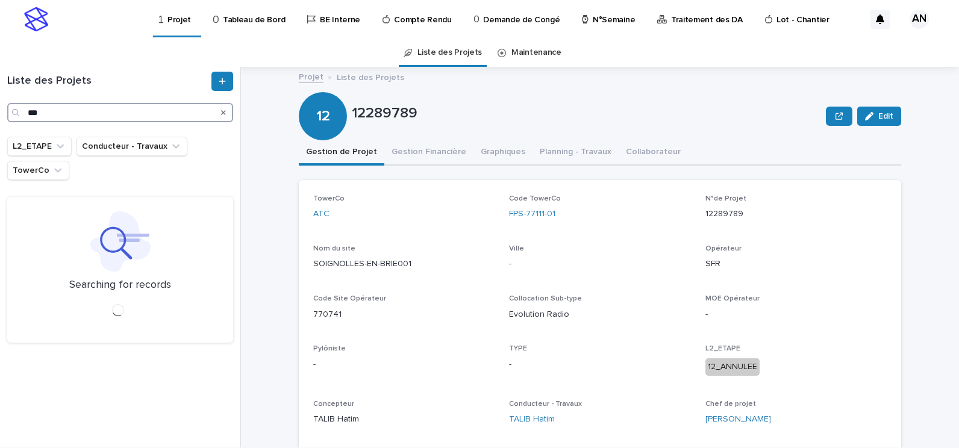
type input "***"
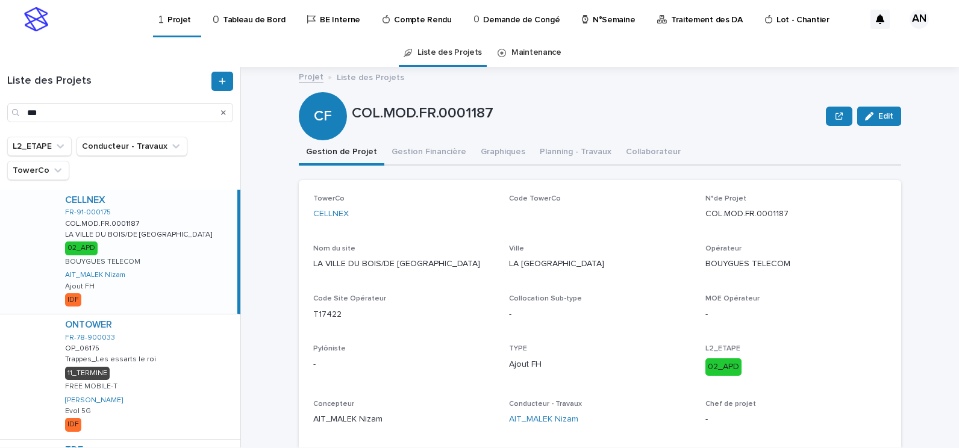
click at [189, 216] on div "CELLNEX FR-91-000175 COL.MOD.FR.0001187 COL.MOD.FR.0001187 LA VILLE DU BOIS/DE …" at bounding box center [146, 252] width 182 height 124
click at [420, 156] on button "Gestion Financière" at bounding box center [428, 152] width 89 height 25
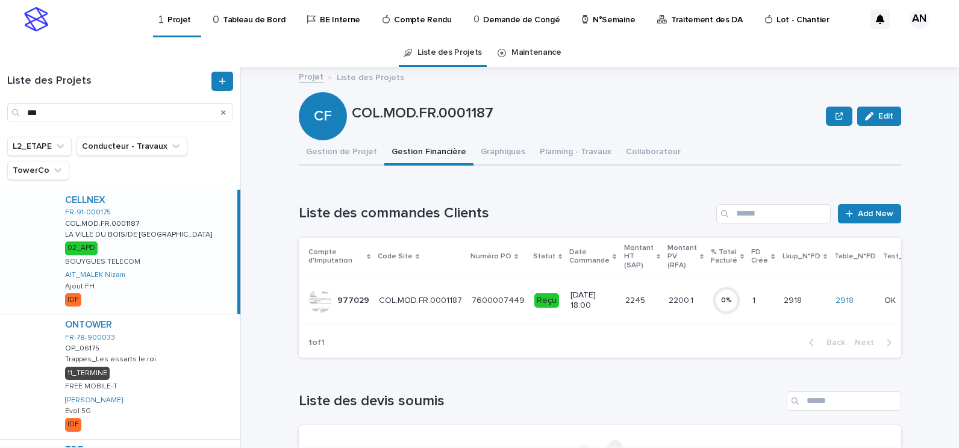
click at [468, 311] on td "7600007449 7600007449" at bounding box center [498, 300] width 63 height 49
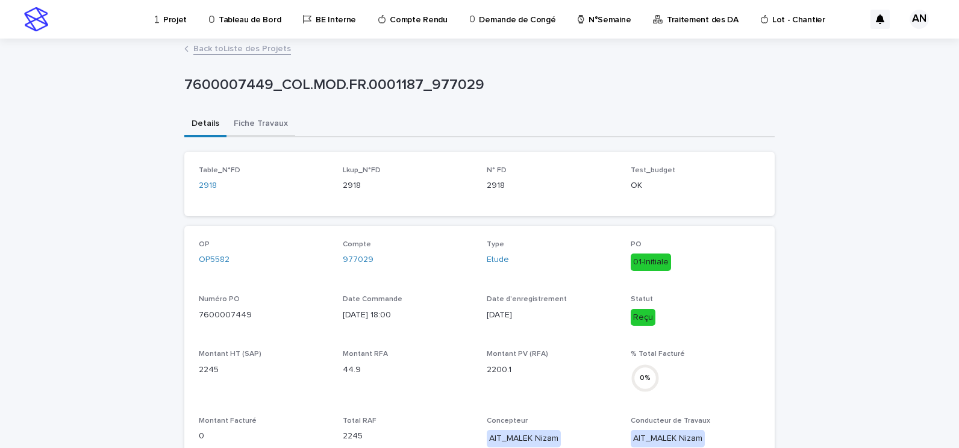
click at [254, 125] on button "Fiche Travaux" at bounding box center [260, 124] width 69 height 25
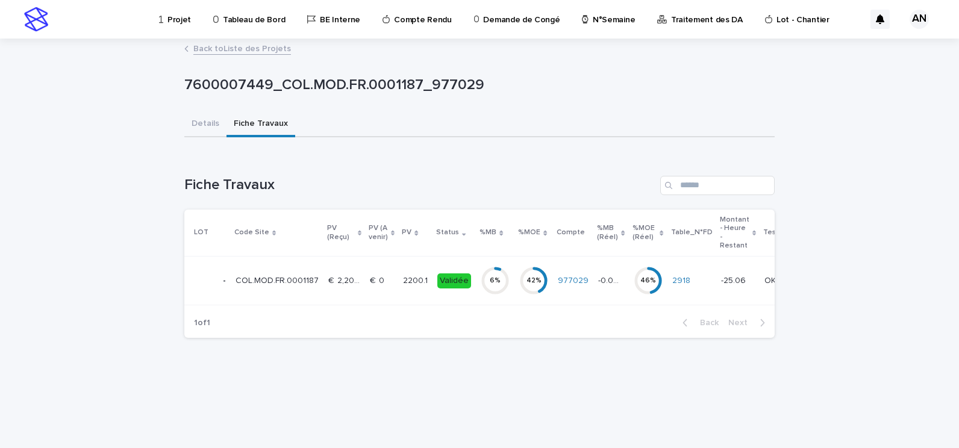
click at [390, 288] on td "€  0 €  0" at bounding box center [381, 281] width 33 height 49
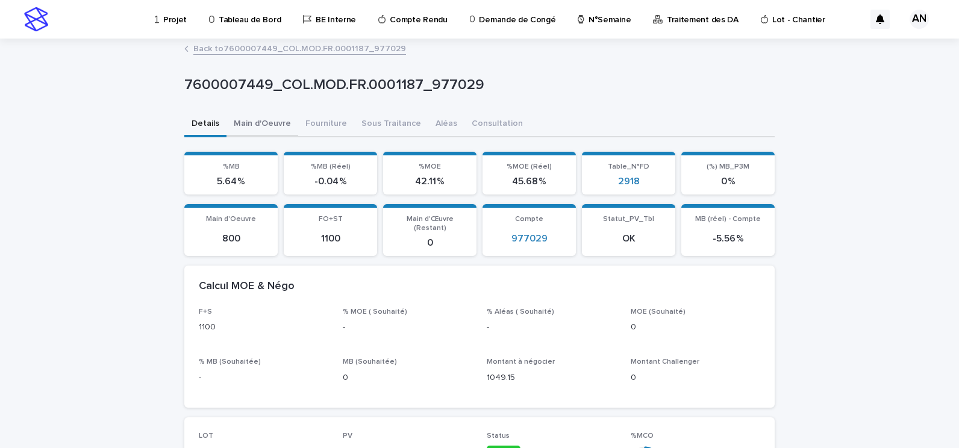
click at [266, 122] on button "Main d'Oeuvre" at bounding box center [262, 124] width 72 height 25
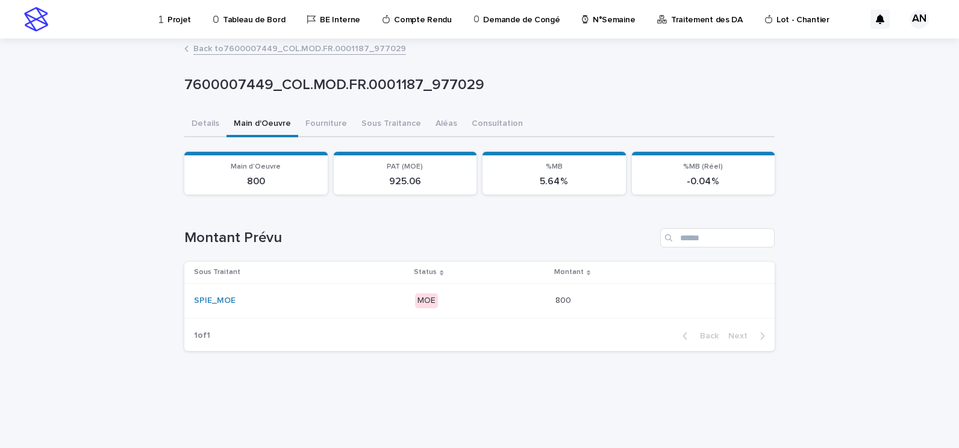
click at [358, 308] on div "SPIE_MOE" at bounding box center [299, 301] width 211 height 20
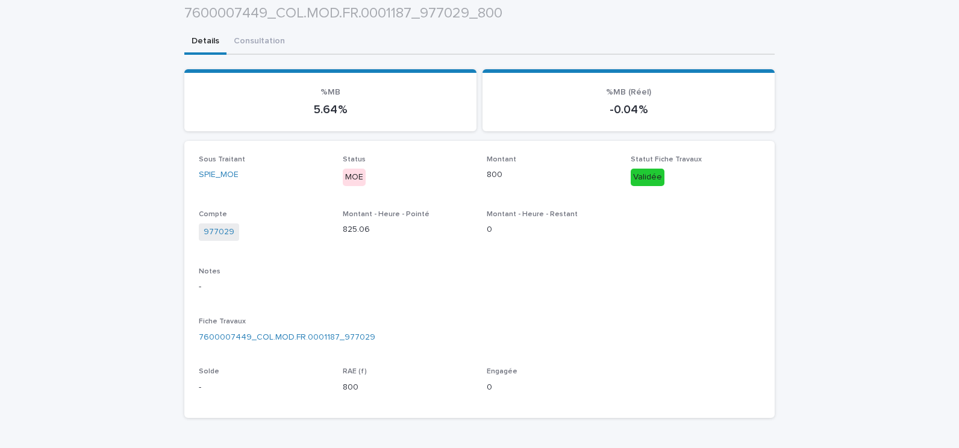
scroll to position [327, 0]
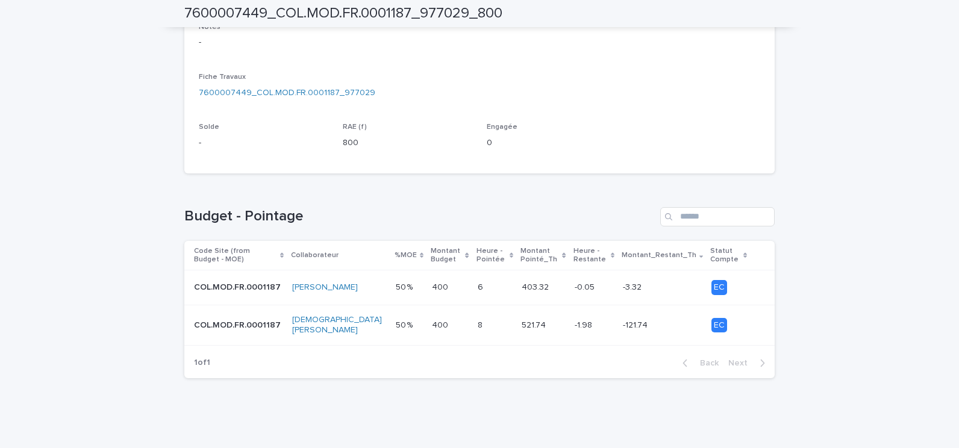
click at [480, 322] on p at bounding box center [494, 325] width 34 height 10
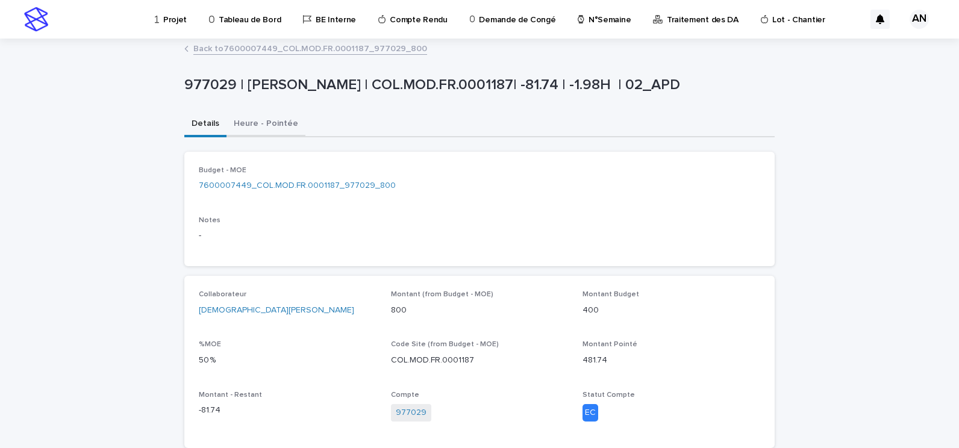
click at [266, 130] on button "Heure - Pointée" at bounding box center [265, 124] width 79 height 25
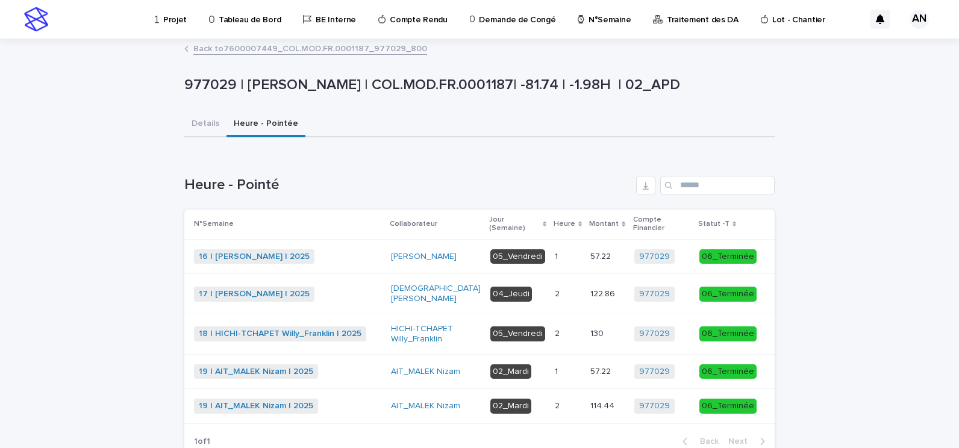
click at [246, 51] on link "Back to 7600007449_COL.MOD.FR.0001187_977029_800" at bounding box center [310, 48] width 234 height 14
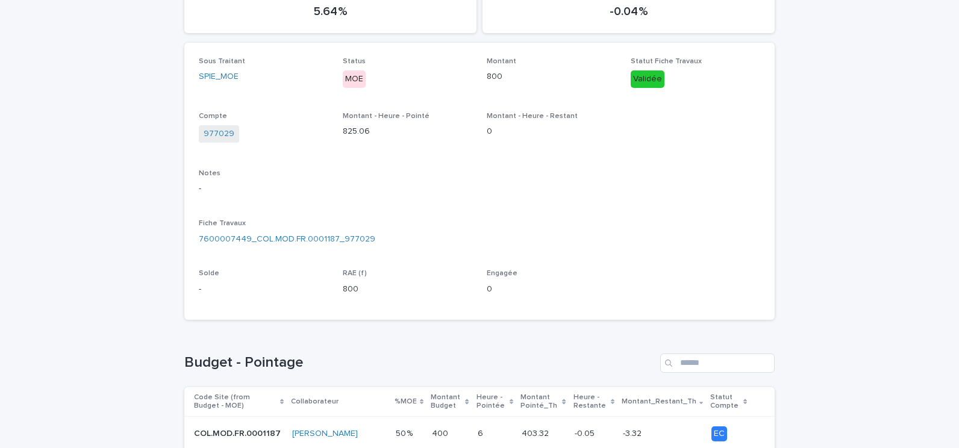
scroll to position [241, 0]
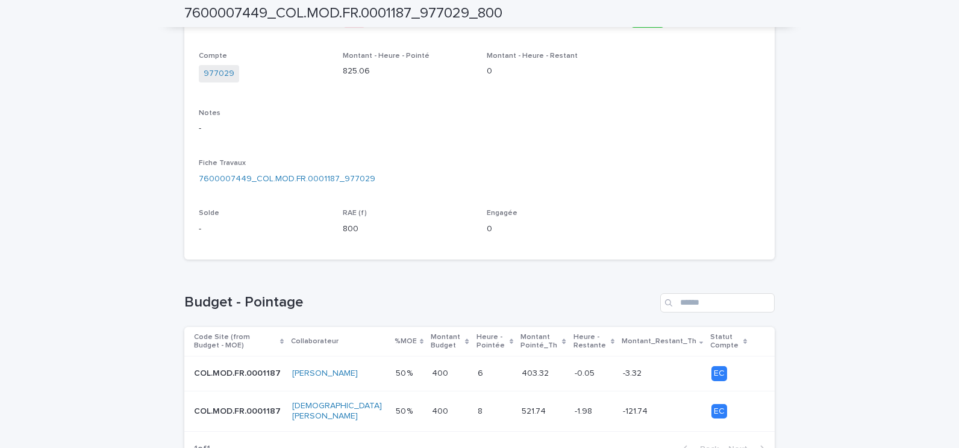
click at [479, 412] on p at bounding box center [494, 411] width 34 height 10
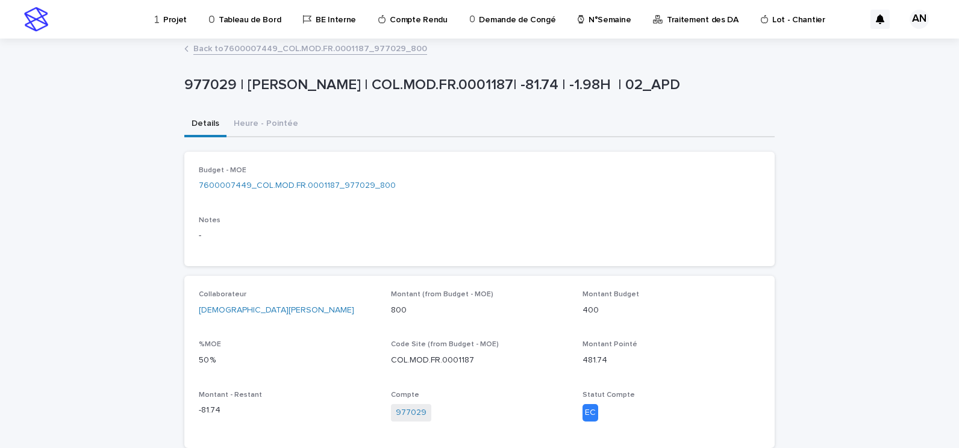
click at [204, 47] on link "Back to 7600007449_COL.MOD.FR.0001187_977029_800" at bounding box center [310, 48] width 234 height 14
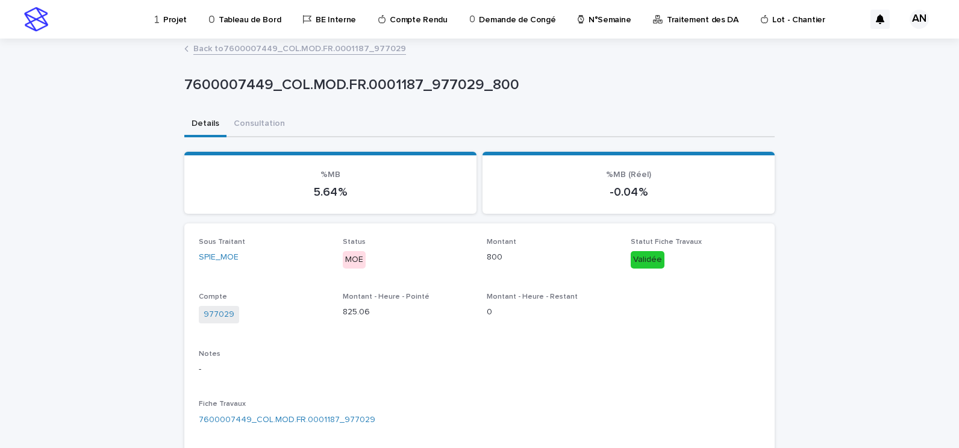
scroll to position [241, 0]
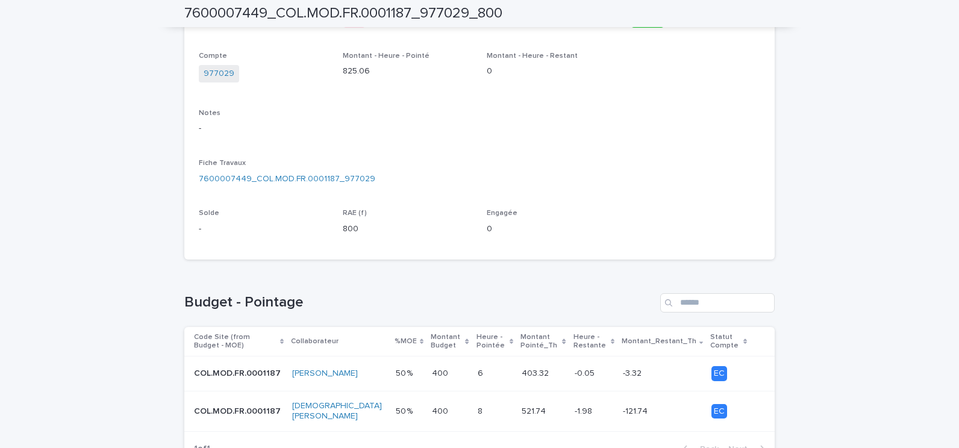
click at [480, 409] on p at bounding box center [494, 411] width 34 height 10
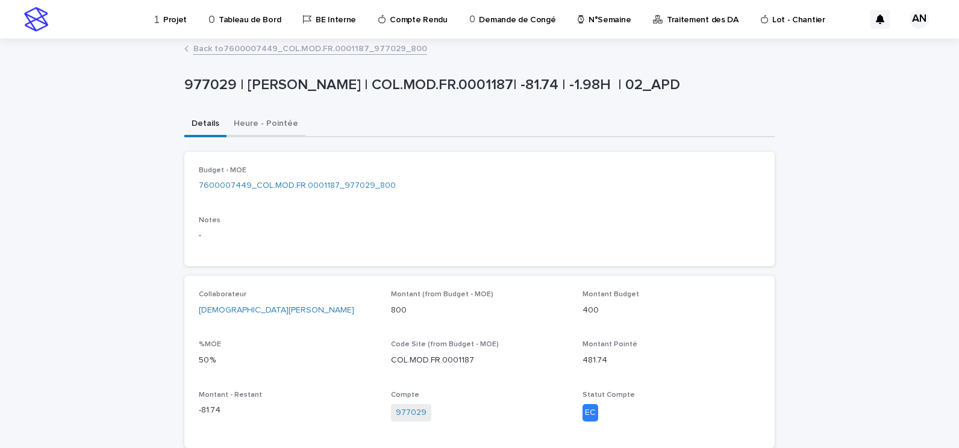
click at [252, 120] on button "Heure - Pointée" at bounding box center [265, 124] width 79 height 25
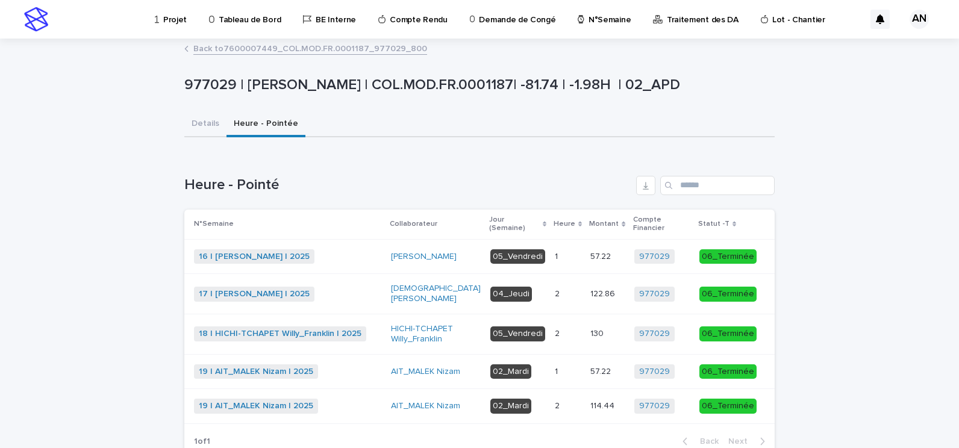
click at [561, 294] on p at bounding box center [568, 294] width 26 height 10
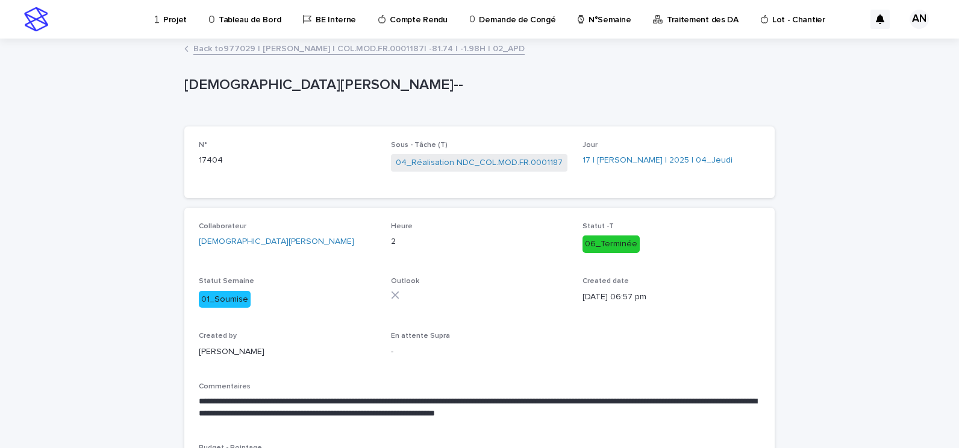
click at [278, 51] on link "Back to 977029 | BELHAJ Mohamed_Habib | COL.MOD.FR.0001187| -81.74 | -1.98H | 0…" at bounding box center [358, 48] width 331 height 14
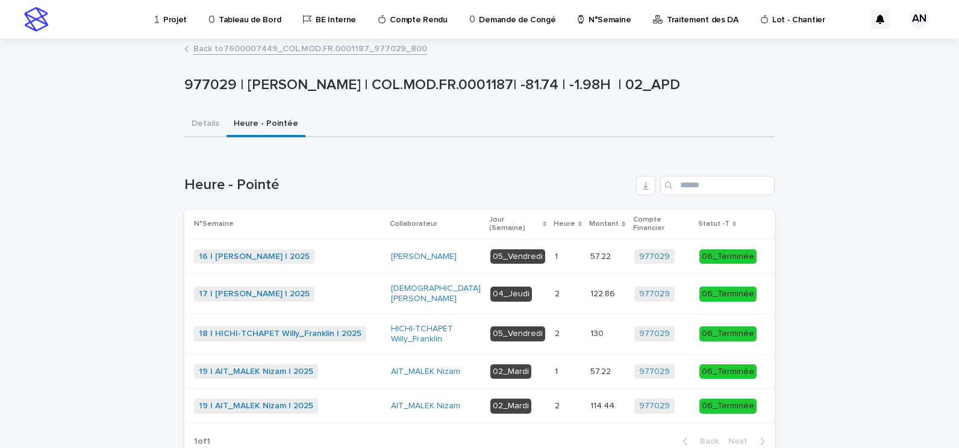
click at [278, 51] on link "Back to 7600007449_COL.MOD.FR.0001187_977029_800" at bounding box center [310, 48] width 234 height 14
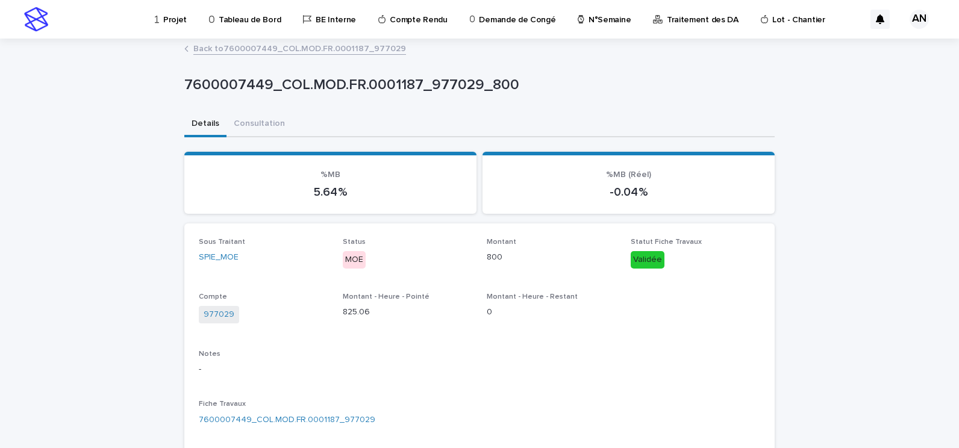
click at [267, 51] on link "Back to 7600007449_COL.MOD.FR.0001187_977029" at bounding box center [299, 48] width 213 height 14
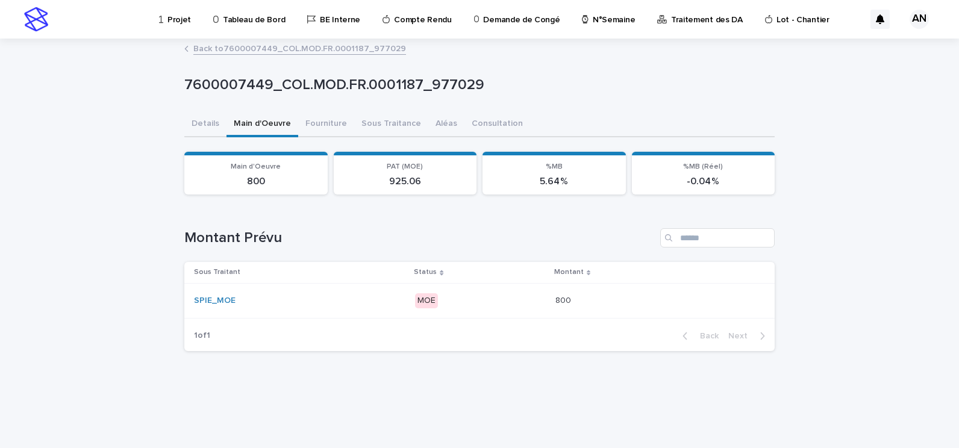
click at [170, 21] on p "Projet" at bounding box center [178, 12] width 23 height 25
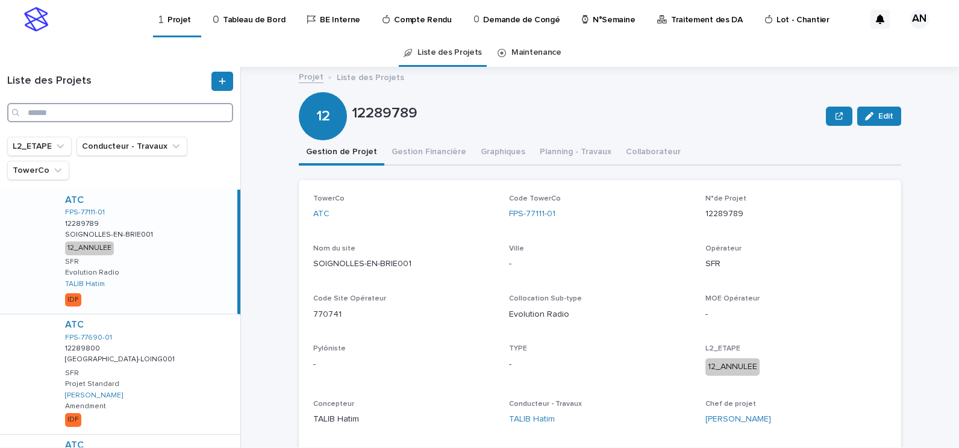
click at [144, 108] on input "Search" at bounding box center [120, 112] width 226 height 19
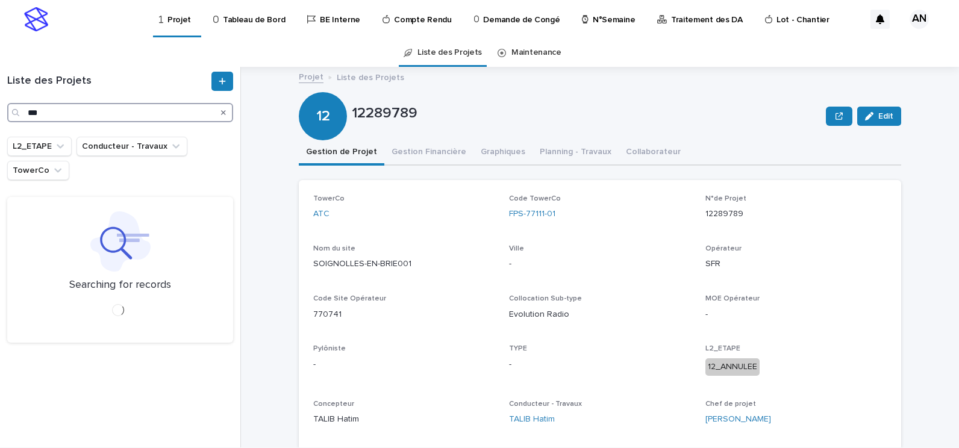
type input "***"
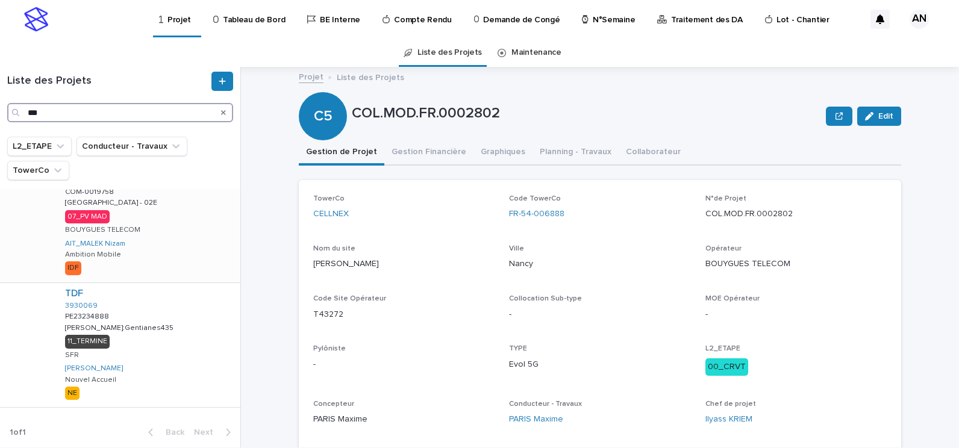
scroll to position [96, 0]
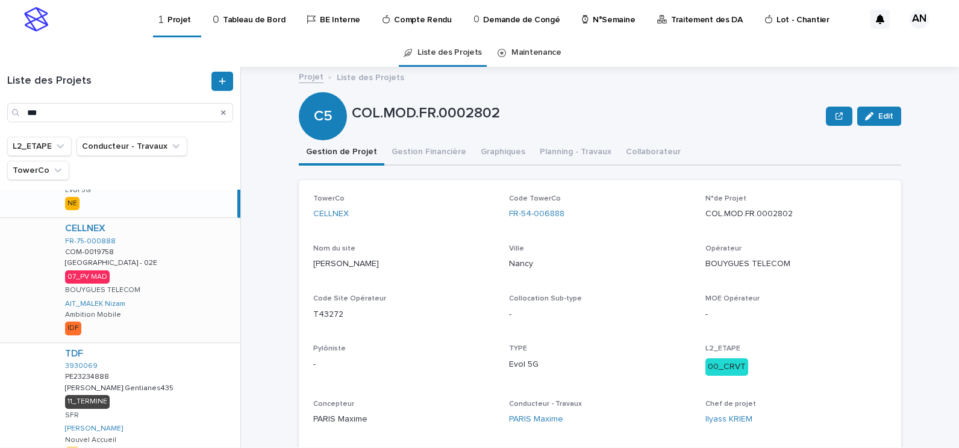
click at [169, 267] on div "CELLNEX FR-75-000888 COM-0019758 COM-0019758 PARIS - 02E PARIS - 02E 07_PV MAD …" at bounding box center [147, 280] width 185 height 124
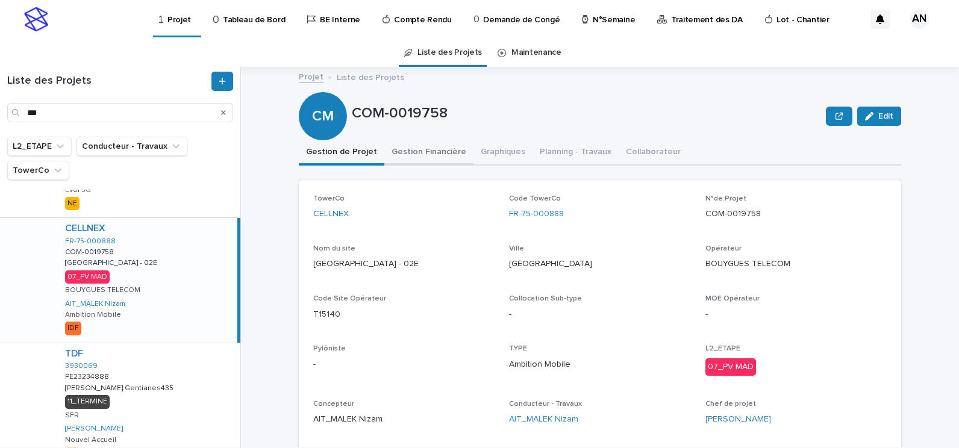
click at [411, 157] on button "Gestion Financière" at bounding box center [428, 152] width 89 height 25
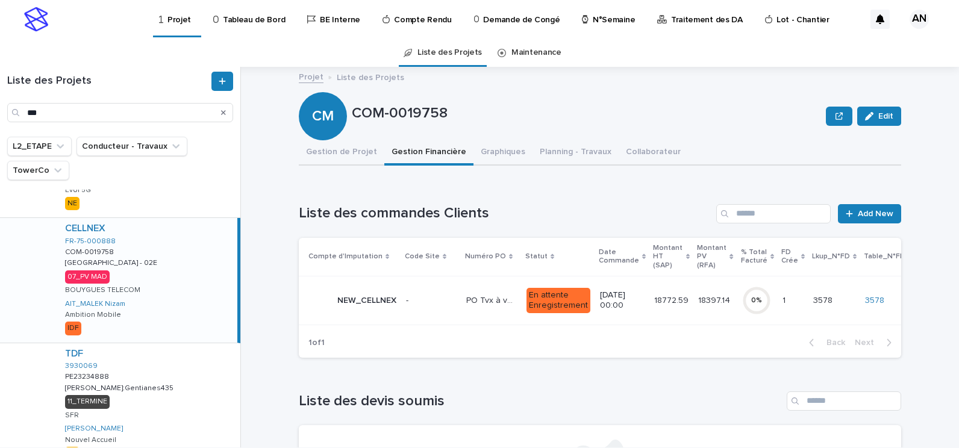
click at [447, 308] on div "- -" at bounding box center [431, 301] width 51 height 20
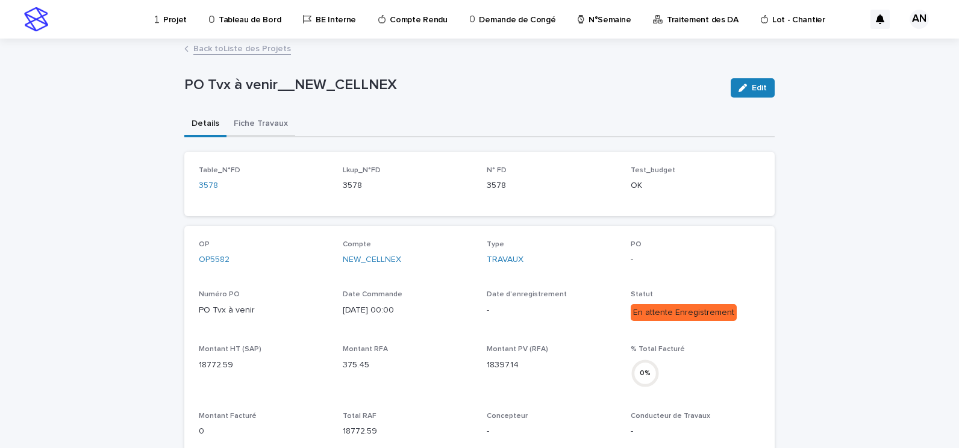
click at [253, 120] on button "Fiche Travaux" at bounding box center [260, 124] width 69 height 25
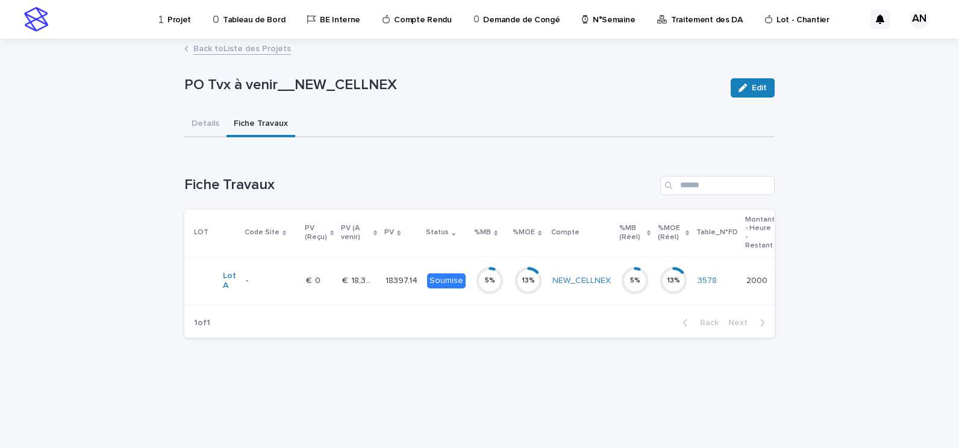
click at [320, 284] on p "€  0" at bounding box center [314, 279] width 17 height 13
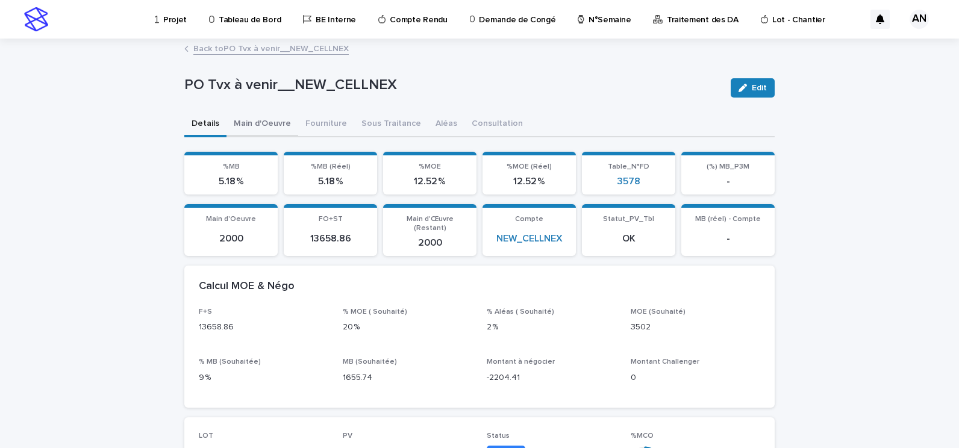
click at [266, 120] on button "Main d'Oeuvre" at bounding box center [262, 124] width 72 height 25
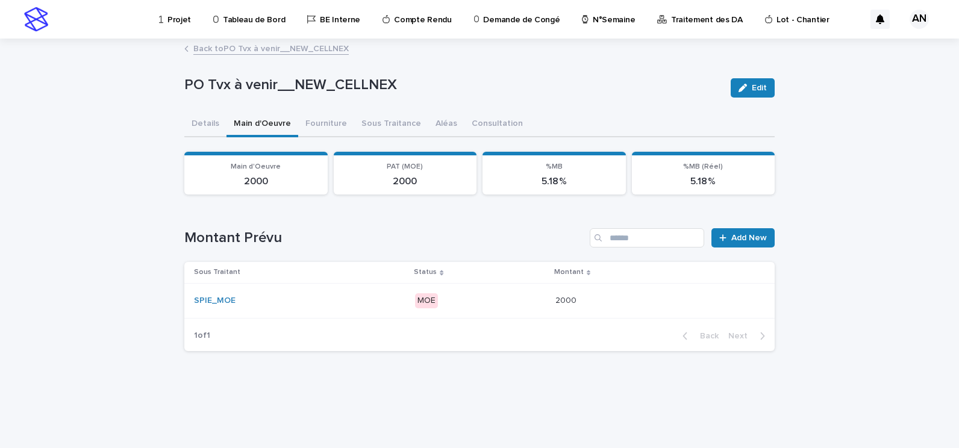
click at [347, 308] on div "SPIE_MOE" at bounding box center [299, 301] width 211 height 20
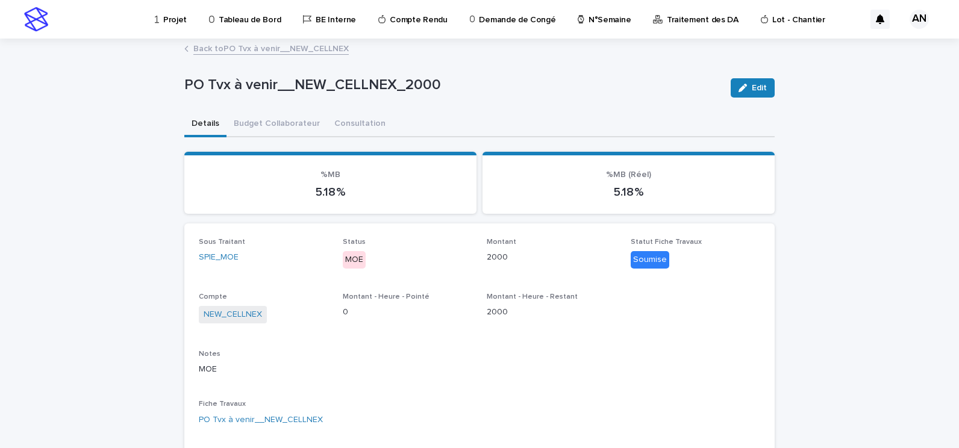
click at [172, 14] on p "Projet" at bounding box center [174, 12] width 23 height 25
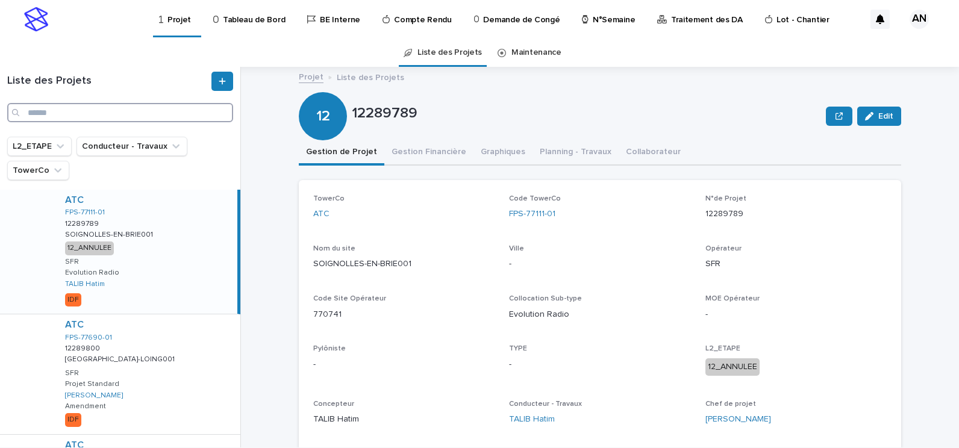
click at [105, 111] on input "Search" at bounding box center [120, 112] width 226 height 19
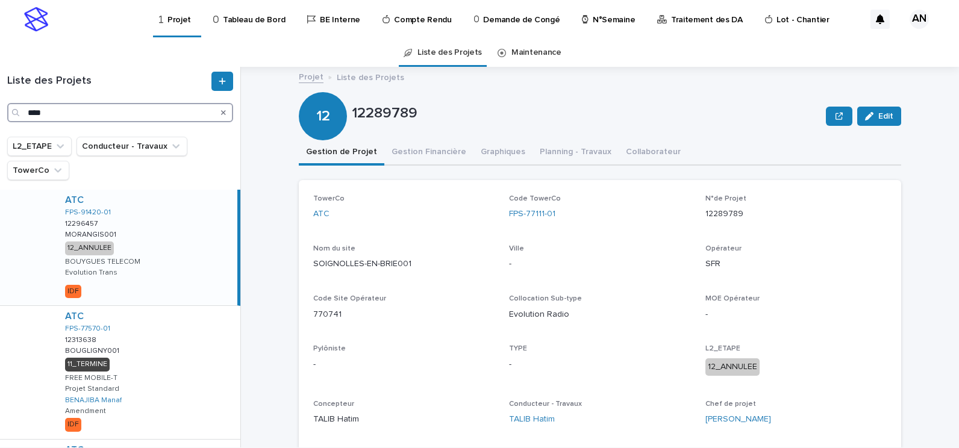
type input "****"
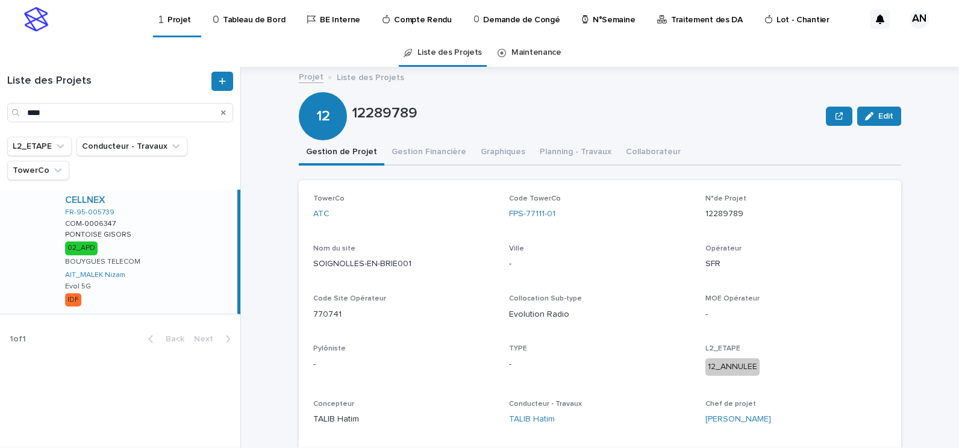
click at [176, 257] on div "CELLNEX FR-95-005739 COM-0006347 COM-0006347 PONTOISE GISORS PONTOISE GISORS 02…" at bounding box center [146, 252] width 182 height 124
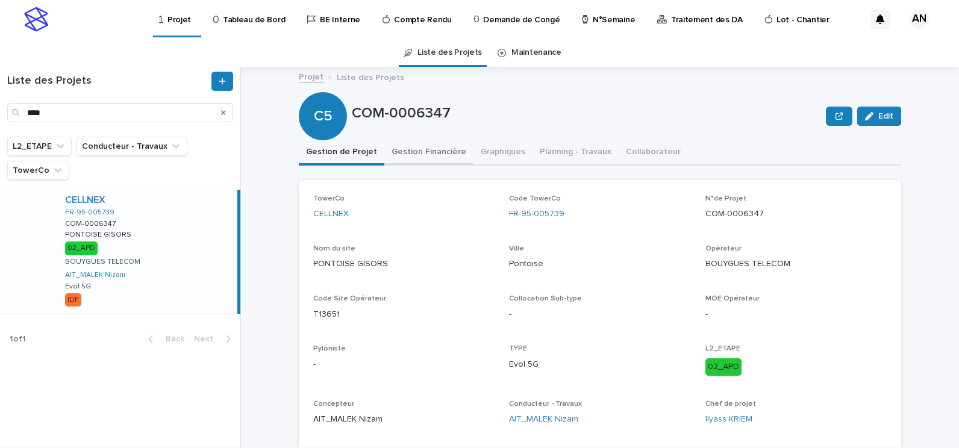
click at [411, 162] on button "Gestion Financière" at bounding box center [428, 152] width 89 height 25
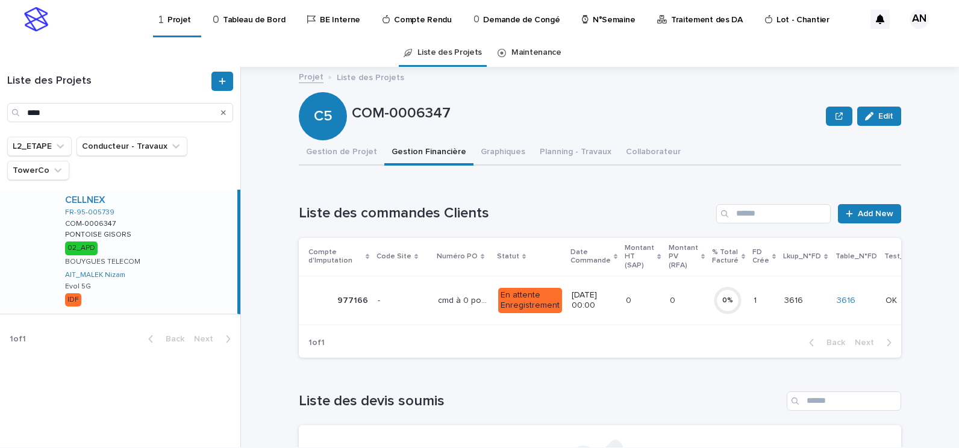
click at [407, 303] on p at bounding box center [403, 301] width 51 height 10
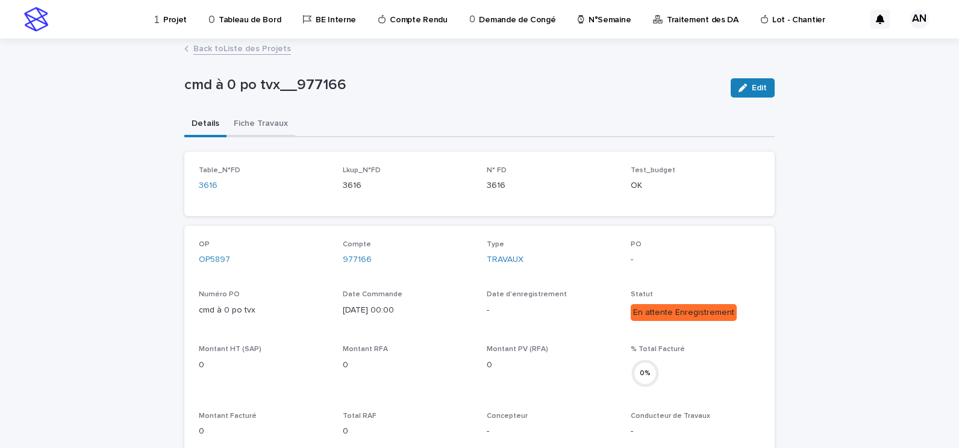
click at [263, 124] on button "Fiche Travaux" at bounding box center [260, 124] width 69 height 25
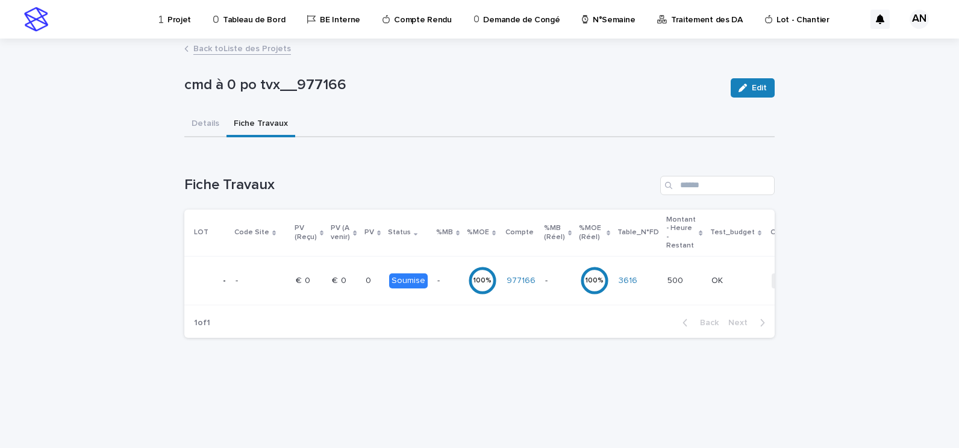
click at [365, 286] on div "0 0" at bounding box center [372, 281] width 14 height 20
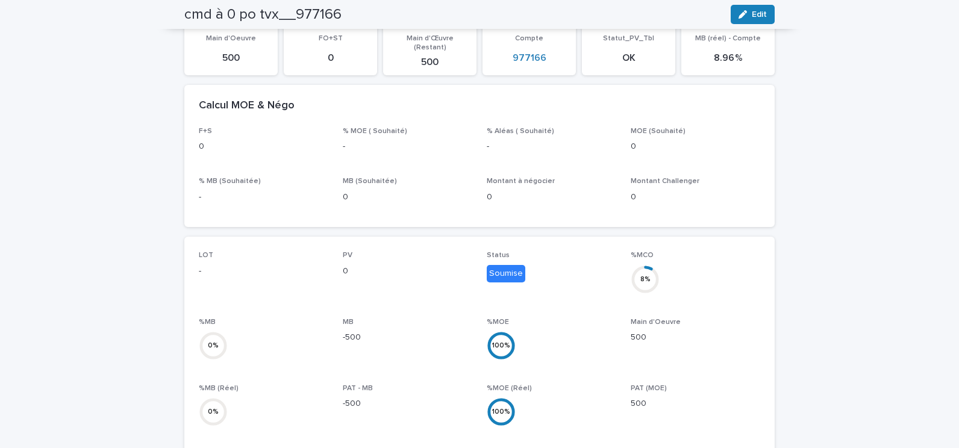
scroll to position [301, 0]
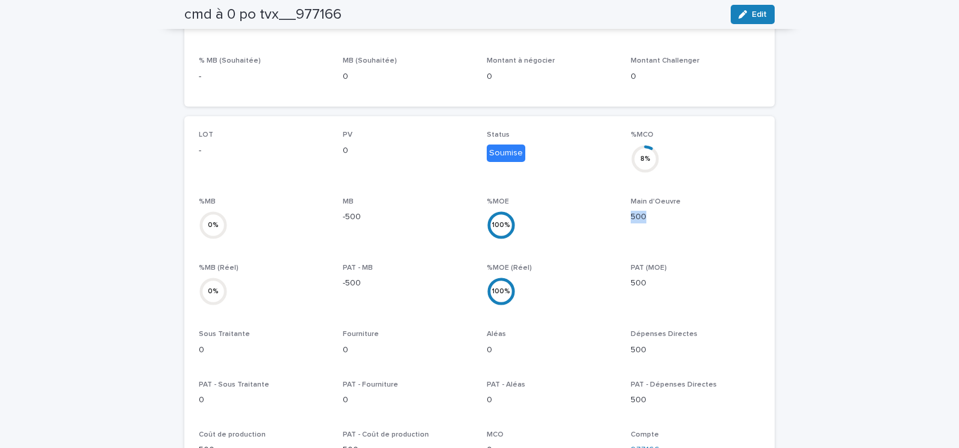
drag, startPoint x: 626, startPoint y: 209, endPoint x: 645, endPoint y: 207, distance: 20.0
click at [645, 211] on p "500" at bounding box center [694, 217] width 129 height 13
drag, startPoint x: 645, startPoint y: 207, endPoint x: 640, endPoint y: 281, distance: 74.9
click at [638, 283] on div "PAT (MOE) 500" at bounding box center [694, 282] width 129 height 36
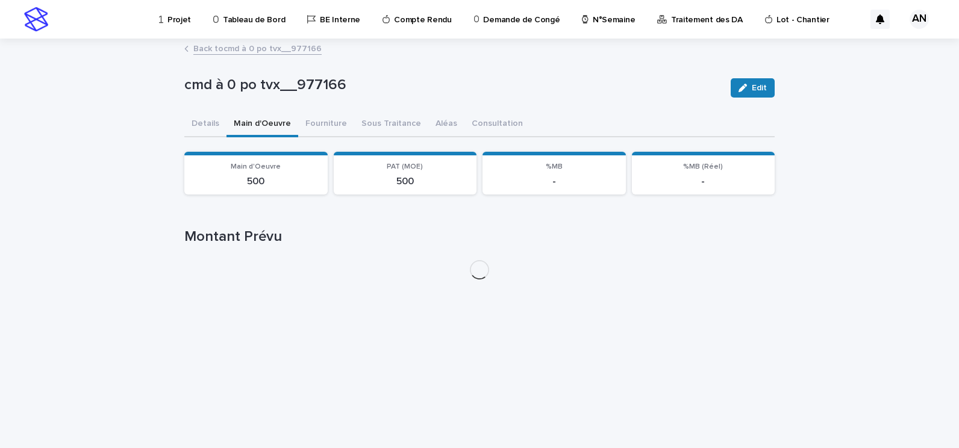
click at [259, 125] on button "Main d'Oeuvre" at bounding box center [262, 124] width 72 height 25
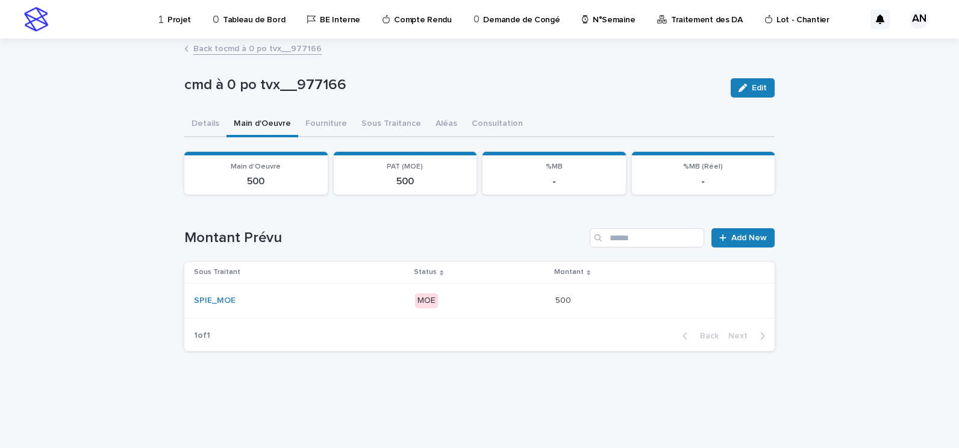
click at [338, 300] on div "SPIE_MOE" at bounding box center [299, 301] width 211 height 10
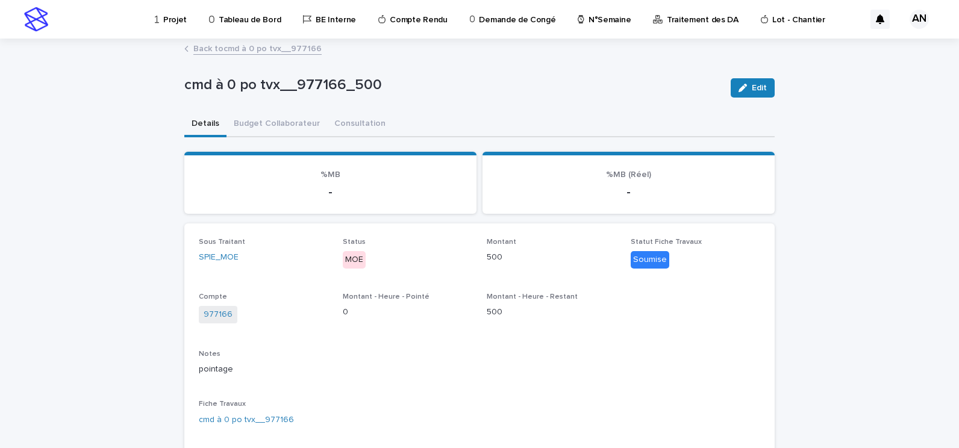
click at [220, 47] on link "Back to cmd à 0 po tvx__977166" at bounding box center [257, 48] width 128 height 14
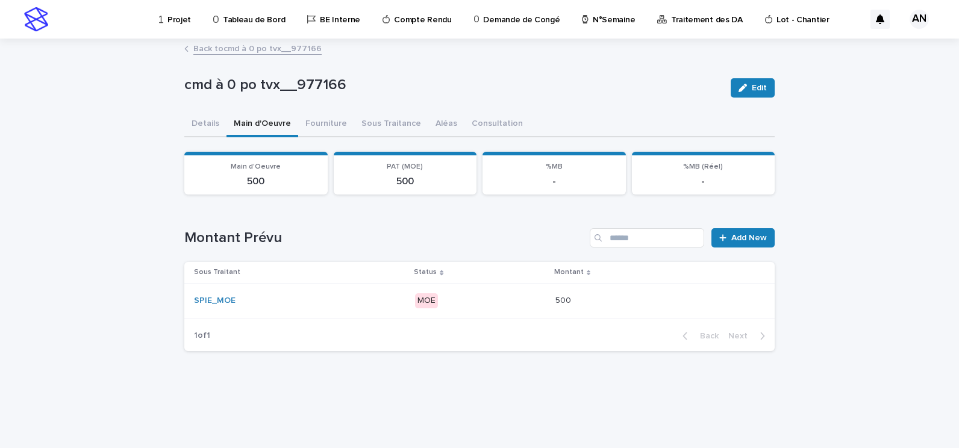
click at [261, 48] on link "Back to cmd à 0 po tvx__977166" at bounding box center [257, 48] width 128 height 14
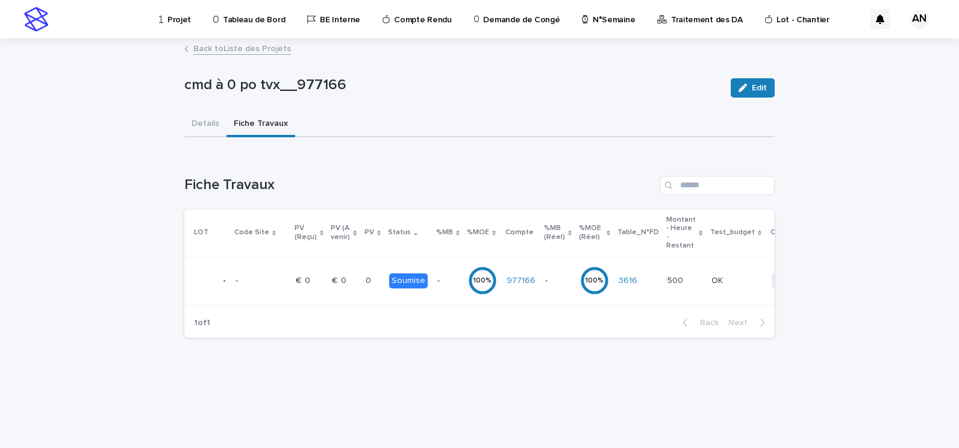
click at [173, 25] on p "Projet" at bounding box center [178, 12] width 23 height 25
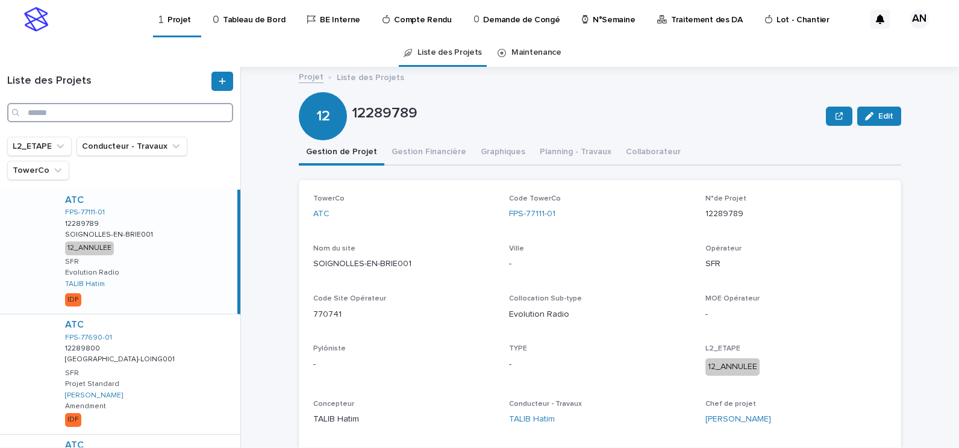
click at [82, 104] on input "Search" at bounding box center [120, 112] width 226 height 19
type input "****"
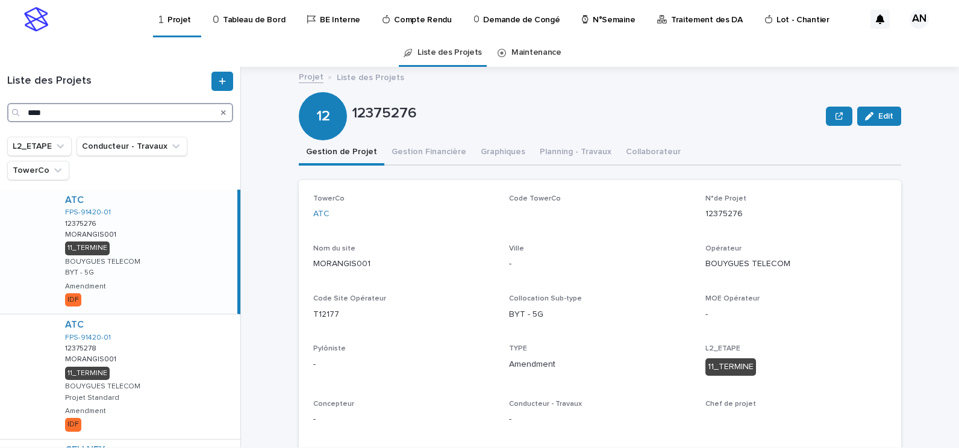
scroll to position [157, 0]
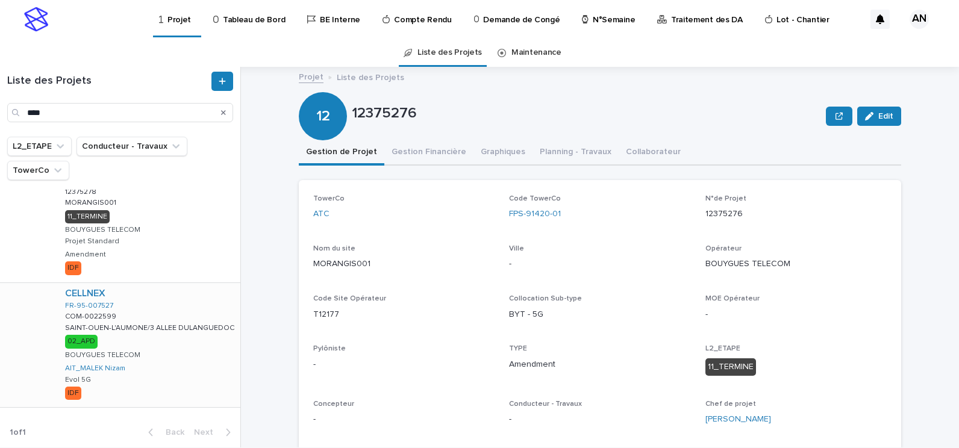
click at [178, 309] on div "CELLNEX FR-95-007527 COM-0022599 COM-0022599 SAINT-OUEN-L'AUMONE/3 ALLEE DULANG…" at bounding box center [147, 345] width 185 height 124
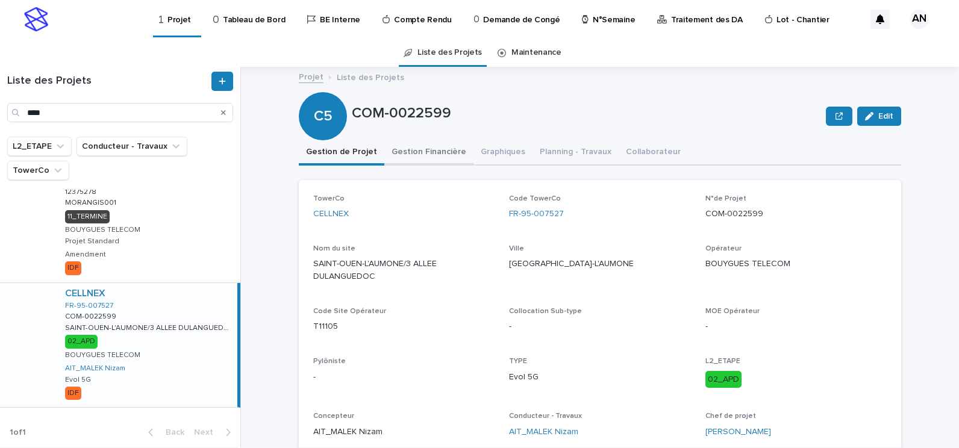
click at [418, 155] on button "Gestion Financière" at bounding box center [428, 152] width 89 height 25
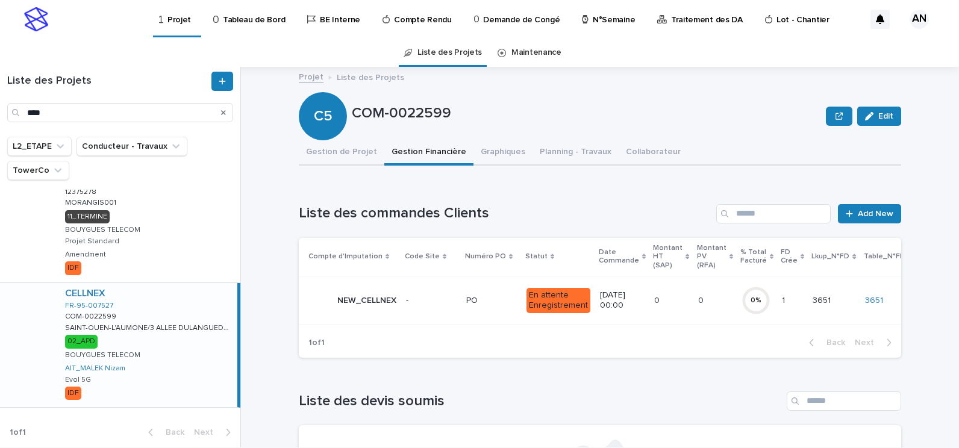
click at [499, 302] on p at bounding box center [491, 301] width 51 height 10
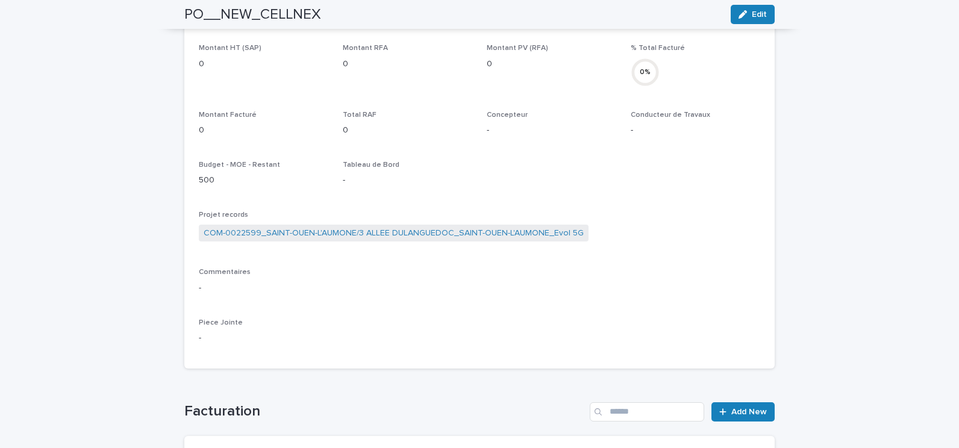
scroll to position [60, 0]
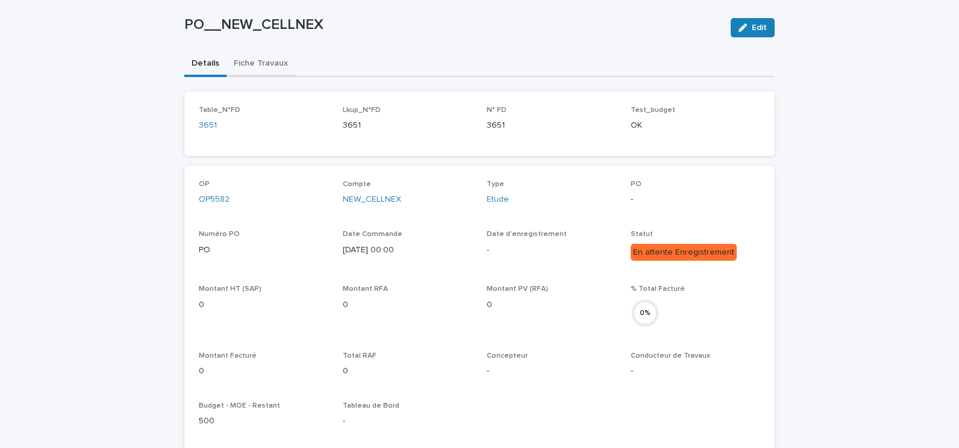
click at [242, 64] on div "PO__NEW_CELLNEX Edit PO__NEW_CELLNEX Edit Sorry, there was an error saving your…" at bounding box center [479, 402] width 590 height 845
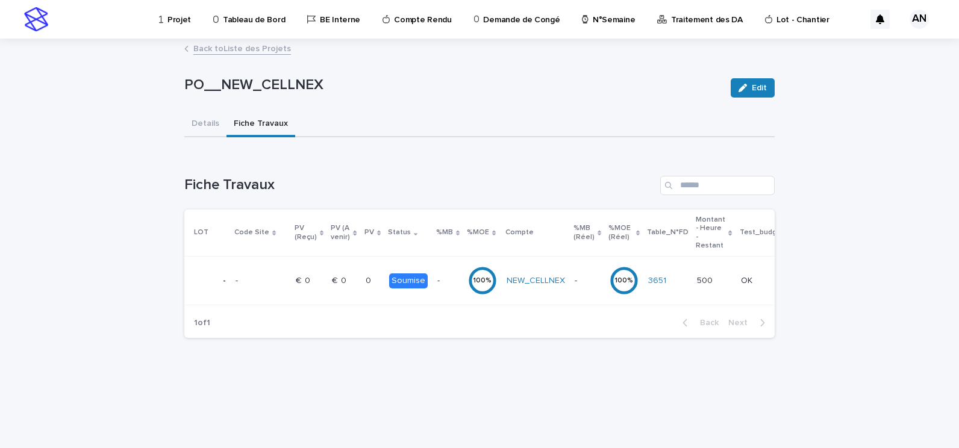
click at [365, 287] on div "0 0" at bounding box center [372, 281] width 14 height 20
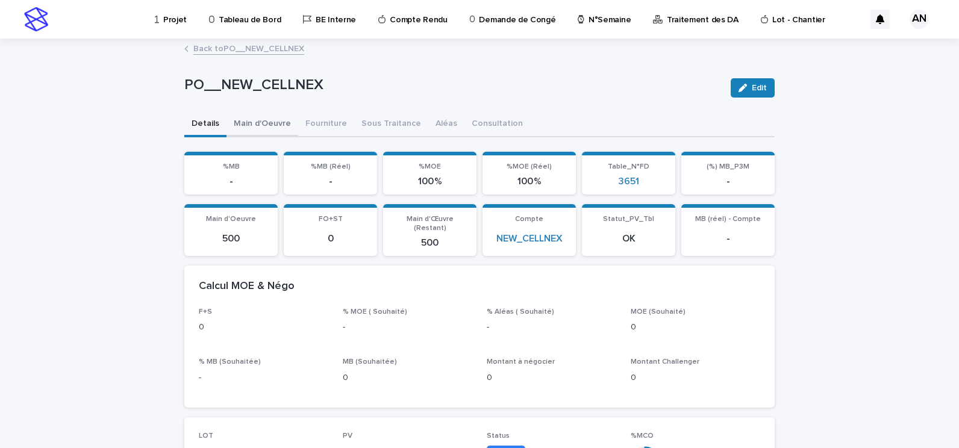
click at [258, 128] on button "Main d'Oeuvre" at bounding box center [262, 124] width 72 height 25
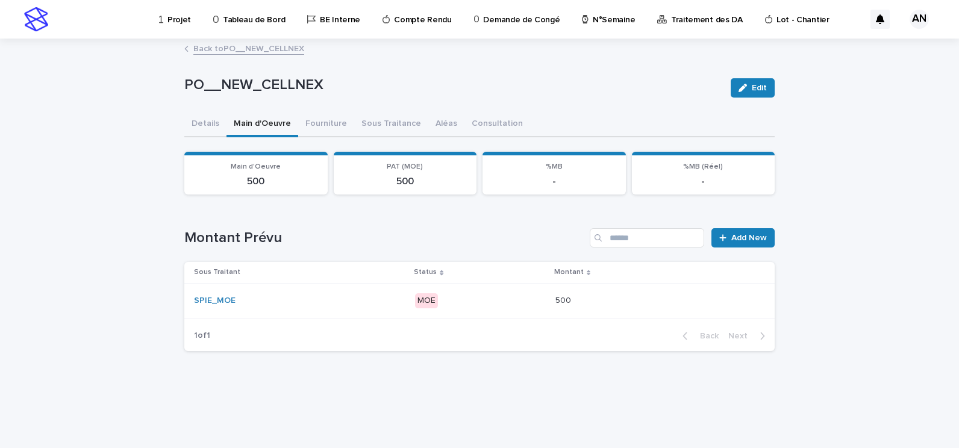
click at [346, 299] on div "SPIE_MOE" at bounding box center [299, 301] width 211 height 10
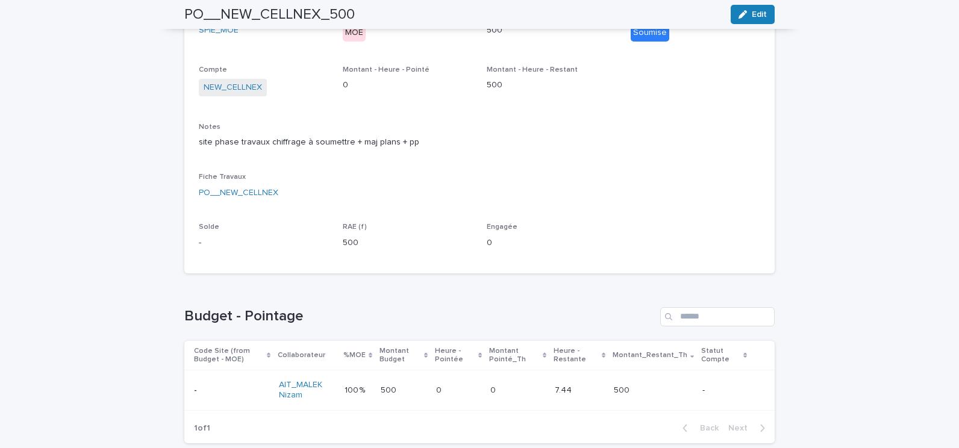
scroll to position [292, 0]
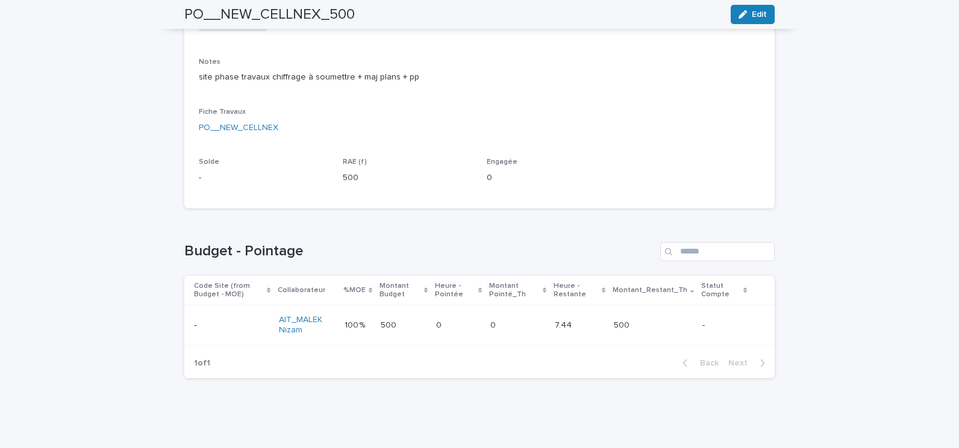
click at [467, 329] on p at bounding box center [458, 325] width 45 height 10
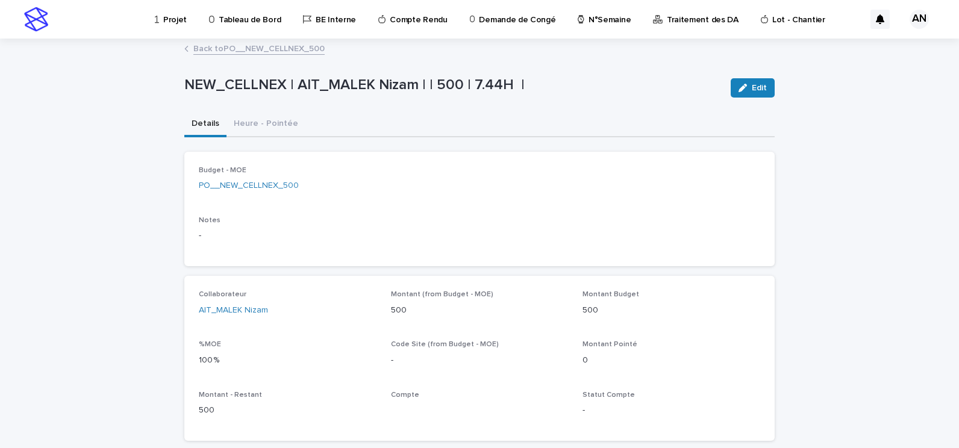
scroll to position [70, 0]
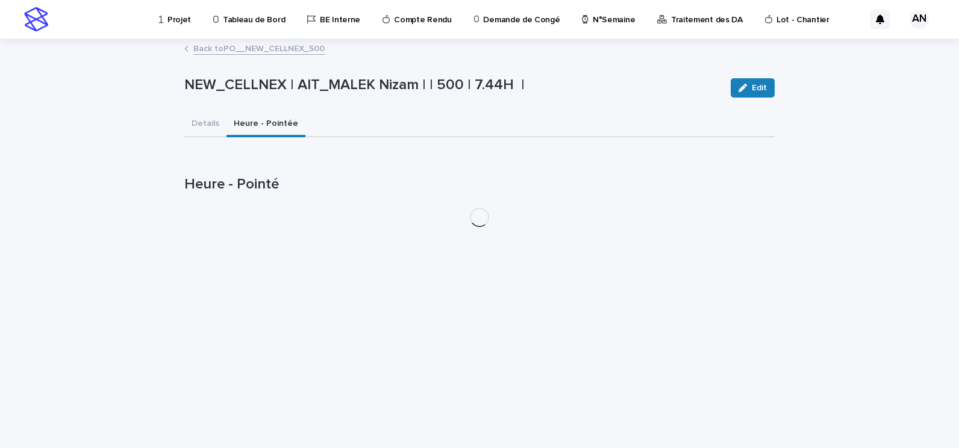
click at [264, 54] on div "Projet Tableau de Bord BE Interne Compte Rendu Demande de Congé N°Semaine Trait…" at bounding box center [479, 224] width 959 height 448
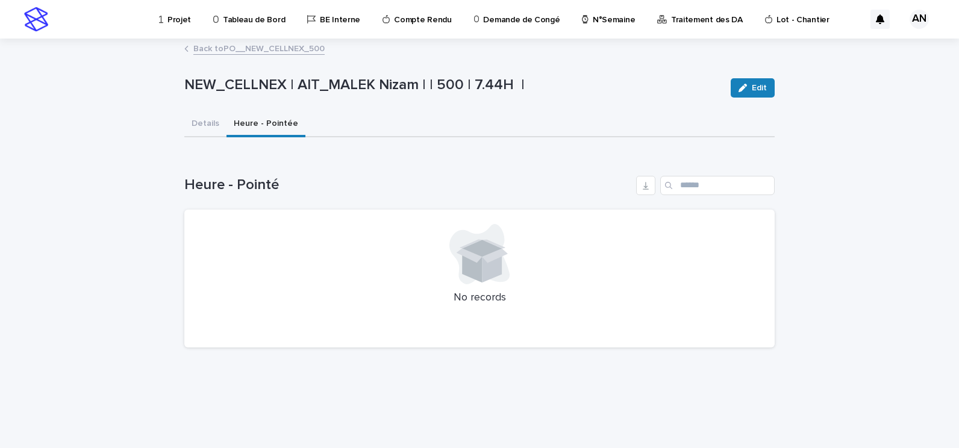
click at [244, 49] on link "Back to PO__NEW_CELLNEX_500" at bounding box center [258, 48] width 131 height 14
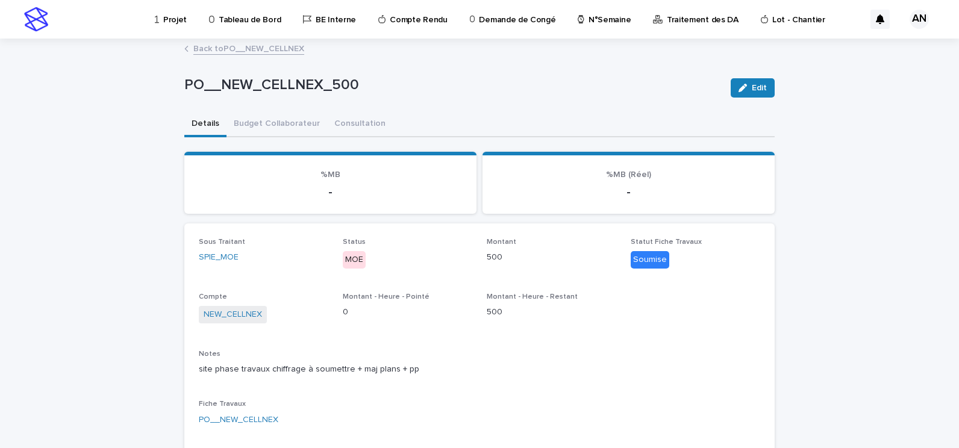
click at [240, 50] on link "Back to PO__NEW_CELLNEX" at bounding box center [248, 48] width 111 height 14
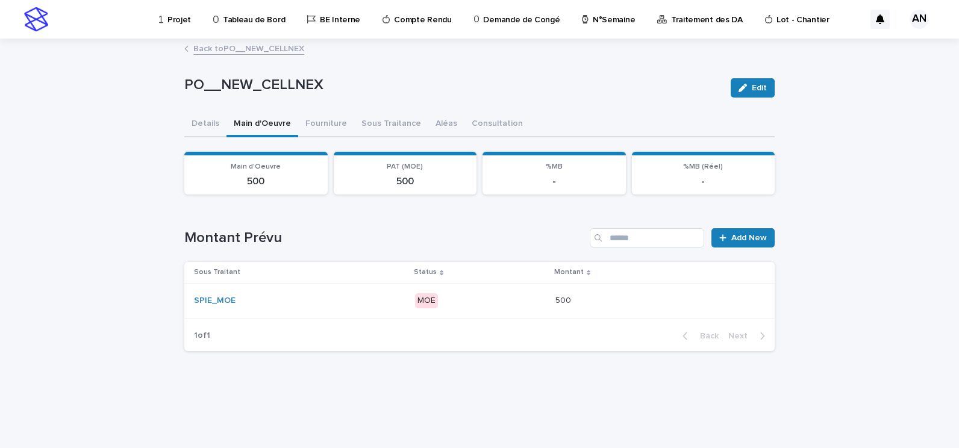
click at [201, 55] on div "Back to PO__NEW_CELLNEX" at bounding box center [479, 49] width 602 height 17
click at [201, 50] on link "Back to PO__NEW_CELLNEX" at bounding box center [248, 48] width 111 height 14
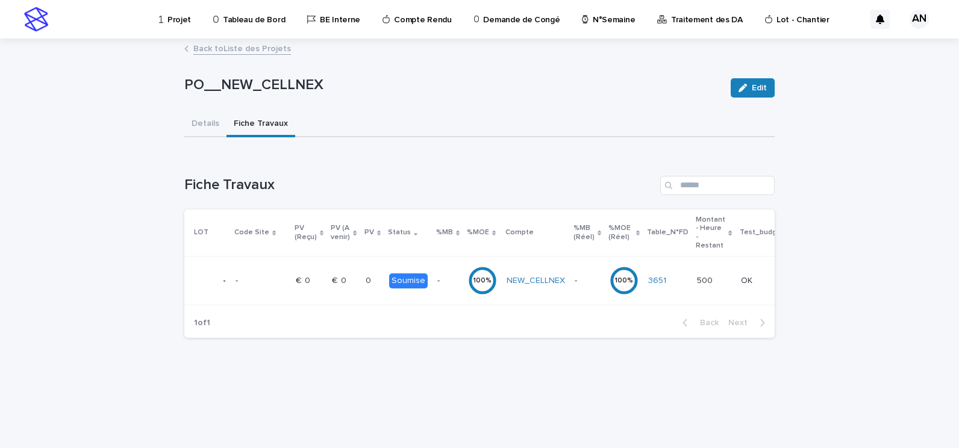
click at [201, 50] on link "Back to Liste des Projets" at bounding box center [242, 48] width 98 height 14
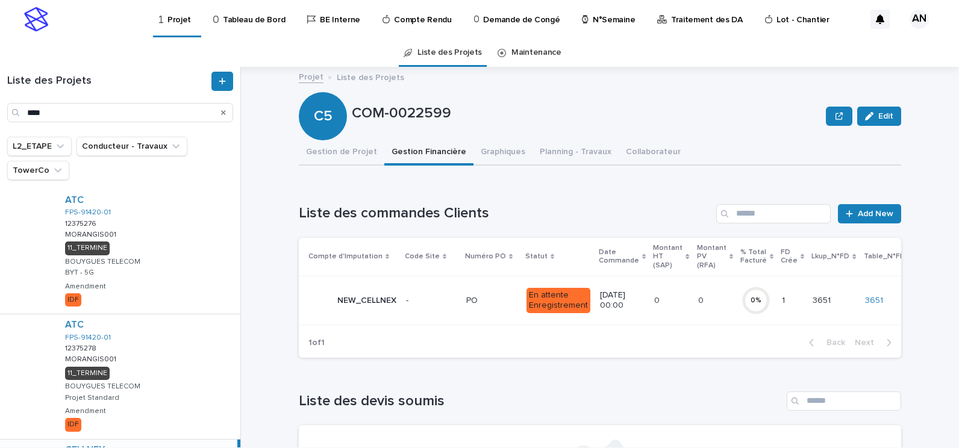
click at [178, 21] on p "Projet" at bounding box center [178, 12] width 23 height 25
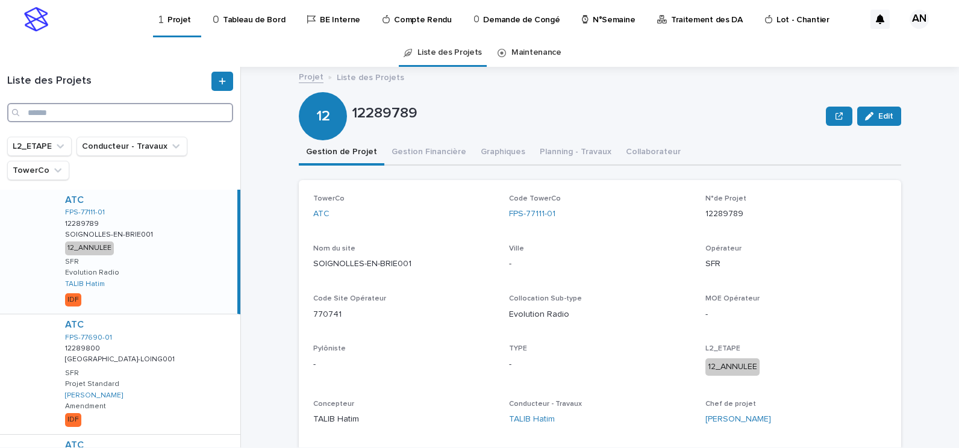
click at [64, 108] on input "Search" at bounding box center [120, 112] width 226 height 19
paste input "**********"
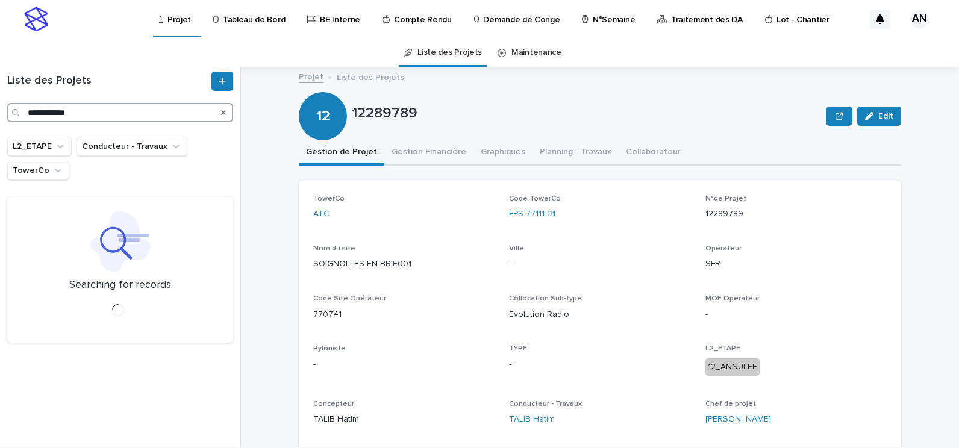
type input "**********"
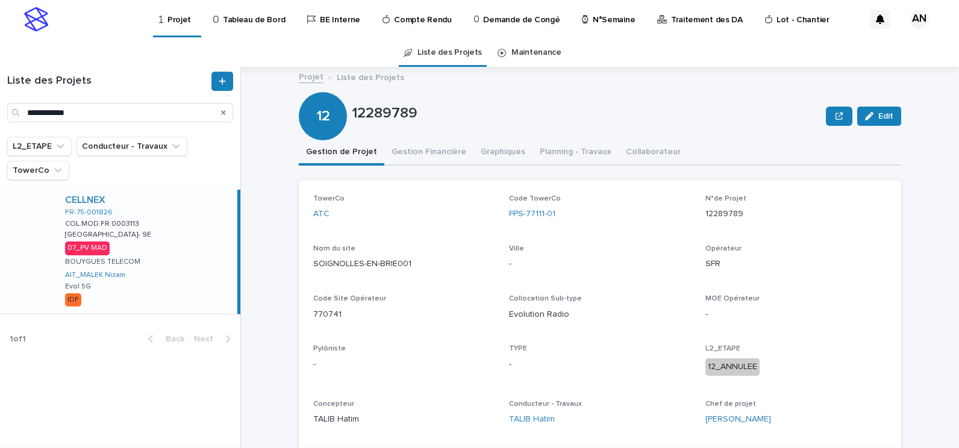
click at [190, 260] on div "CELLNEX FR-75-001826 COL.MOD.FR.0003113 COL.MOD.FR.0003113 PARIS- 9E PARIS- 9E …" at bounding box center [146, 252] width 182 height 124
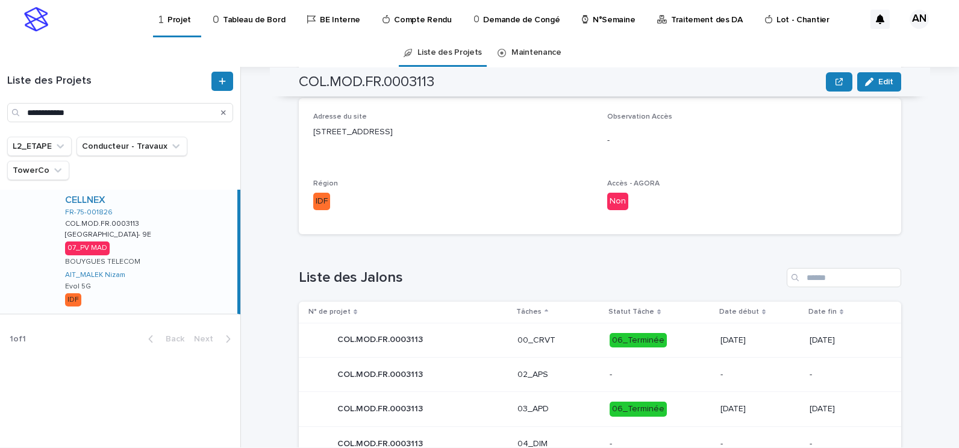
scroll to position [602, 0]
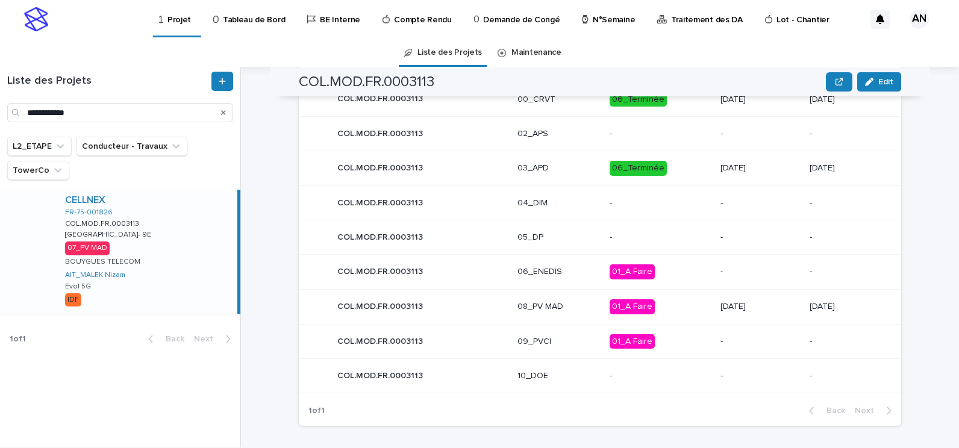
click at [571, 312] on div "08_PV MAD" at bounding box center [558, 307] width 82 height 20
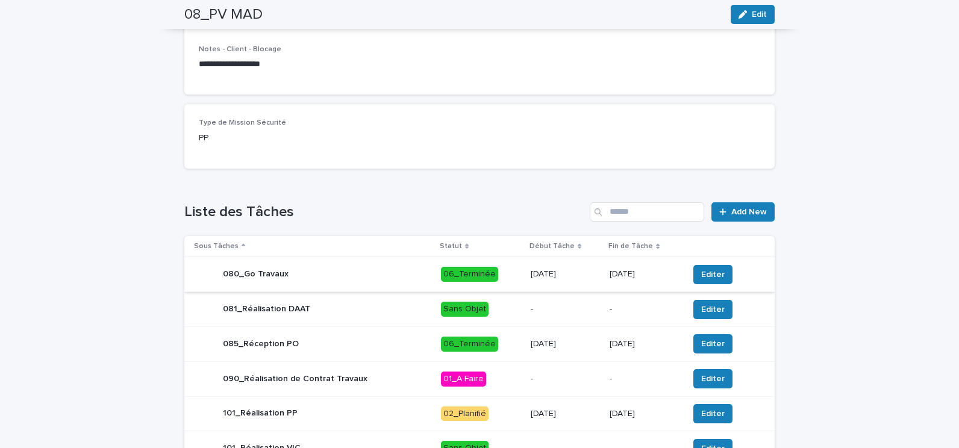
scroll to position [421, 0]
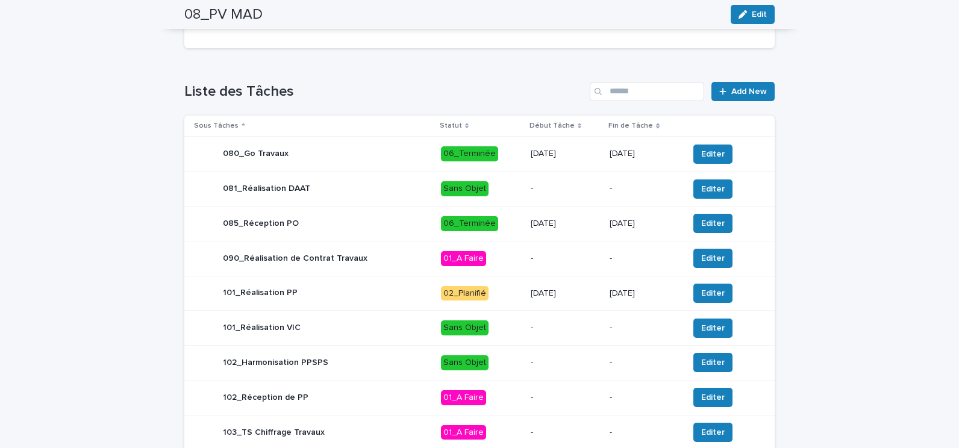
click at [391, 296] on div "101_Réalisation PP" at bounding box center [312, 293] width 237 height 24
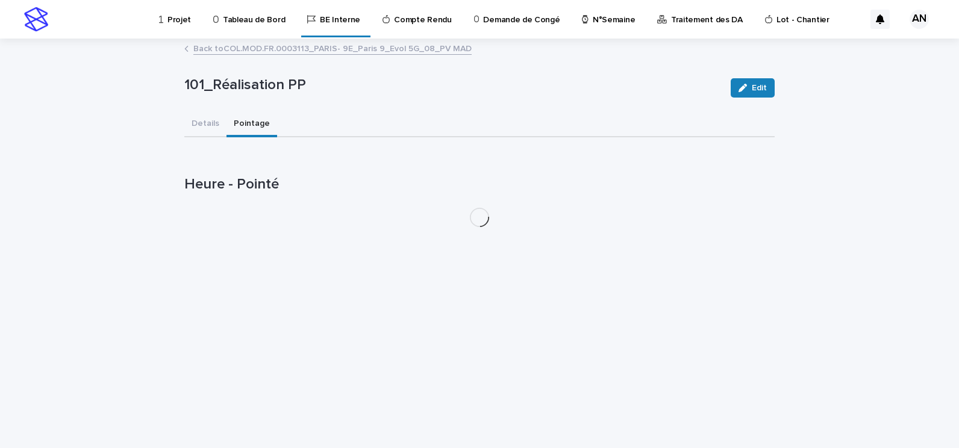
click at [252, 128] on button "Pointage" at bounding box center [251, 124] width 51 height 25
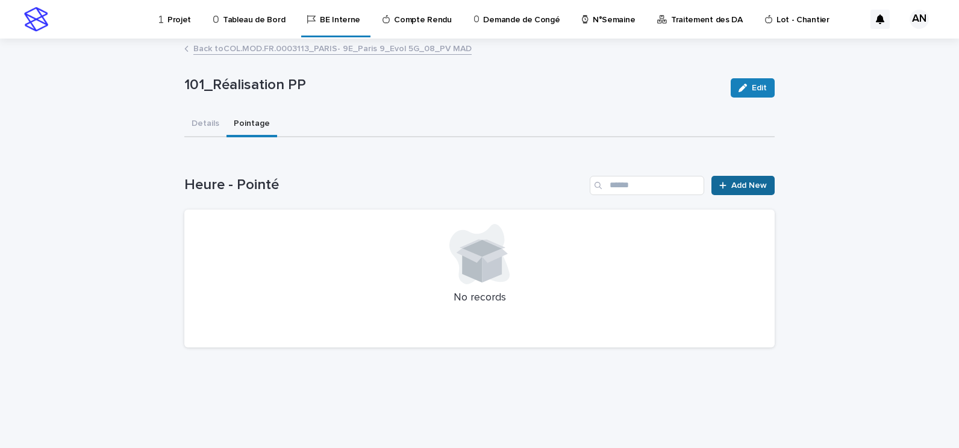
click at [742, 187] on span "Add New" at bounding box center [749, 185] width 36 height 8
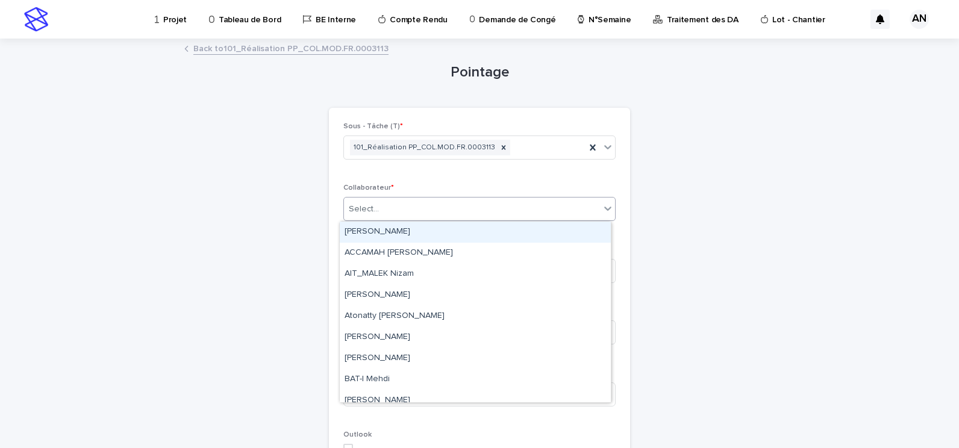
click at [478, 213] on div "Select..." at bounding box center [472, 209] width 256 height 20
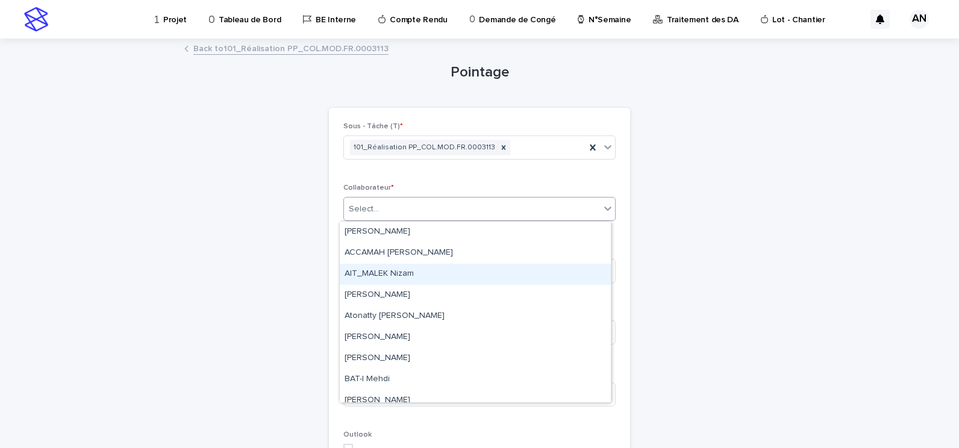
click at [432, 278] on div "AIT_MALEK Nizam" at bounding box center [475, 274] width 271 height 21
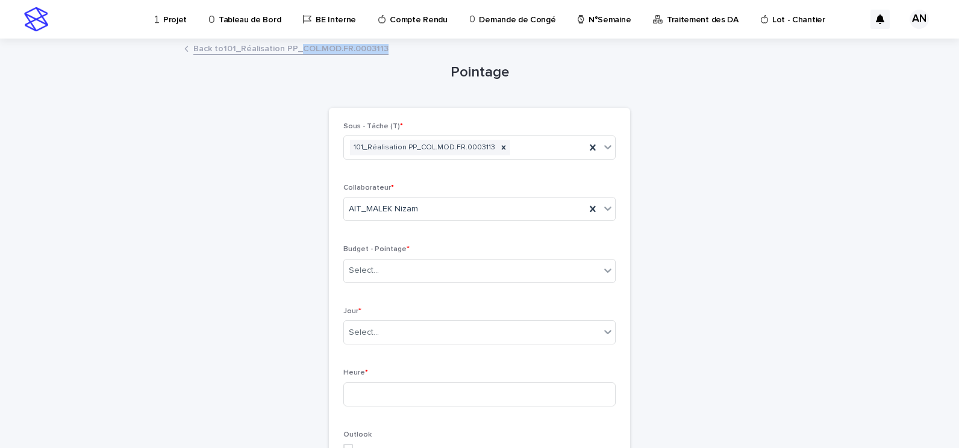
drag, startPoint x: 373, startPoint y: 51, endPoint x: 296, endPoint y: 54, distance: 77.1
click at [296, 54] on div "Back to 101_Réalisation PP_COL.MOD.FR.0003113" at bounding box center [479, 49] width 602 height 17
copy link "COL.MOD.FR.0003113"
click at [426, 269] on div "Select..." at bounding box center [472, 271] width 256 height 20
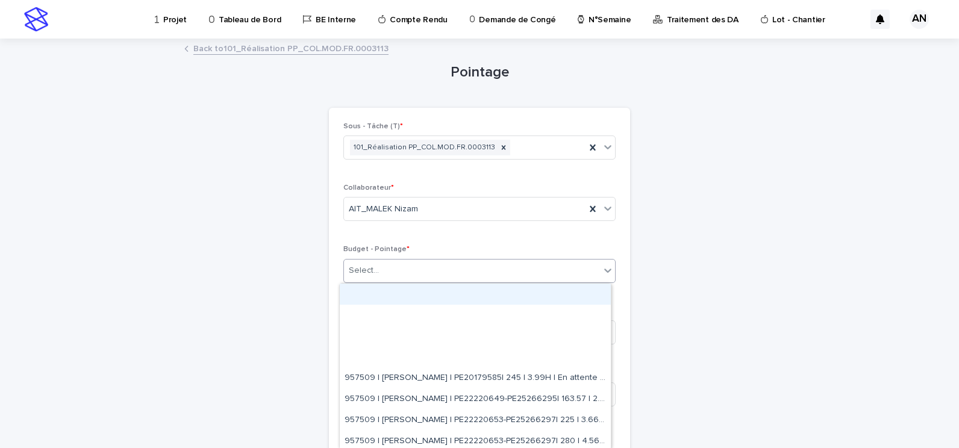
paste input "**********"
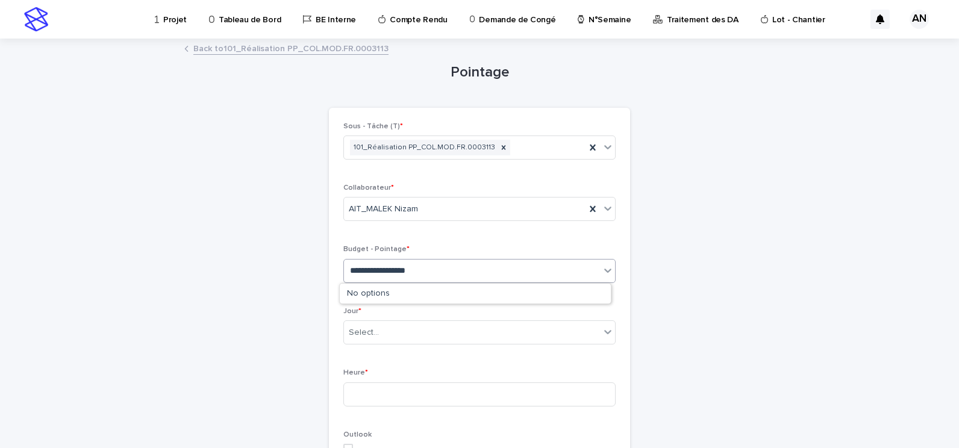
type input "**********"
click at [336, 51] on link "Back to 101_Réalisation PP_COL.MOD.FR.0003113" at bounding box center [290, 48] width 195 height 14
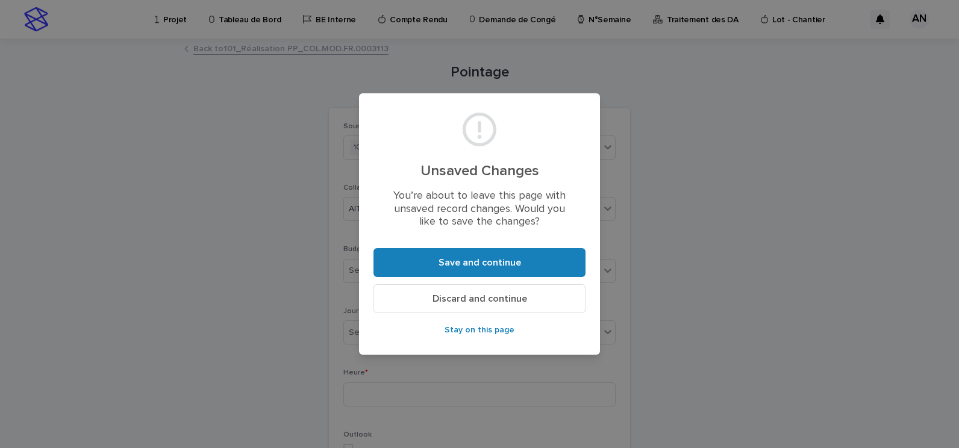
click at [468, 299] on span "Discard and continue" at bounding box center [479, 299] width 95 height 10
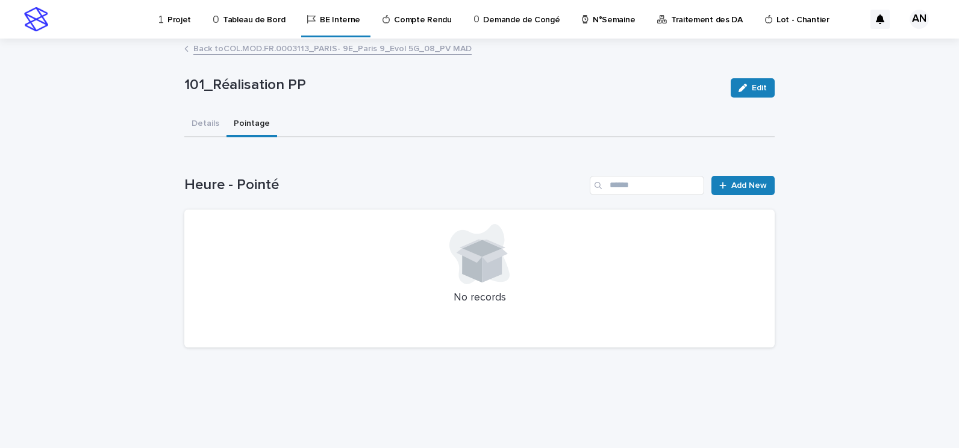
click at [302, 51] on link "Back to COL.MOD.FR.0003113_PARIS- 9E_Paris 9_Evol 5G_08_PV MAD" at bounding box center [332, 48] width 278 height 14
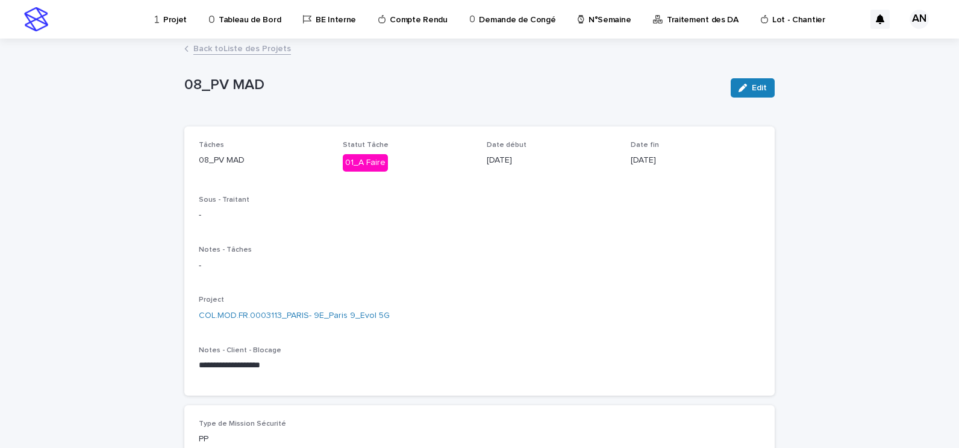
click at [249, 47] on link "Back to Liste des Projets" at bounding box center [242, 48] width 98 height 14
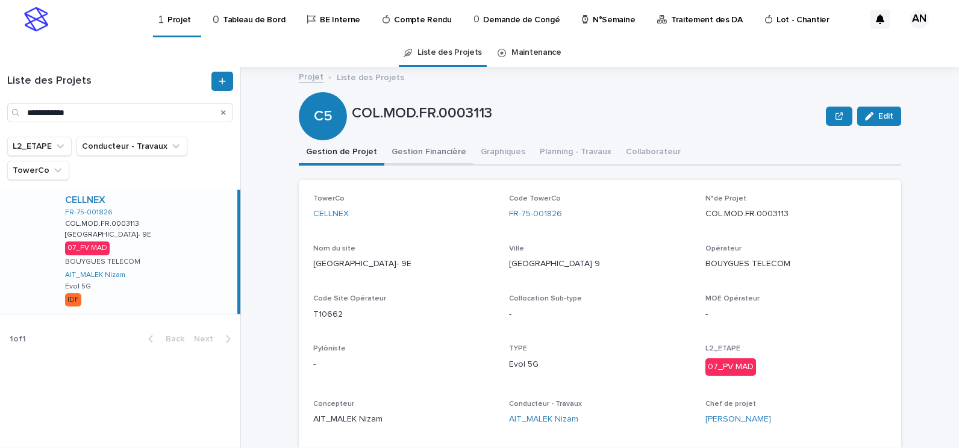
click at [426, 150] on button "Gestion Financière" at bounding box center [428, 152] width 89 height 25
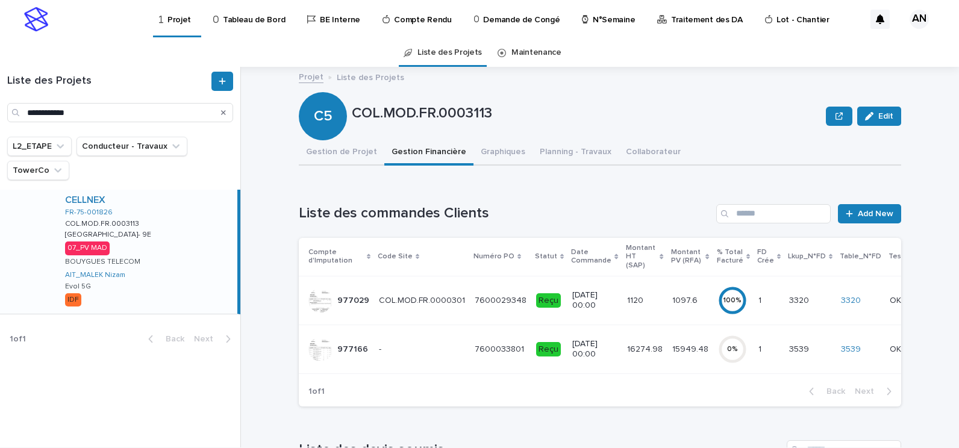
click at [446, 346] on div "- -" at bounding box center [422, 350] width 86 height 20
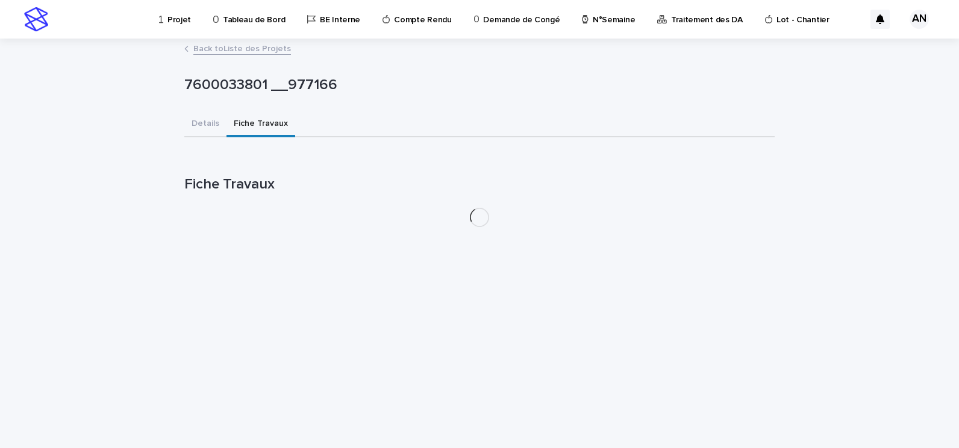
click at [264, 125] on button "Fiche Travaux" at bounding box center [260, 124] width 69 height 25
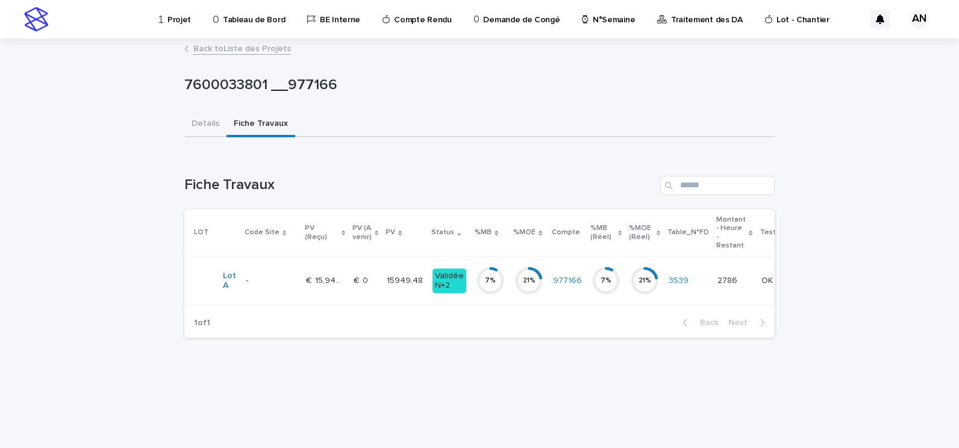
click at [297, 287] on td "- -" at bounding box center [271, 281] width 60 height 49
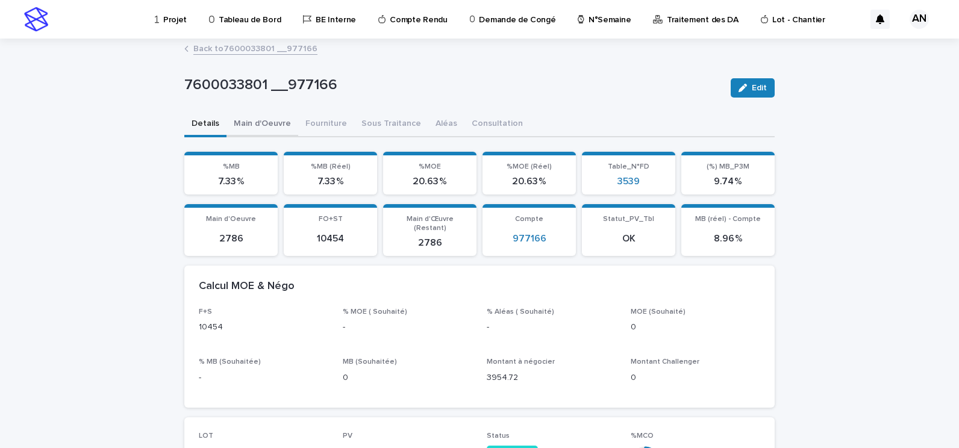
click at [258, 120] on button "Main d'Oeuvre" at bounding box center [262, 124] width 72 height 25
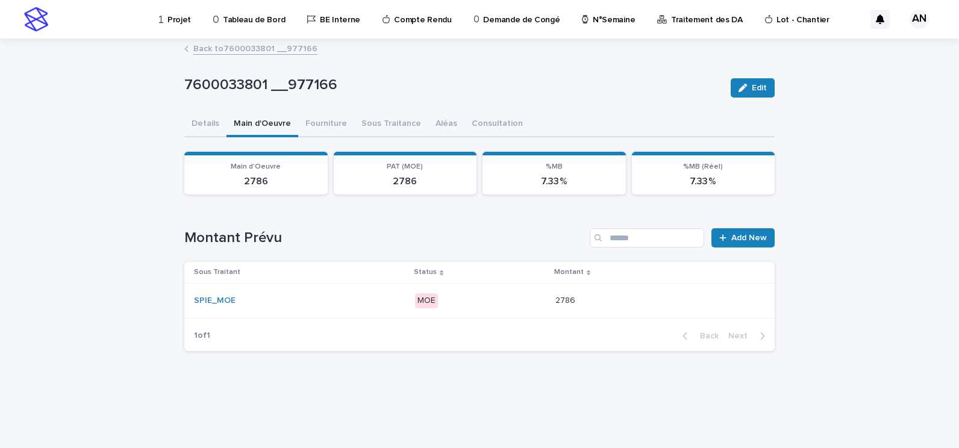
click at [335, 303] on div "SPIE_MOE" at bounding box center [299, 301] width 211 height 10
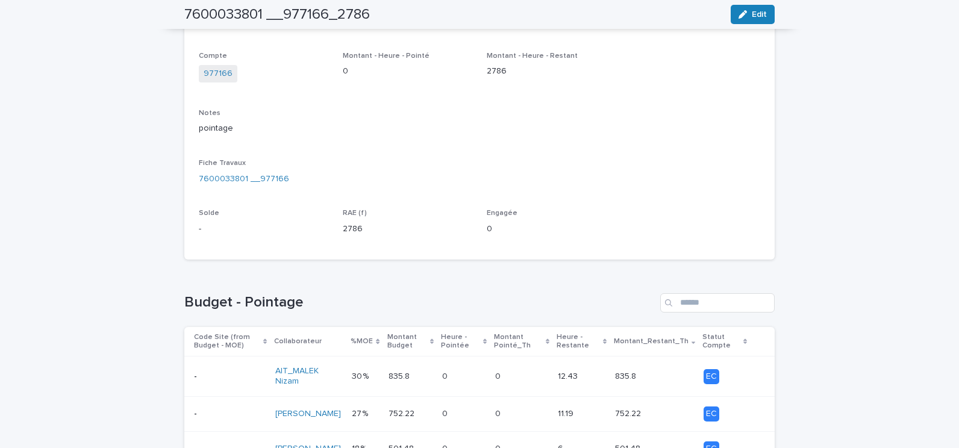
scroll to position [466, 0]
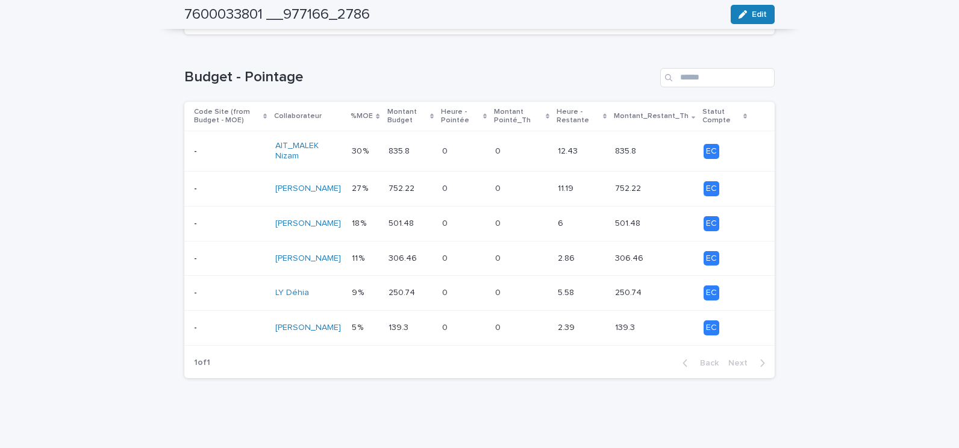
click at [427, 159] on div "835.8 835.8" at bounding box center [410, 151] width 45 height 20
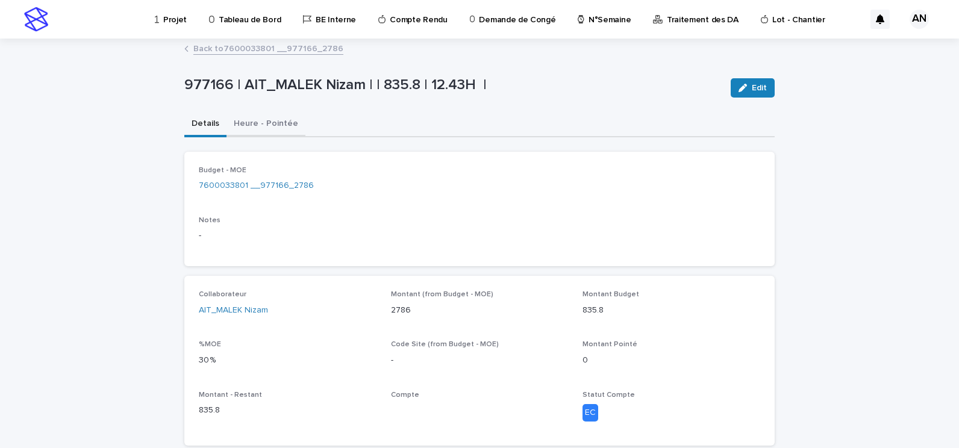
click at [258, 121] on button "Heure - Pointée" at bounding box center [265, 124] width 79 height 25
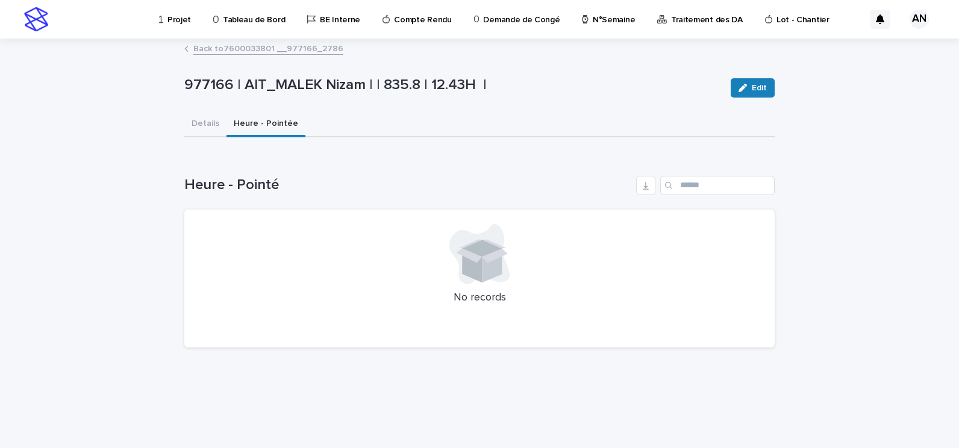
click at [270, 51] on link "Back to 7600033801 __977166_2786" at bounding box center [268, 48] width 150 height 14
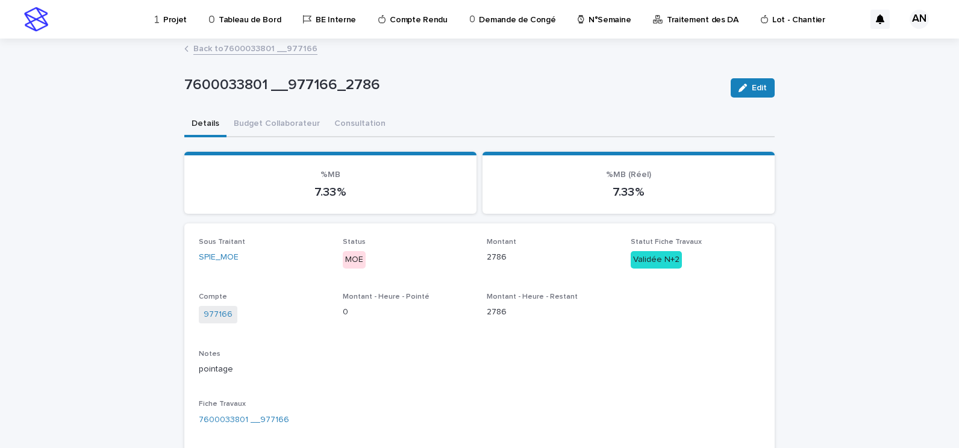
click at [166, 18] on p "Projet" at bounding box center [174, 12] width 23 height 25
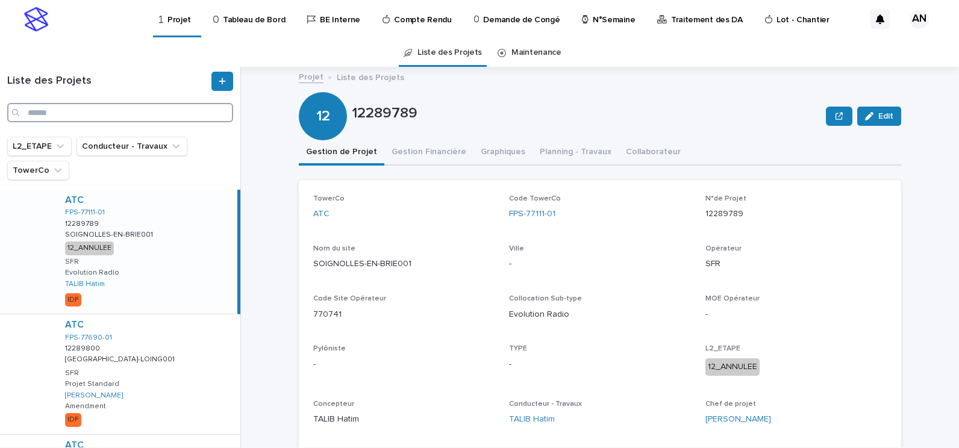
click at [90, 108] on input "Search" at bounding box center [120, 112] width 226 height 19
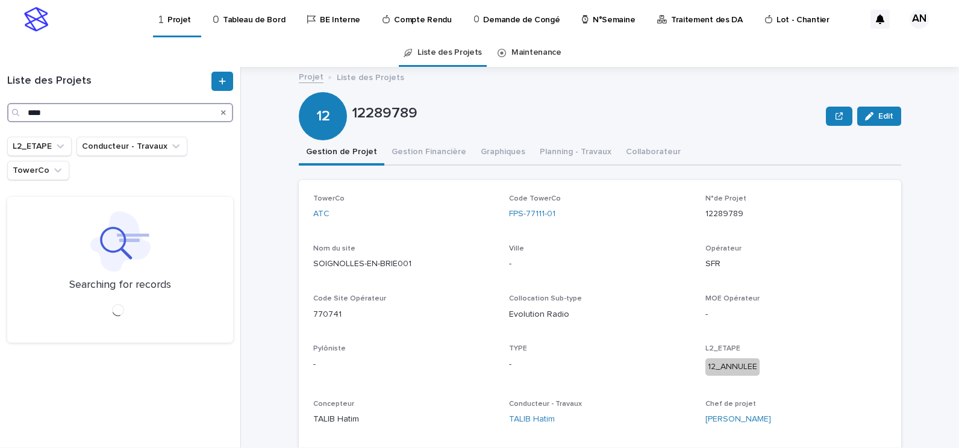
type input "****"
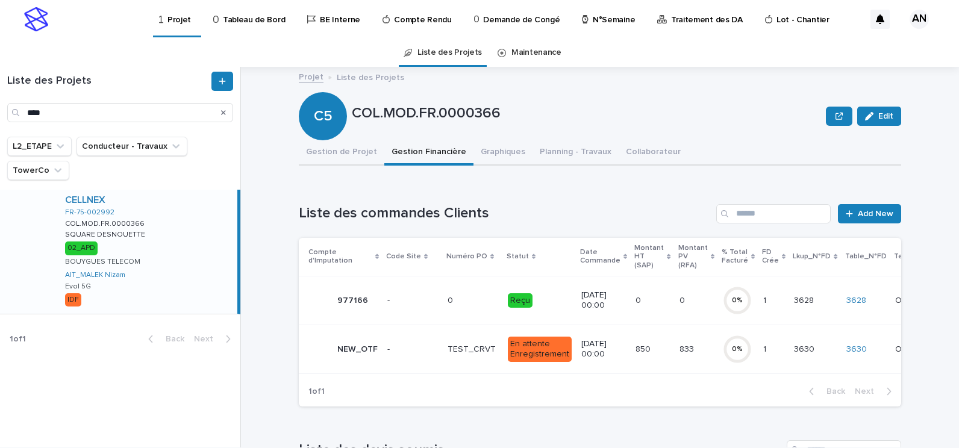
click at [196, 225] on div "CELLNEX FR-75-002992 COL.MOD.FR.0000366 COL.MOD.FR.0000366 SQUARE DESNOUETTE SQ…" at bounding box center [146, 252] width 182 height 124
click at [416, 308] on div "- -" at bounding box center [412, 301] width 51 height 20
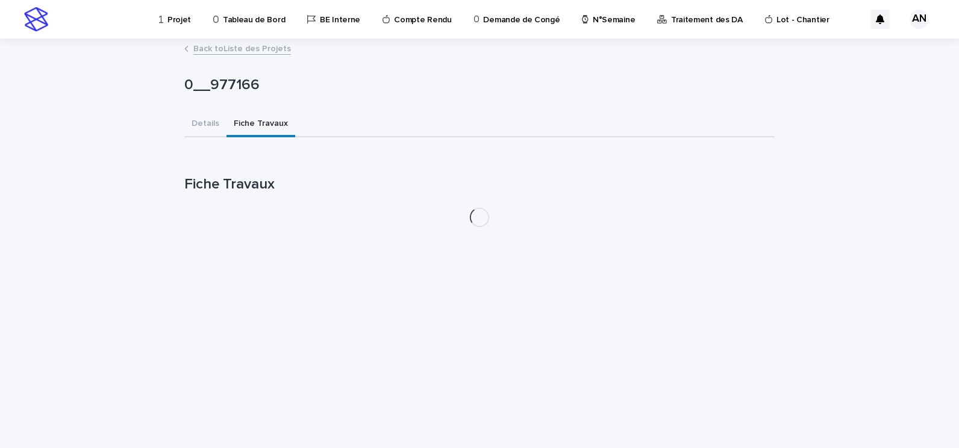
click at [255, 119] on button "Fiche Travaux" at bounding box center [260, 124] width 69 height 25
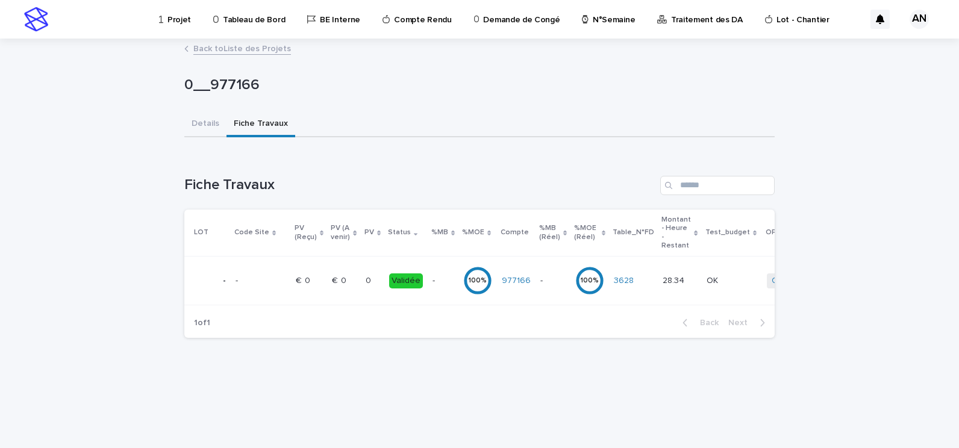
click at [349, 281] on p at bounding box center [343, 281] width 23 height 10
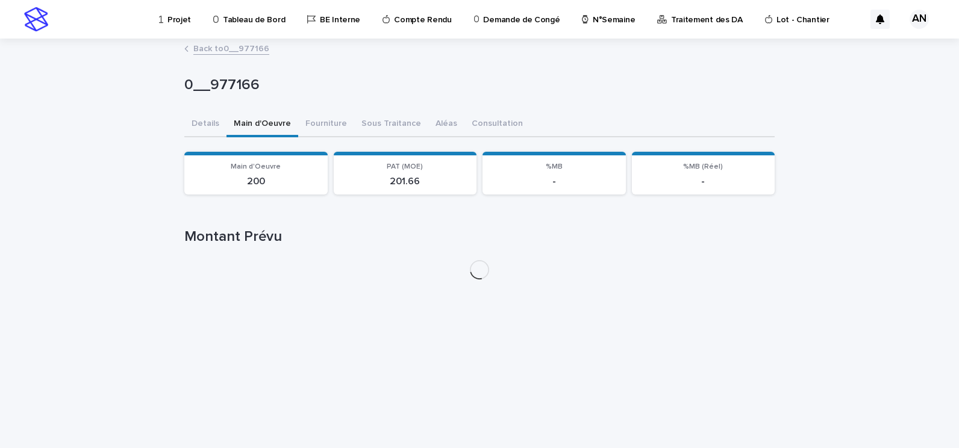
click at [264, 125] on button "Main d'Oeuvre" at bounding box center [262, 124] width 72 height 25
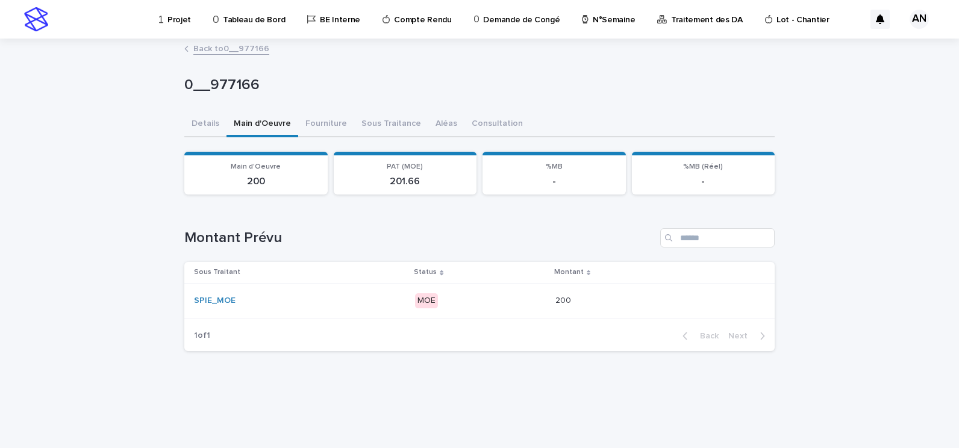
click at [340, 294] on div "SPIE_MOE" at bounding box center [299, 301] width 211 height 20
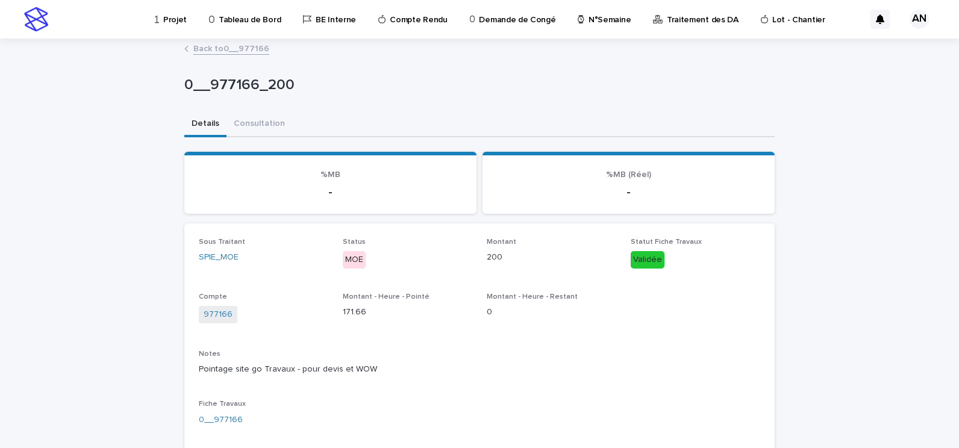
scroll to position [292, 0]
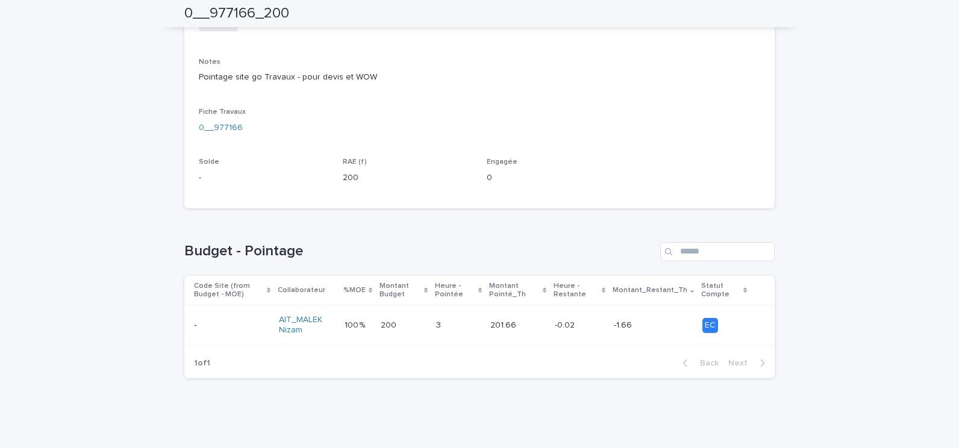
click at [409, 326] on p at bounding box center [404, 325] width 46 height 10
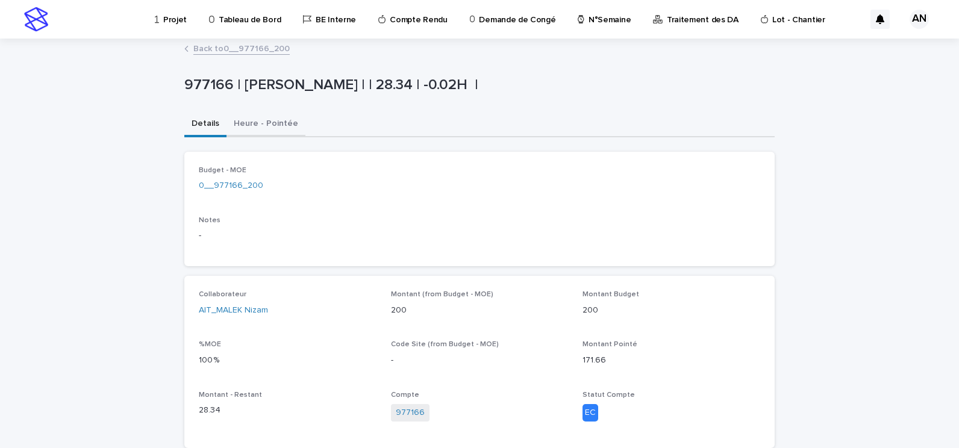
click at [270, 135] on button "Heure - Pointée" at bounding box center [265, 124] width 79 height 25
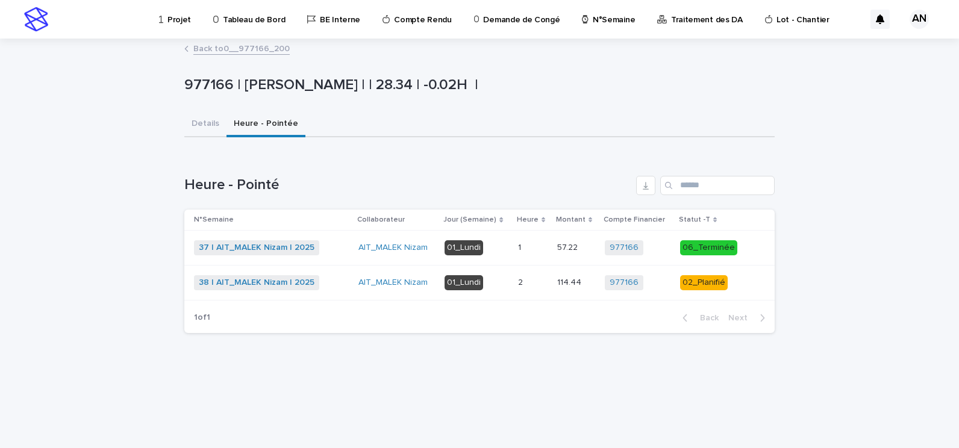
click at [329, 280] on div "38 | AIT_MALEK Nizam | 2025 + 0" at bounding box center [271, 282] width 155 height 15
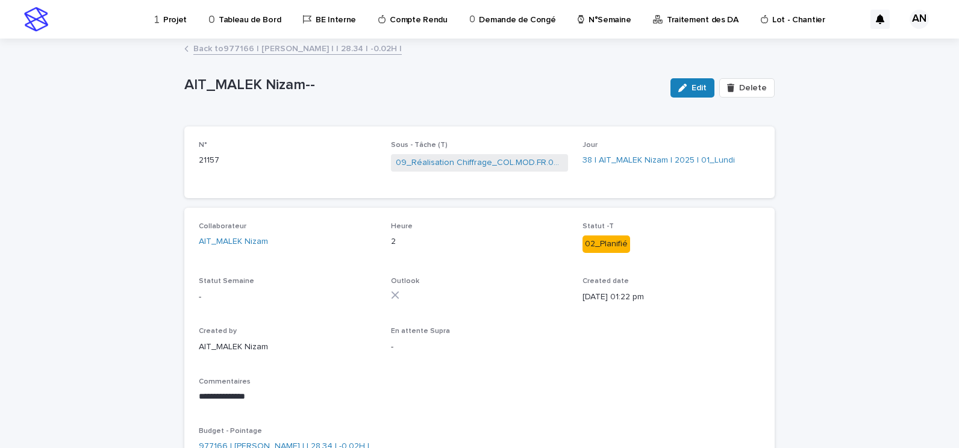
click at [286, 46] on link "Back to 977166 | AIT_MALEK Nizam | | 28.34 | -0.02H |" at bounding box center [297, 48] width 208 height 14
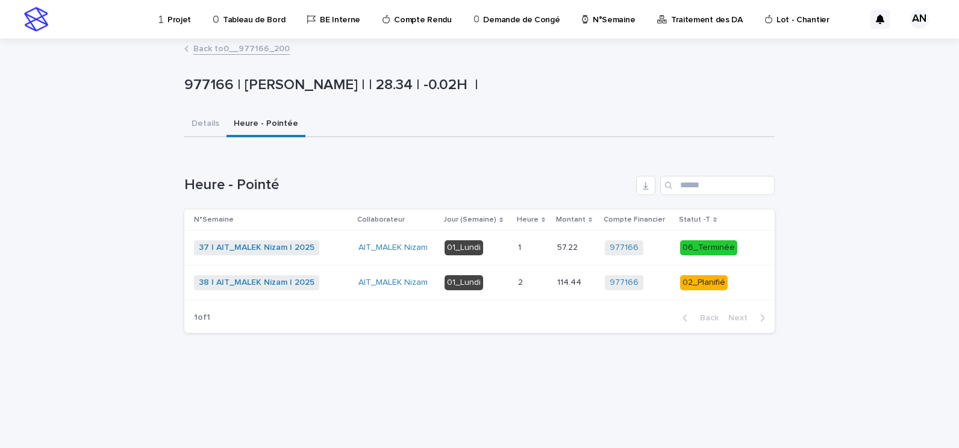
click at [183, 17] on p "Projet" at bounding box center [178, 12] width 23 height 25
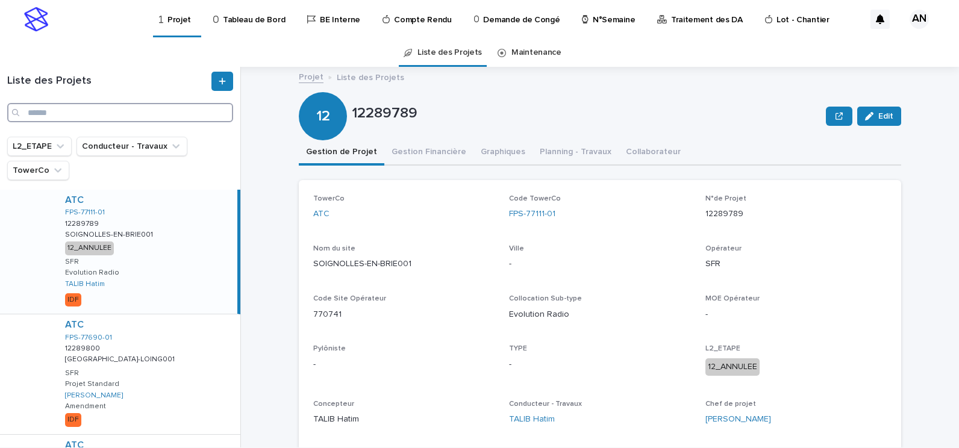
click at [173, 114] on input "Search" at bounding box center [120, 112] width 226 height 19
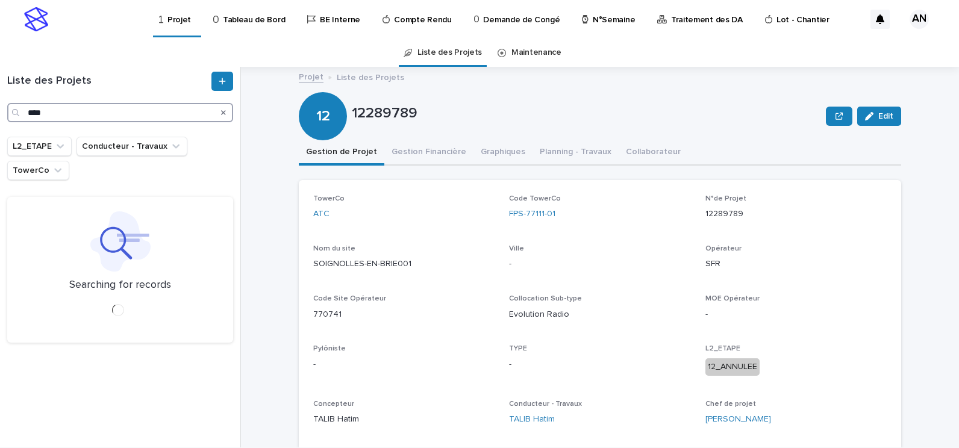
type input "****"
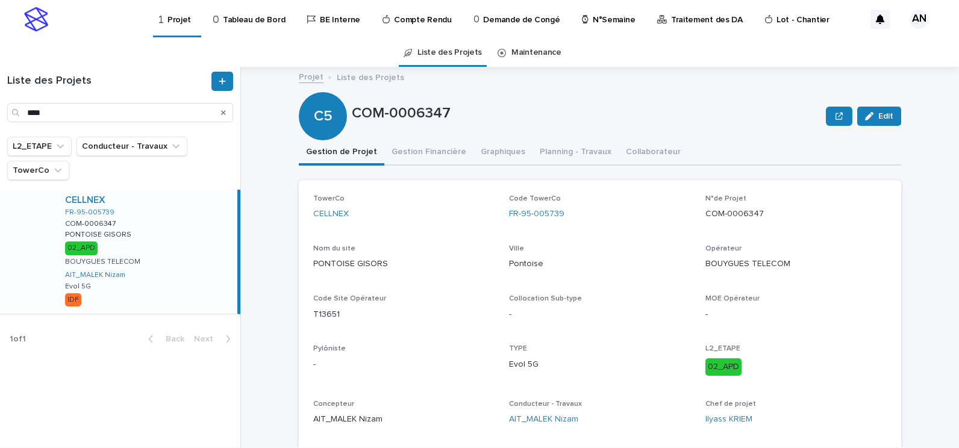
click at [194, 231] on div "CELLNEX FR-95-005739 COM-0006347 COM-0006347 PONTOISE GISORS PONTOISE GISORS 02…" at bounding box center [146, 252] width 182 height 124
click at [405, 158] on button "Gestion Financière" at bounding box center [428, 152] width 89 height 25
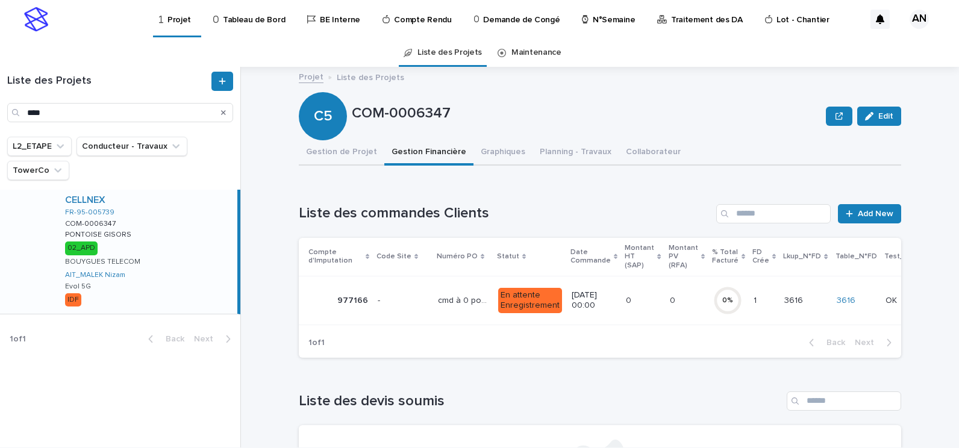
click at [414, 297] on p at bounding box center [403, 301] width 51 height 10
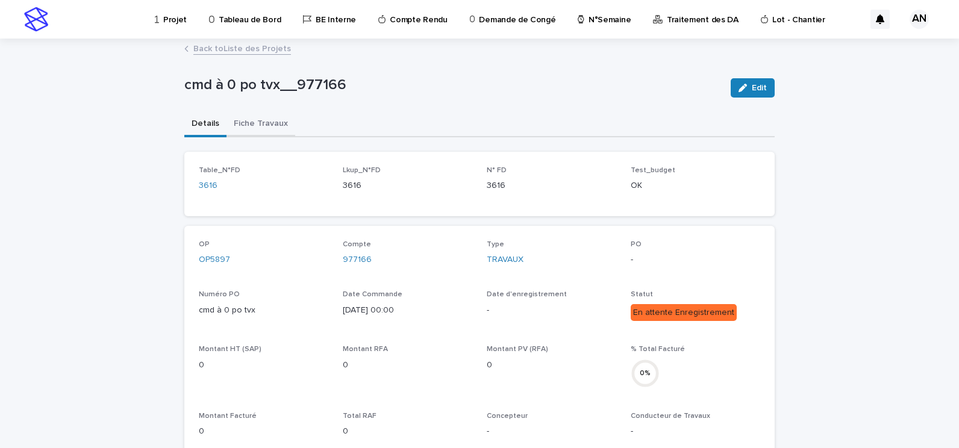
click at [244, 126] on button "Fiche Travaux" at bounding box center [260, 124] width 69 height 25
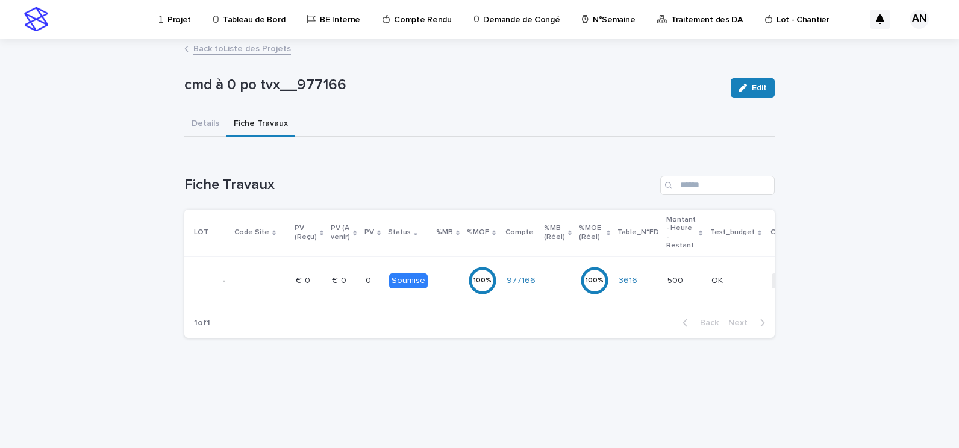
click at [440, 281] on p at bounding box center [447, 281] width 21 height 10
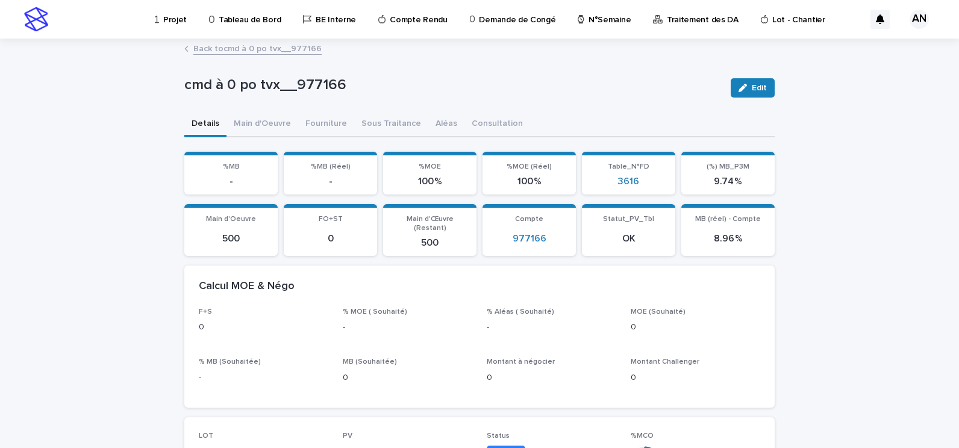
click at [168, 16] on p "Projet" at bounding box center [174, 12] width 23 height 25
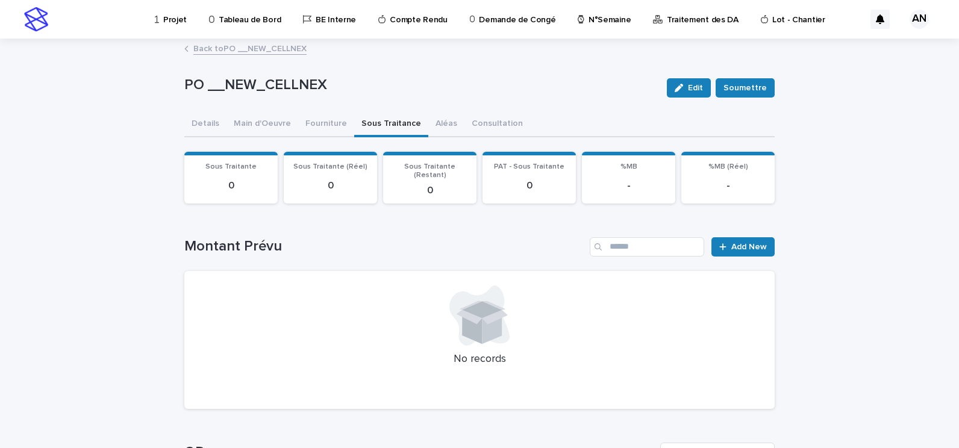
click at [251, 49] on link "Back to PO __NEW_CELLNEX" at bounding box center [249, 48] width 113 height 14
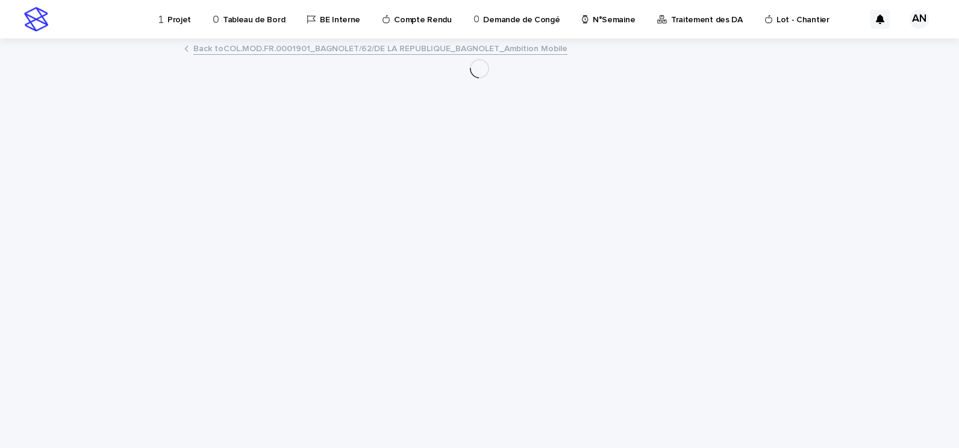
click at [250, 49] on link "Back to COL.MOD.FR.0001901_BAGNOLET/62/DE LA REPUBLIQUE_BAGNOLET_Ambition Mobile" at bounding box center [380, 48] width 374 height 14
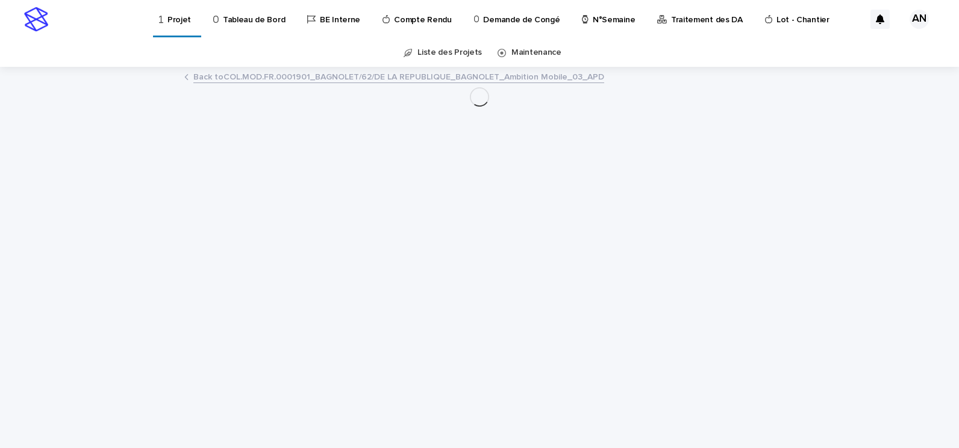
click at [267, 79] on link "Back to COL.MOD.FR.0001901_BAGNOLET/62/DE LA REPUBLIQUE_BAGNOLET_Ambition Mobil…" at bounding box center [398, 76] width 411 height 14
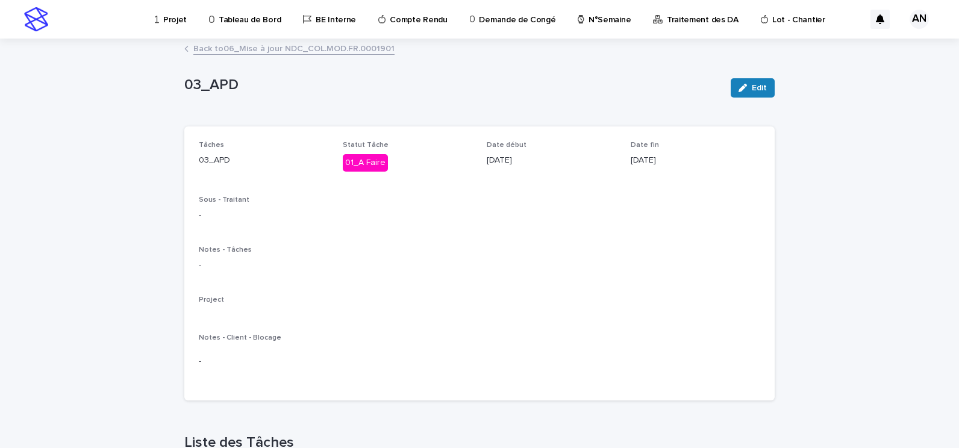
click at [273, 52] on link "Back to 06_Mise à jour NDC_COL.MOD.FR.0001901" at bounding box center [293, 48] width 201 height 14
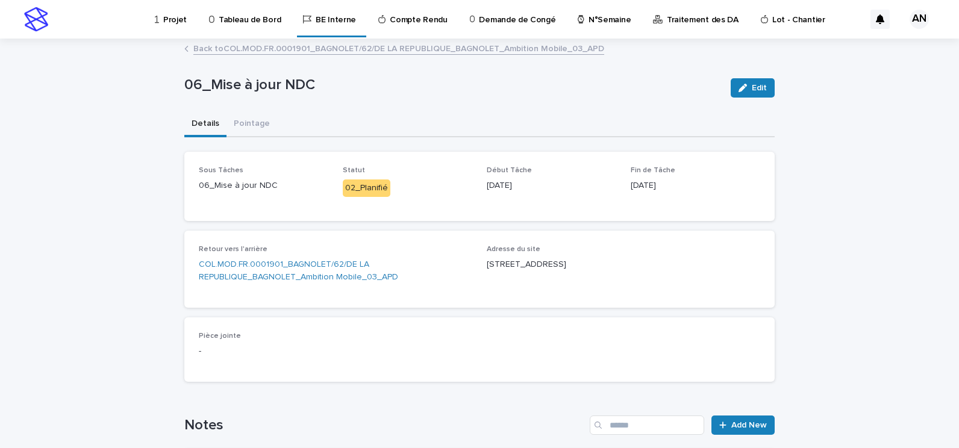
click at [275, 52] on link "Back to COL.MOD.FR.0001901_BAGNOLET/62/DE LA REPUBLIQUE_BAGNOLET_Ambition Mobil…" at bounding box center [398, 48] width 411 height 14
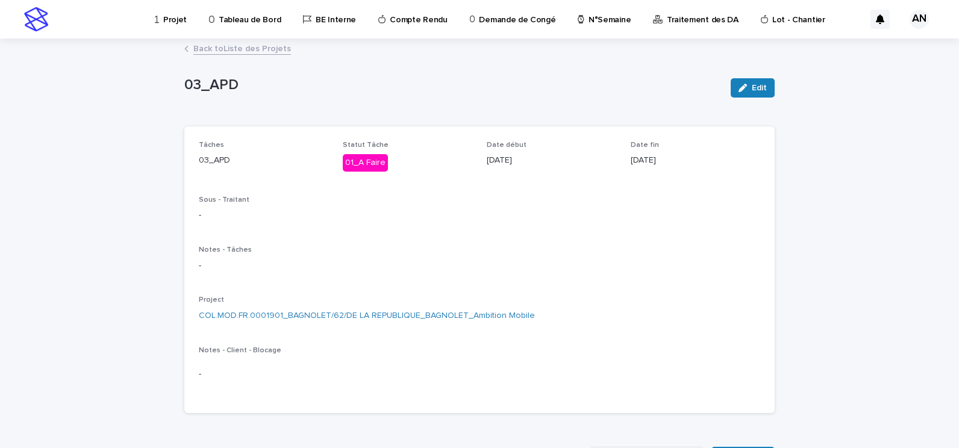
click at [237, 53] on link "Back to Liste des Projets" at bounding box center [242, 48] width 98 height 14
